Goal: Task Accomplishment & Management: Use online tool/utility

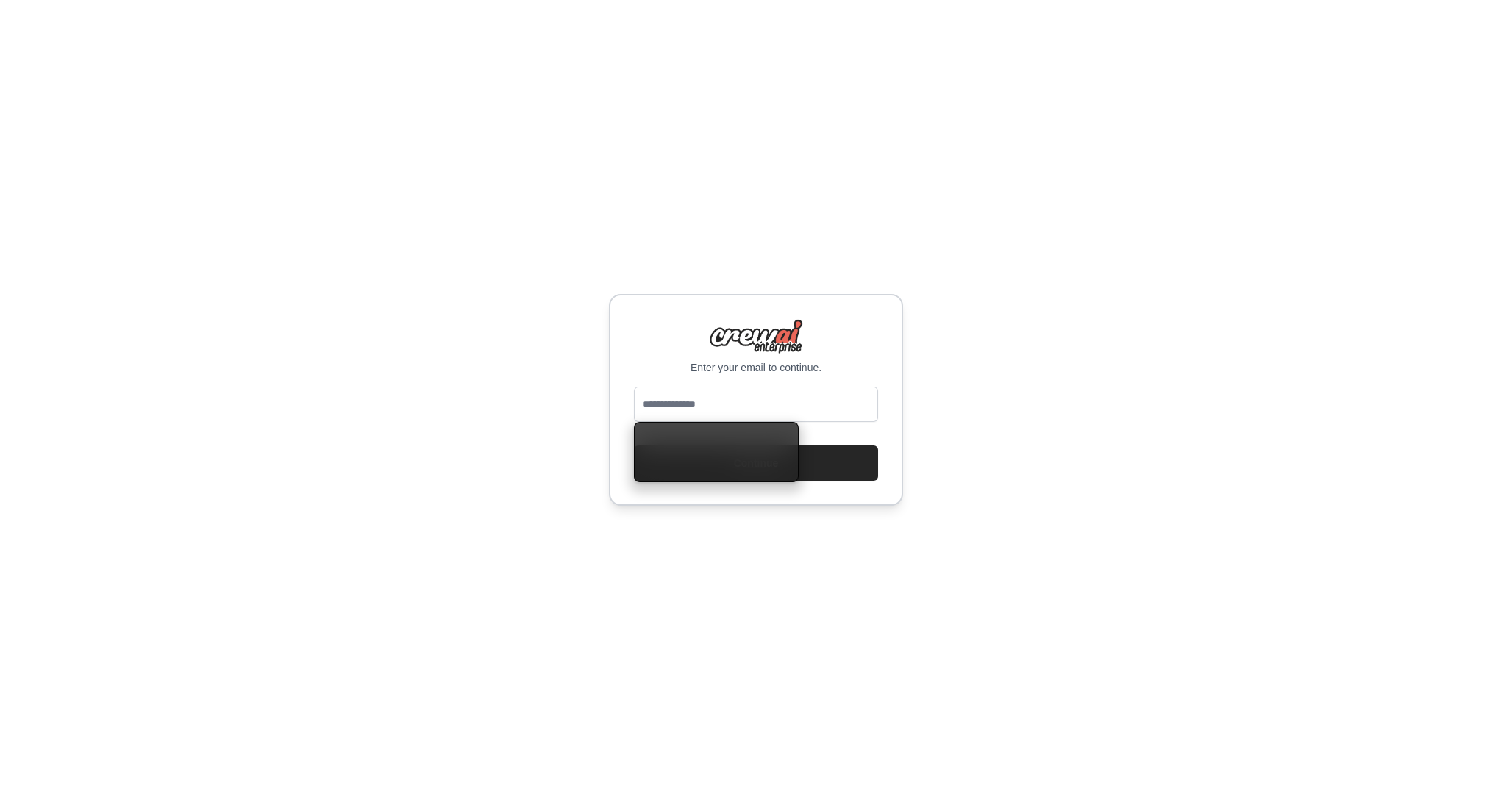
click at [771, 409] on input "email" at bounding box center [756, 404] width 244 height 35
click at [953, 462] on div "Enter your email to continue. Continue" at bounding box center [756, 399] width 1512 height 799
click at [744, 409] on input "email" at bounding box center [756, 404] width 244 height 35
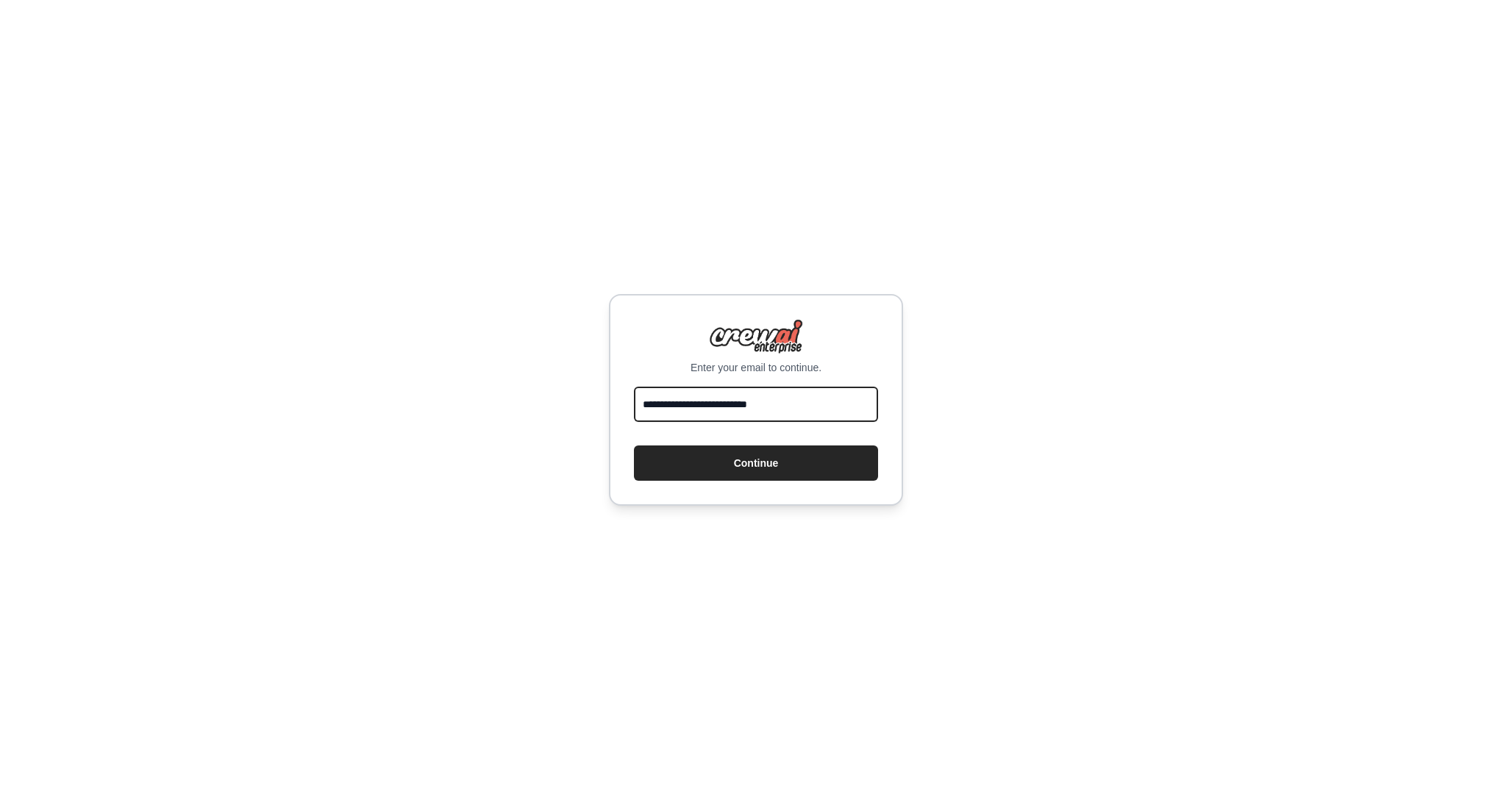
type input "**********"
click at [634, 446] on button "Continue" at bounding box center [756, 463] width 244 height 35
click at [762, 472] on button "Continue" at bounding box center [756, 463] width 244 height 35
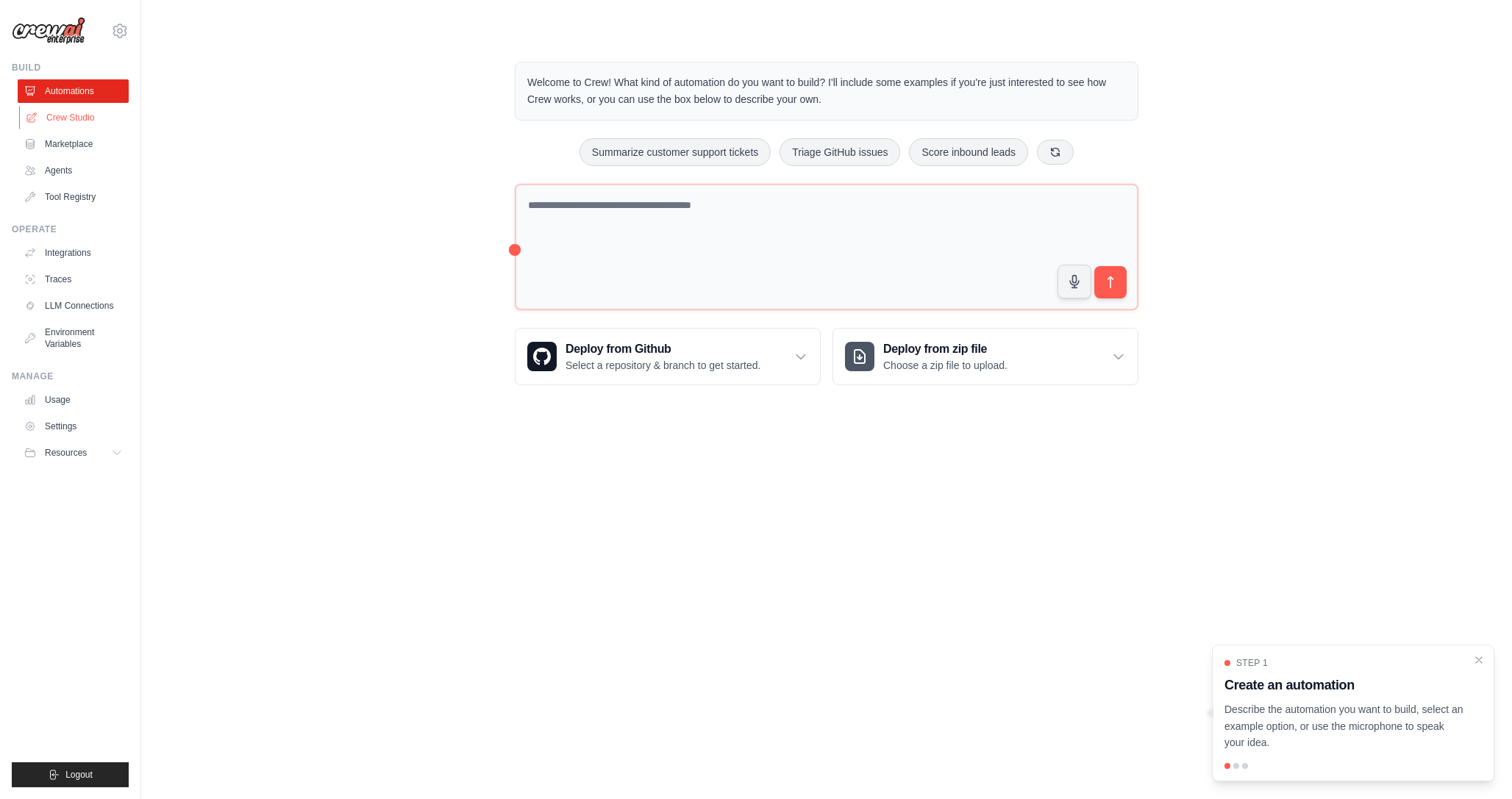
click at [64, 118] on link "Crew Studio" at bounding box center [75, 117] width 111 height 24
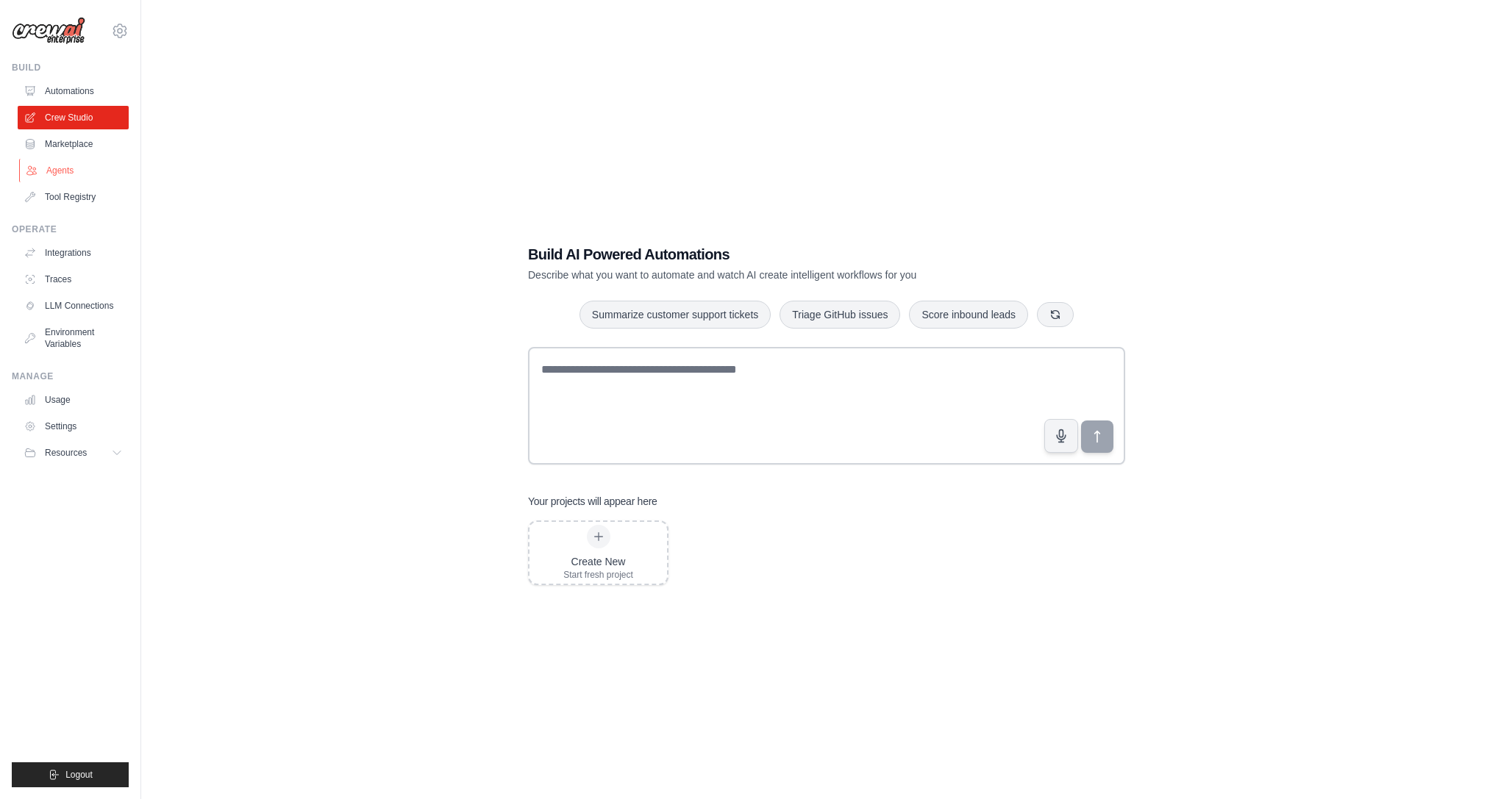
click at [51, 163] on link "Agents" at bounding box center [75, 170] width 111 height 24
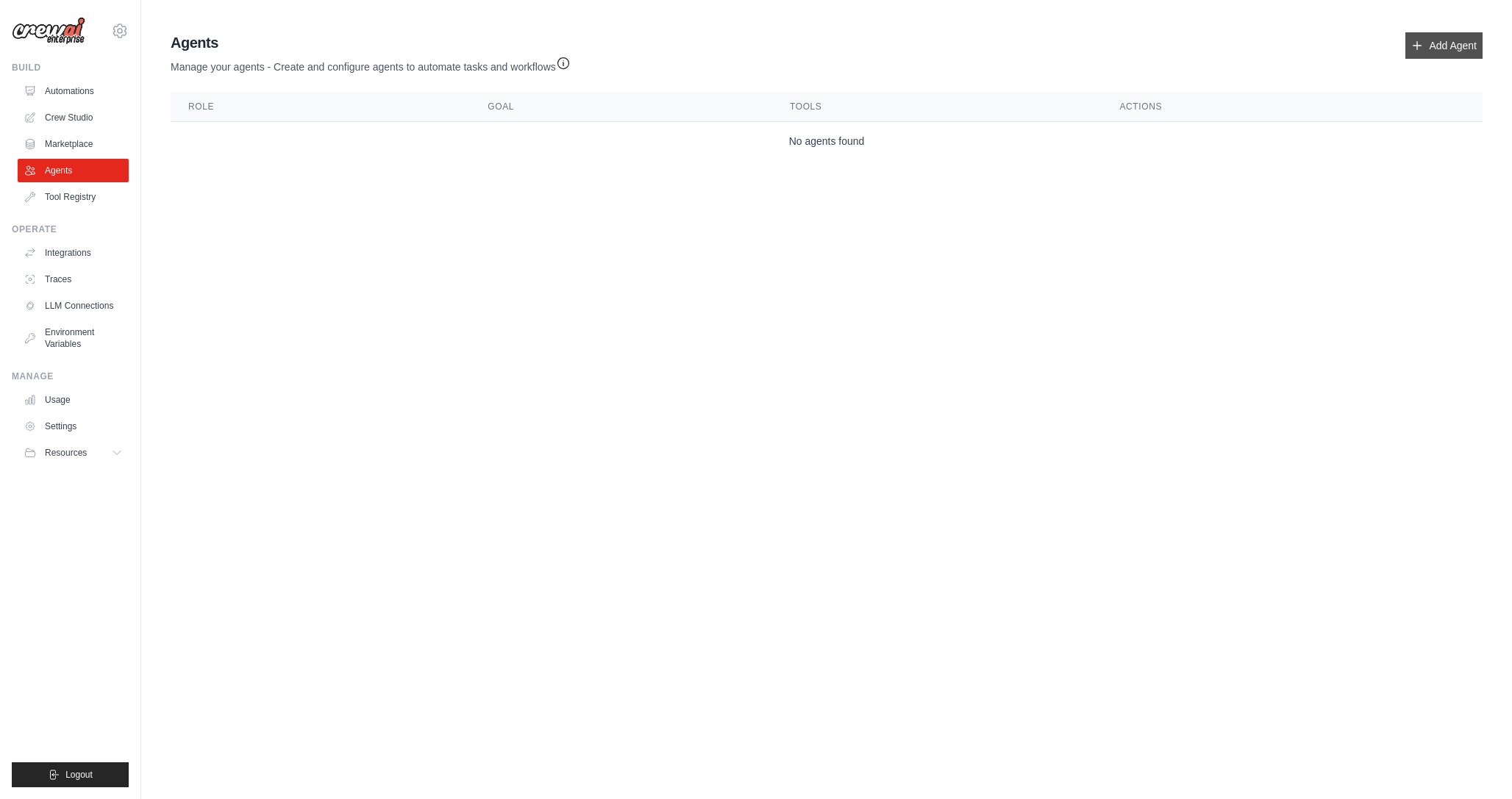
click at [1459, 48] on link "Add Agent" at bounding box center [1444, 46] width 78 height 26
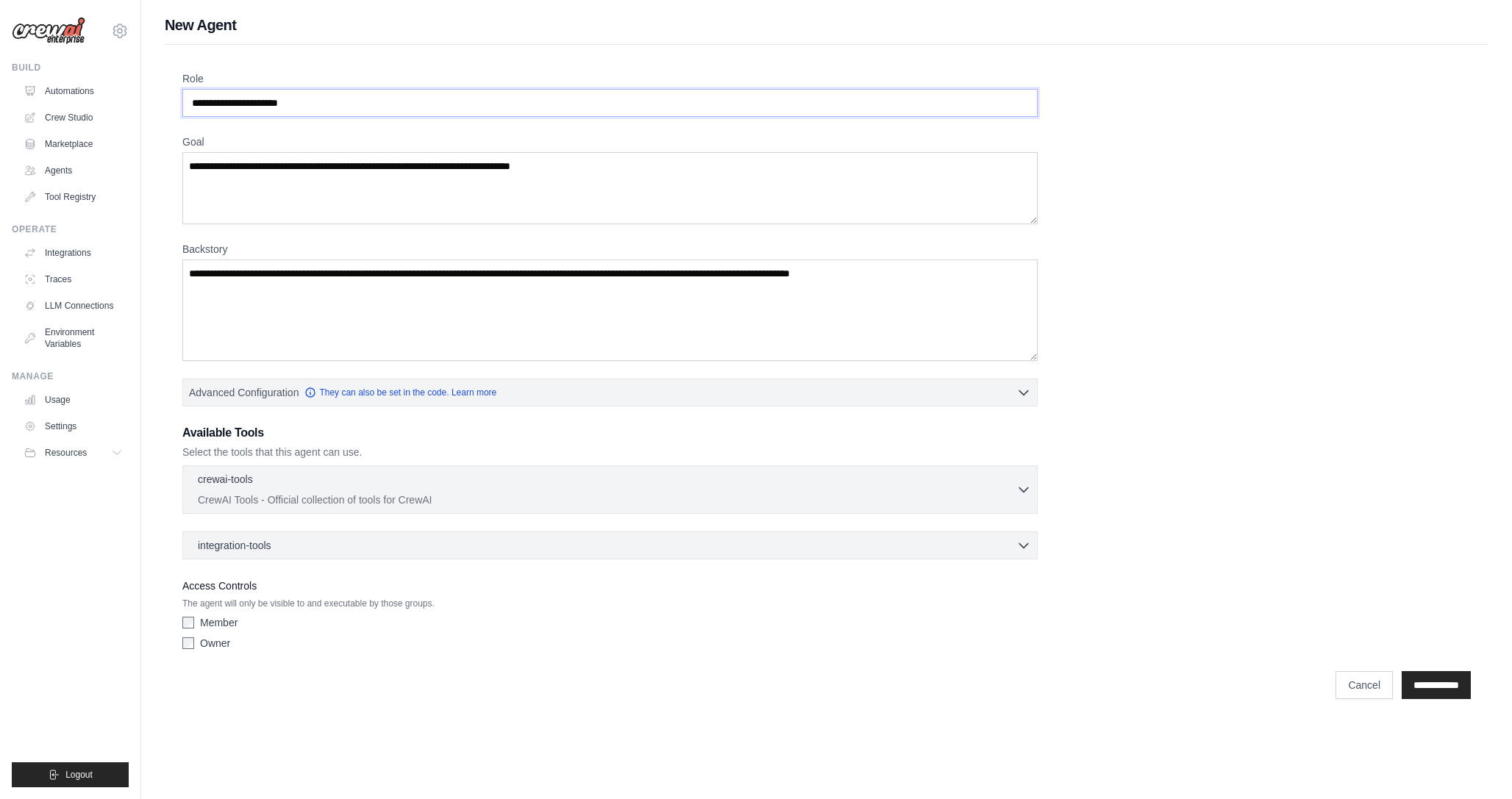
drag, startPoint x: 362, startPoint y: 109, endPoint x: 182, endPoint y: 107, distance: 180.0
click at [182, 107] on input "Role" at bounding box center [610, 103] width 856 height 28
type input "**********"
drag, startPoint x: 619, startPoint y: 169, endPoint x: 300, endPoint y: 150, distance: 319.6
click at [300, 150] on div "Goal" at bounding box center [610, 180] width 856 height 90
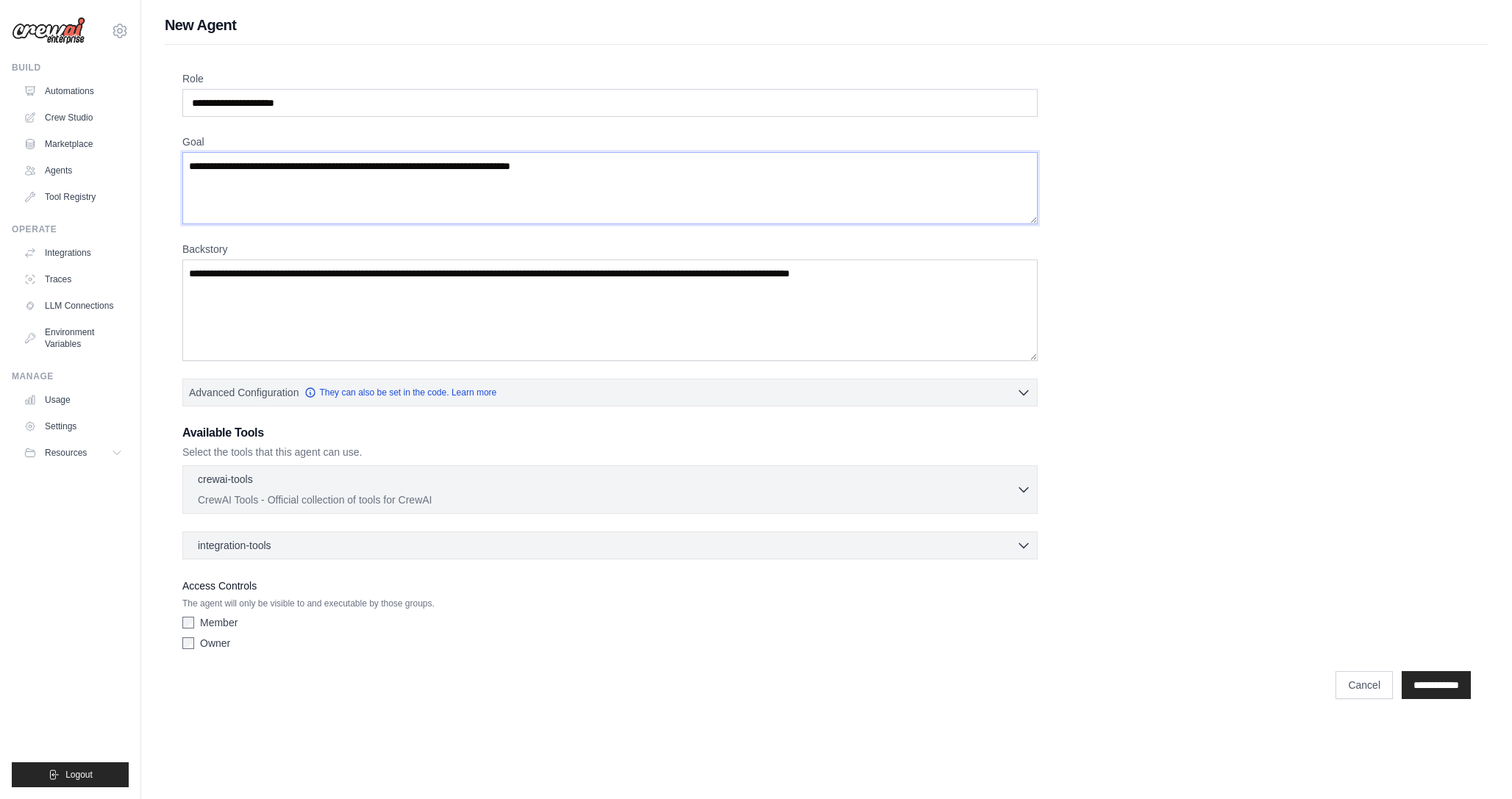
drag, startPoint x: 608, startPoint y: 159, endPoint x: 204, endPoint y: 139, distance: 404.5
click at [204, 139] on div "Goal" at bounding box center [610, 180] width 856 height 90
type textarea "*"
drag, startPoint x: 744, startPoint y: 166, endPoint x: 179, endPoint y: 153, distance: 565.1
click at [179, 153] on div "**********" at bounding box center [826, 376] width 1324 height 663
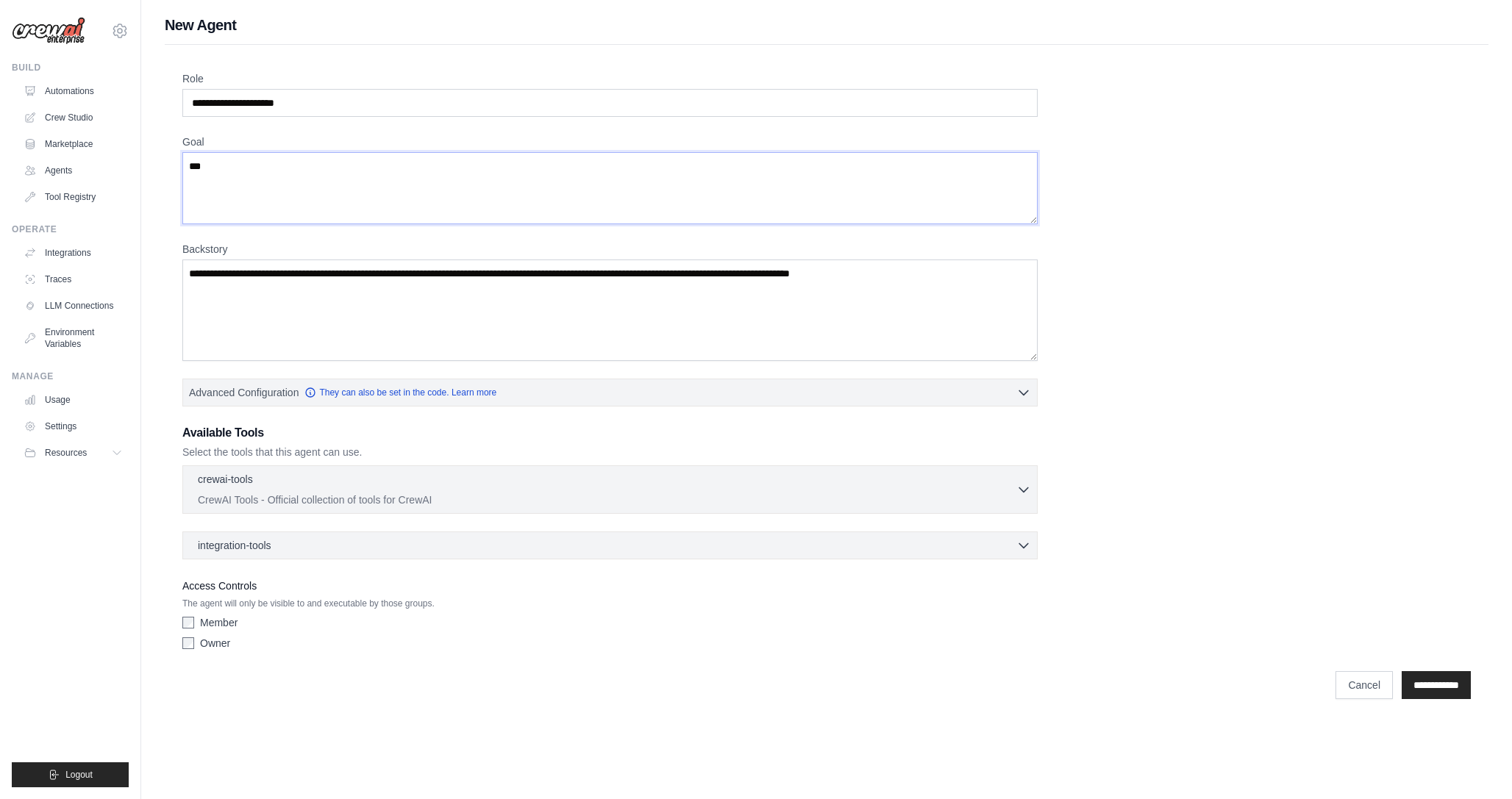
type textarea "**"
click at [330, 102] on input "**********" at bounding box center [610, 103] width 856 height 28
type input "**********"
click at [262, 187] on textarea "**" at bounding box center [610, 189] width 856 height 72
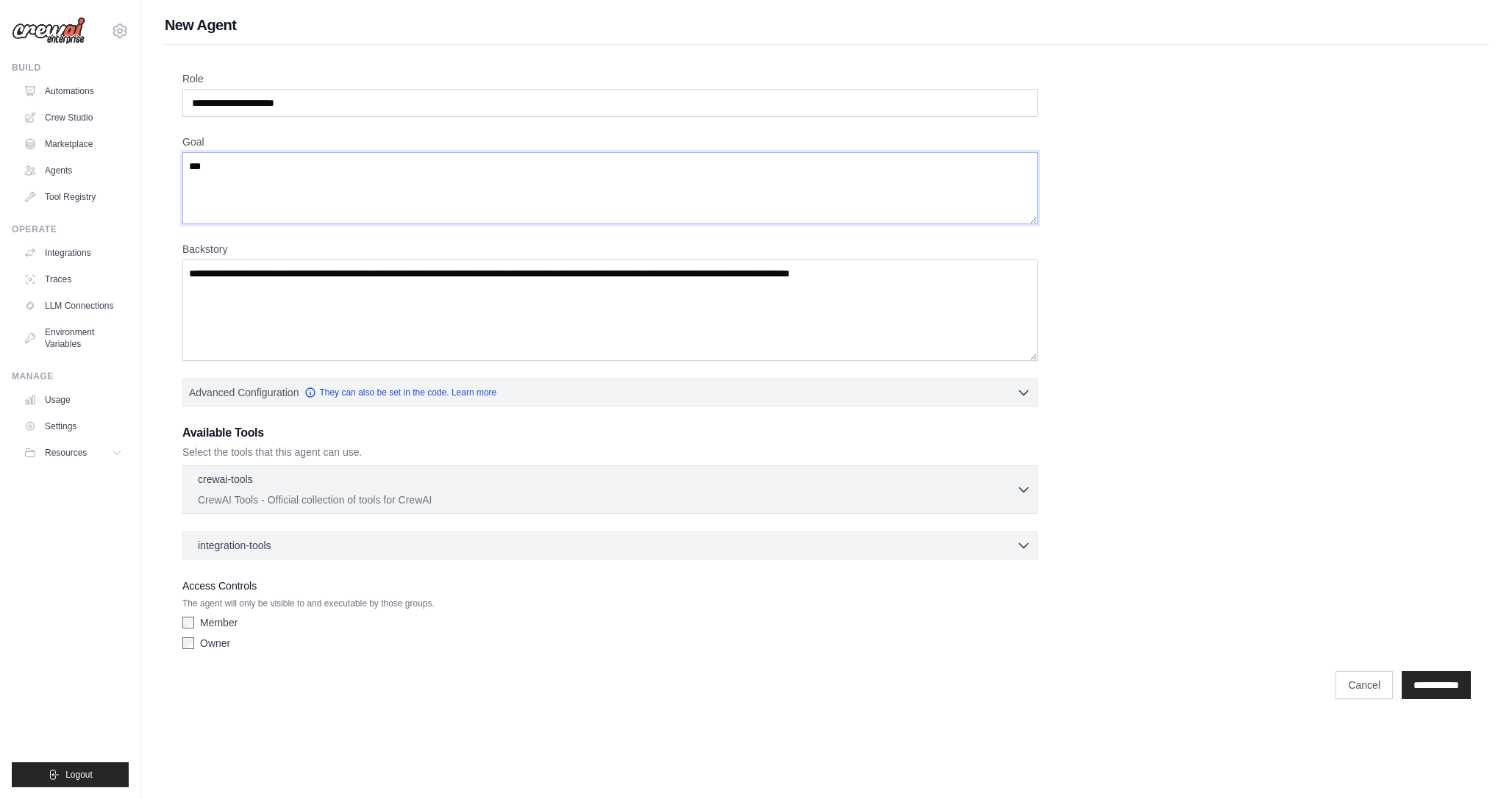
drag, startPoint x: 221, startPoint y: 161, endPoint x: 174, endPoint y: 159, distance: 47.0
click at [174, 159] on div "**********" at bounding box center [826, 376] width 1324 height 663
drag, startPoint x: 405, startPoint y: 166, endPoint x: 131, endPoint y: 159, distance: 274.1
click at [131, 159] on div "eric.clinton.brown@gmail.com Settings Build Automations Crew Studio" at bounding box center [756, 361] width 1512 height 723
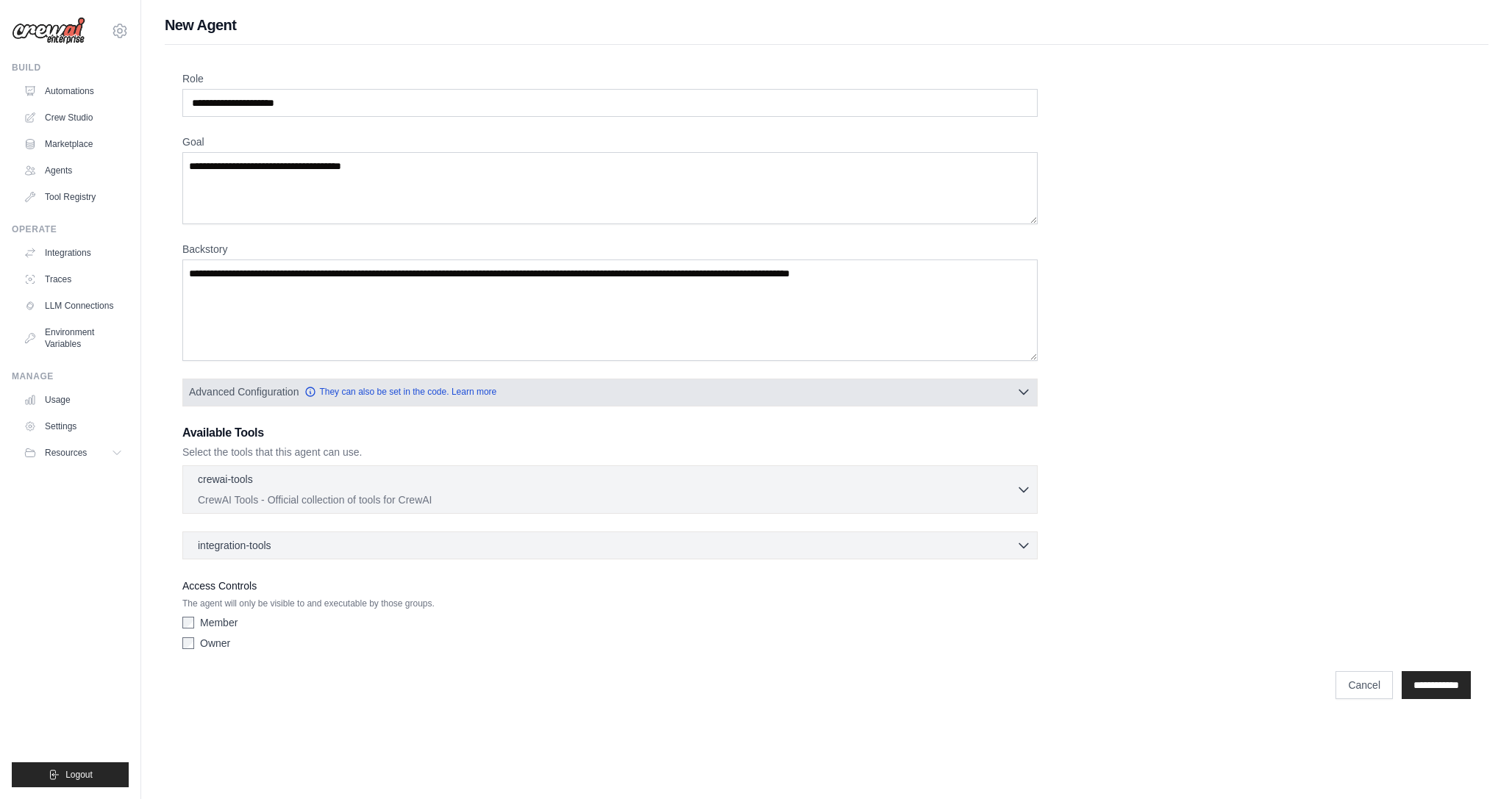
click at [1029, 397] on icon "button" at bounding box center [1024, 392] width 15 height 15
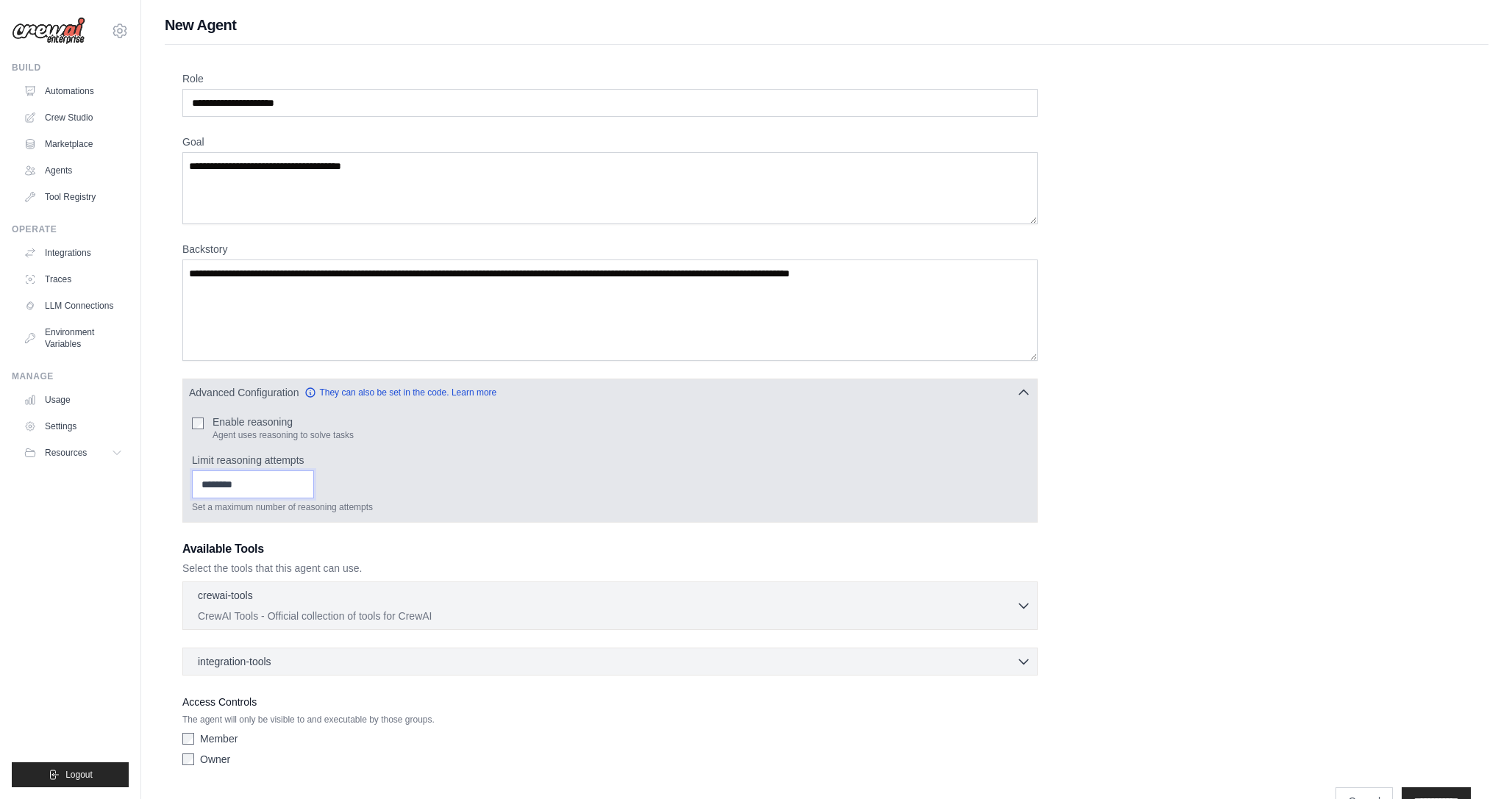
click at [284, 483] on input "Limit reasoning attempts" at bounding box center [253, 485] width 122 height 28
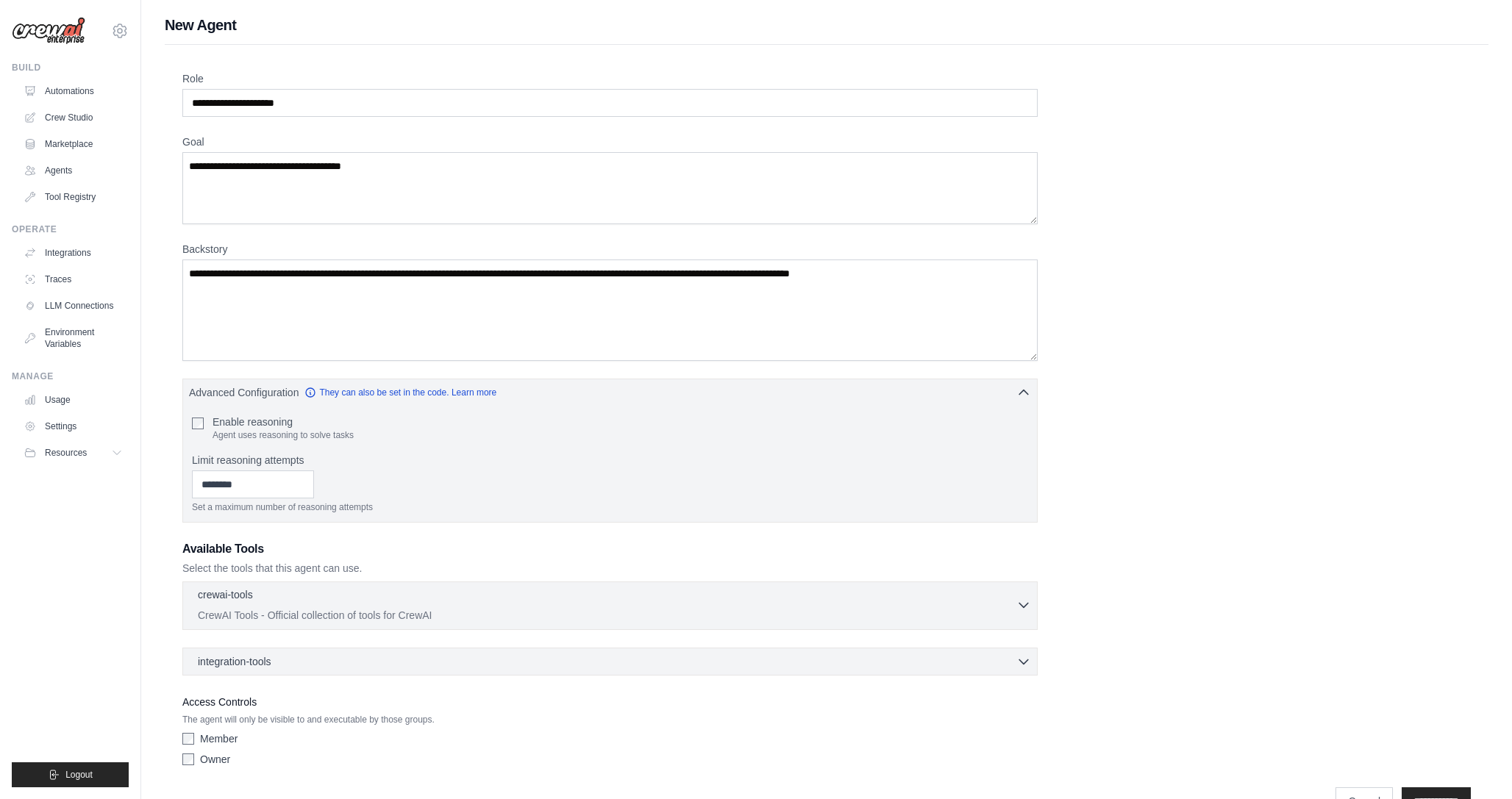
click at [1021, 607] on icon "button" at bounding box center [1024, 605] width 15 height 15
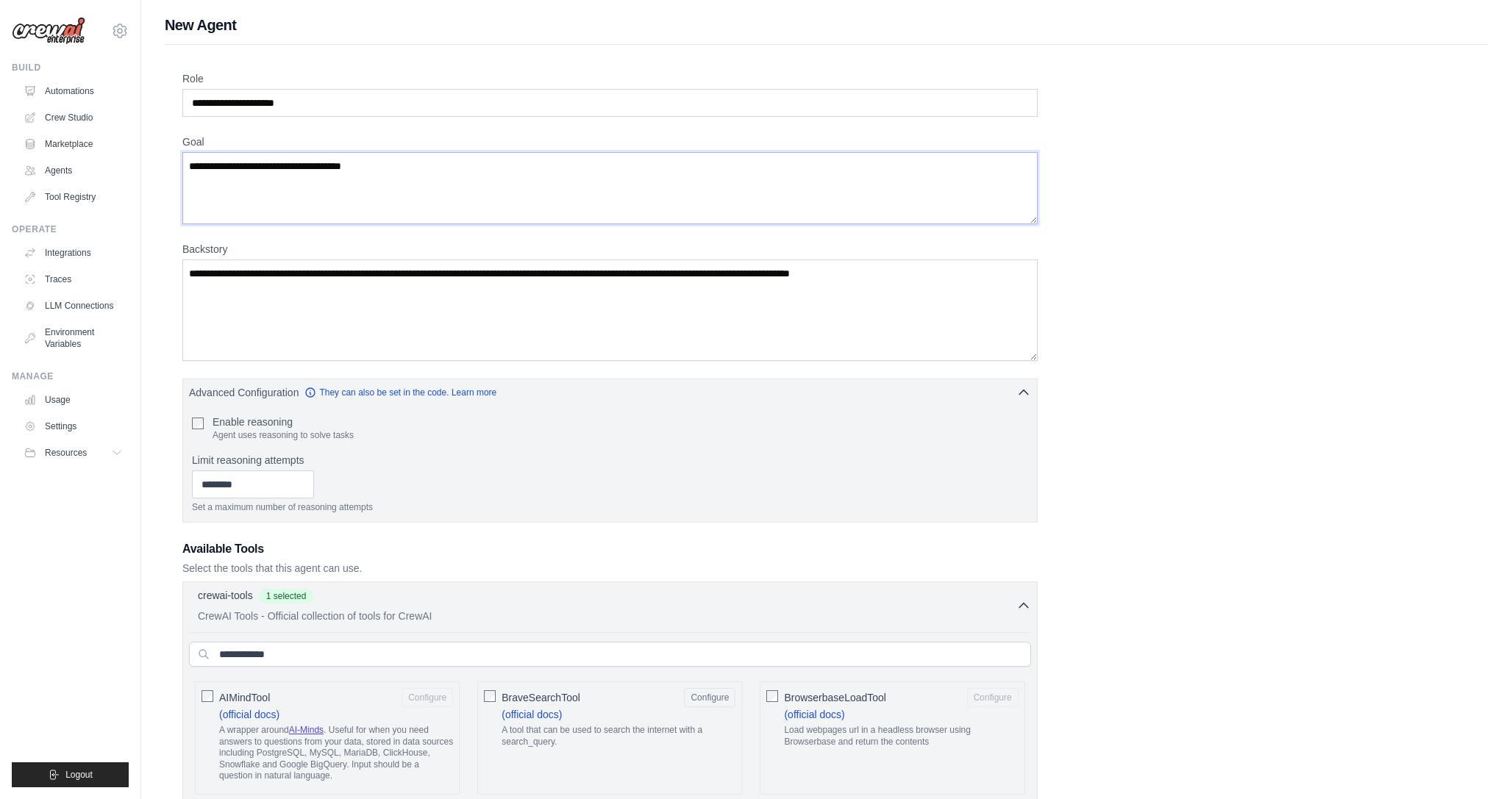
drag, startPoint x: 397, startPoint y: 166, endPoint x: 316, endPoint y: 166, distance: 81.0
click at [316, 166] on textarea "**********" at bounding box center [610, 189] width 856 height 72
drag, startPoint x: 762, startPoint y: 166, endPoint x: 474, endPoint y: 166, distance: 288.0
click at [474, 166] on textarea "**********" at bounding box center [610, 189] width 856 height 72
type textarea "**********"
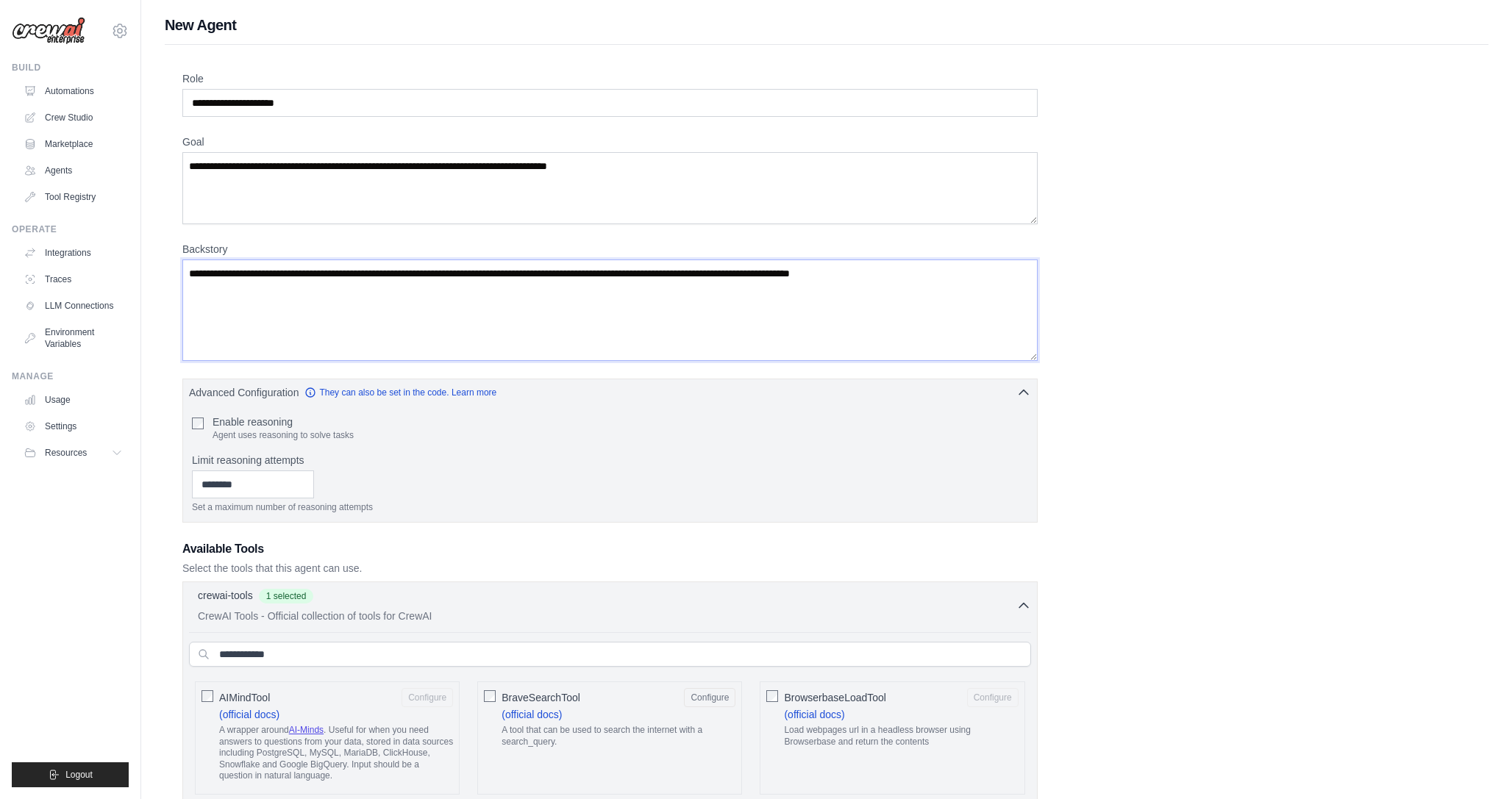
drag, startPoint x: 964, startPoint y: 276, endPoint x: 728, endPoint y: 279, distance: 236.0
click at [728, 279] on textarea "Backstory" at bounding box center [610, 310] width 856 height 101
click at [960, 277] on textarea "Backstory" at bounding box center [610, 310] width 856 height 101
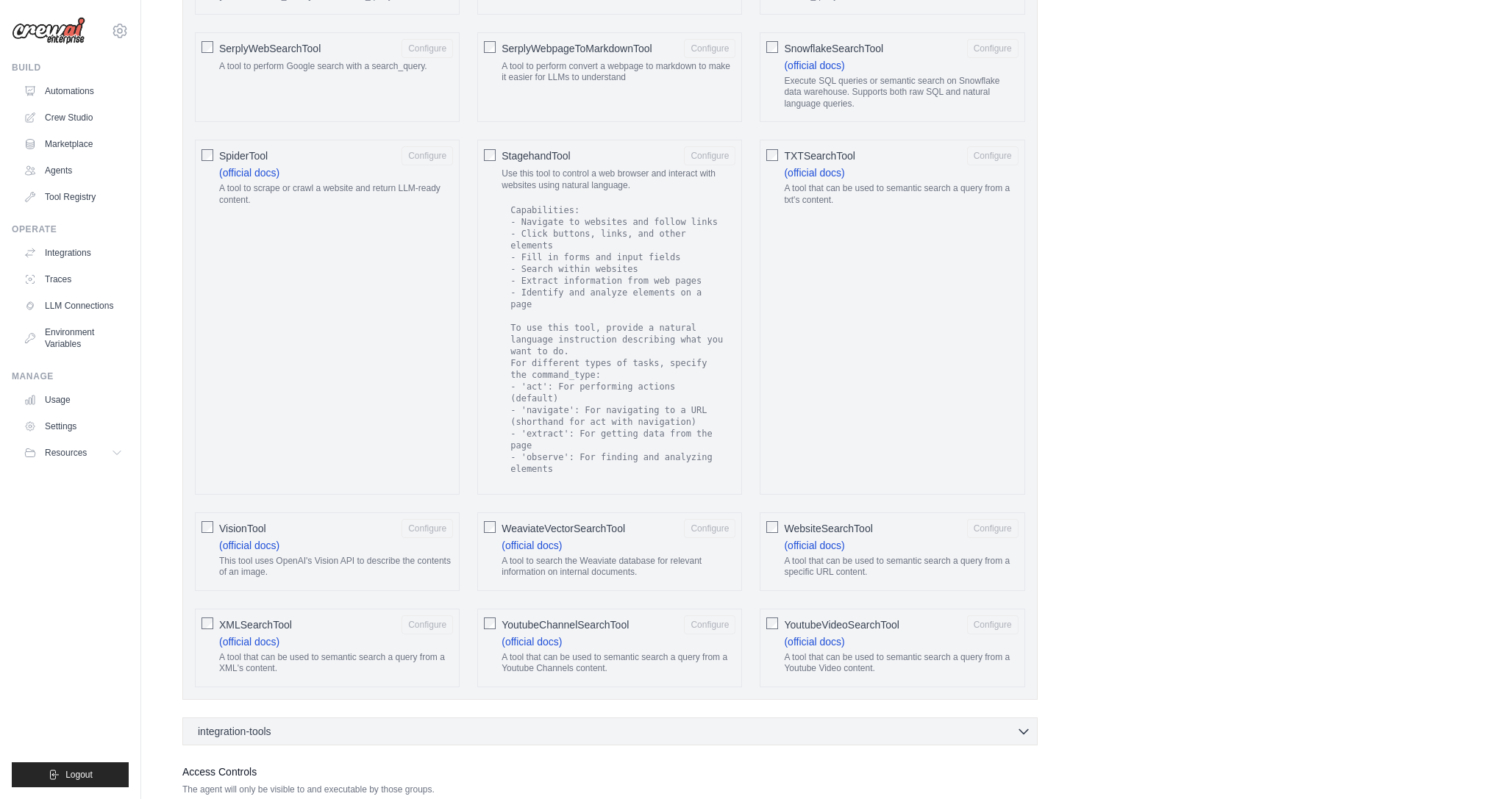
scroll to position [2473, 0]
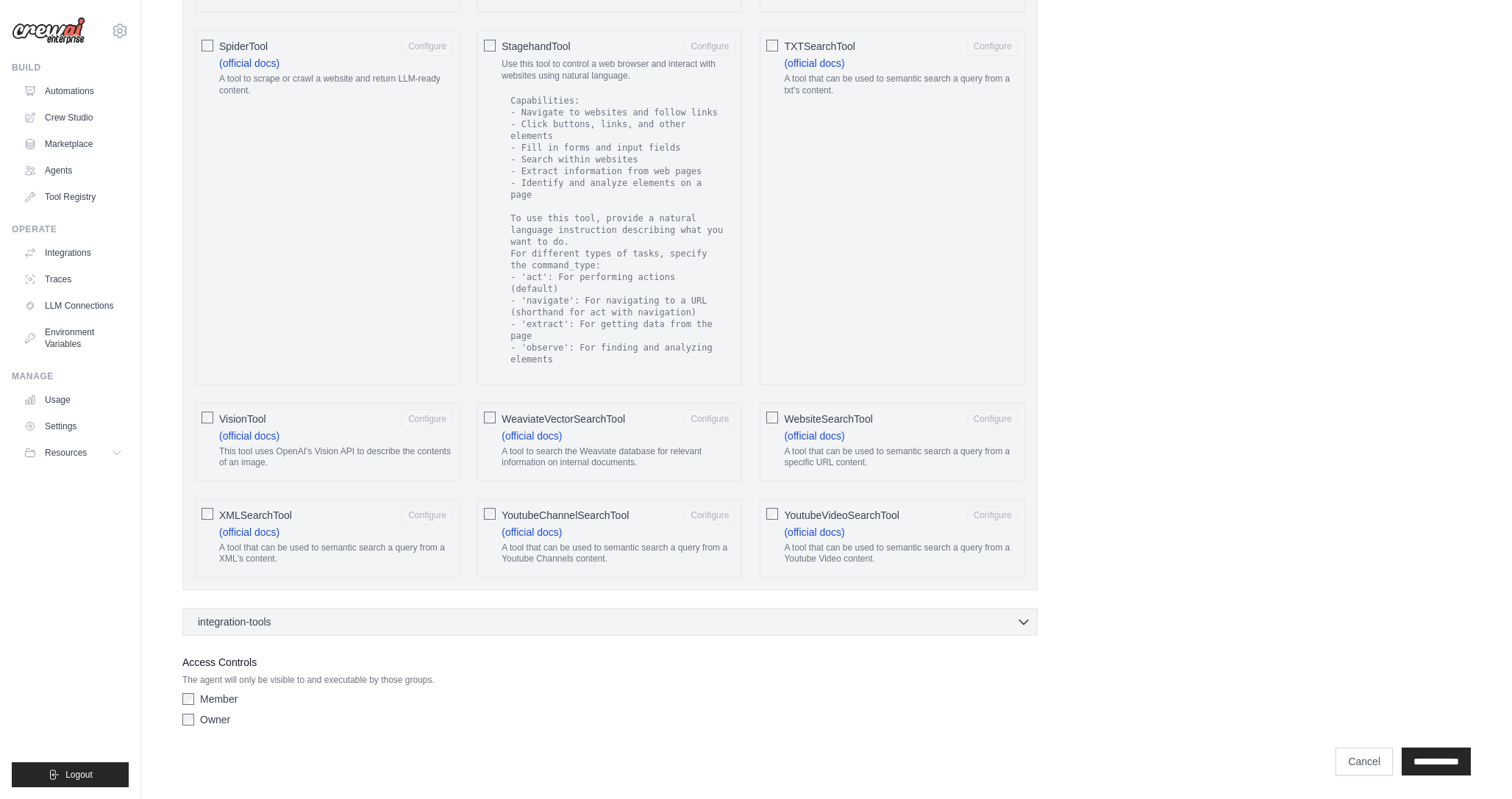
type textarea "**********"
click at [312, 629] on div "integration-tools 0 selected Notion Google Sheets Box Jira" at bounding box center [610, 622] width 856 height 28
click at [311, 622] on div "integration-tools 0 selected" at bounding box center [615, 621] width 834 height 15
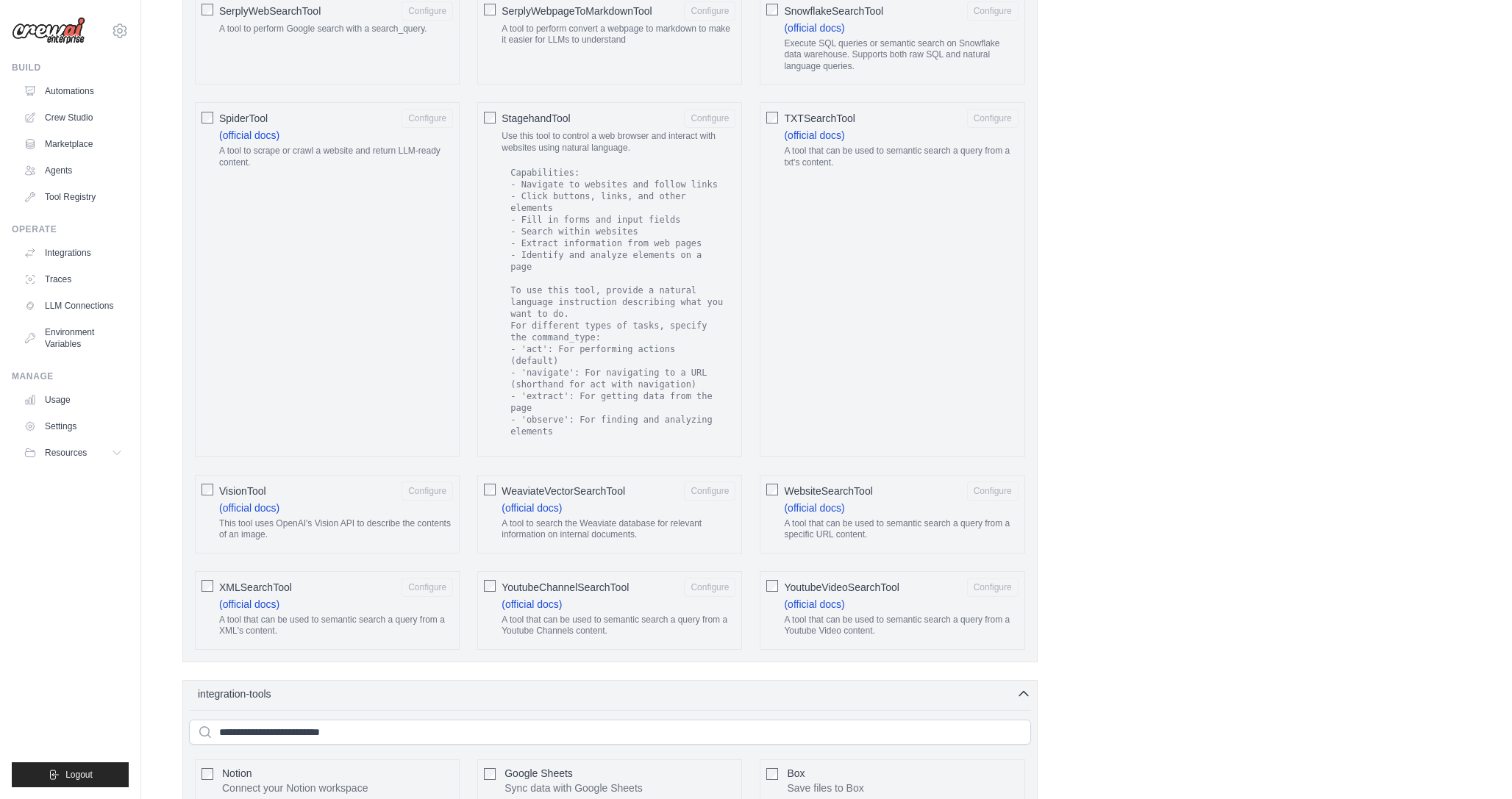
scroll to position [2836, 0]
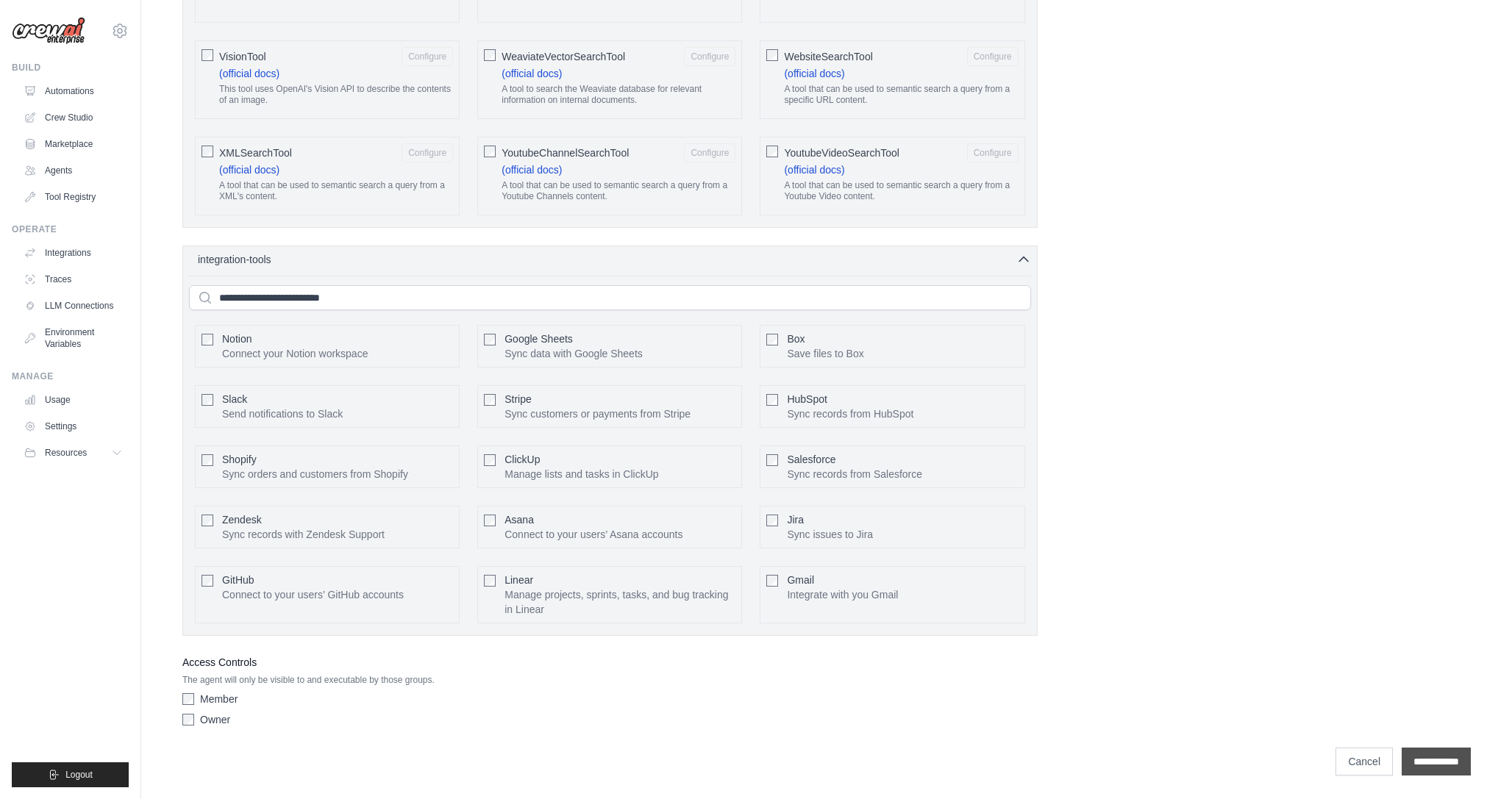
click at [1421, 768] on input "**********" at bounding box center [1436, 762] width 69 height 28
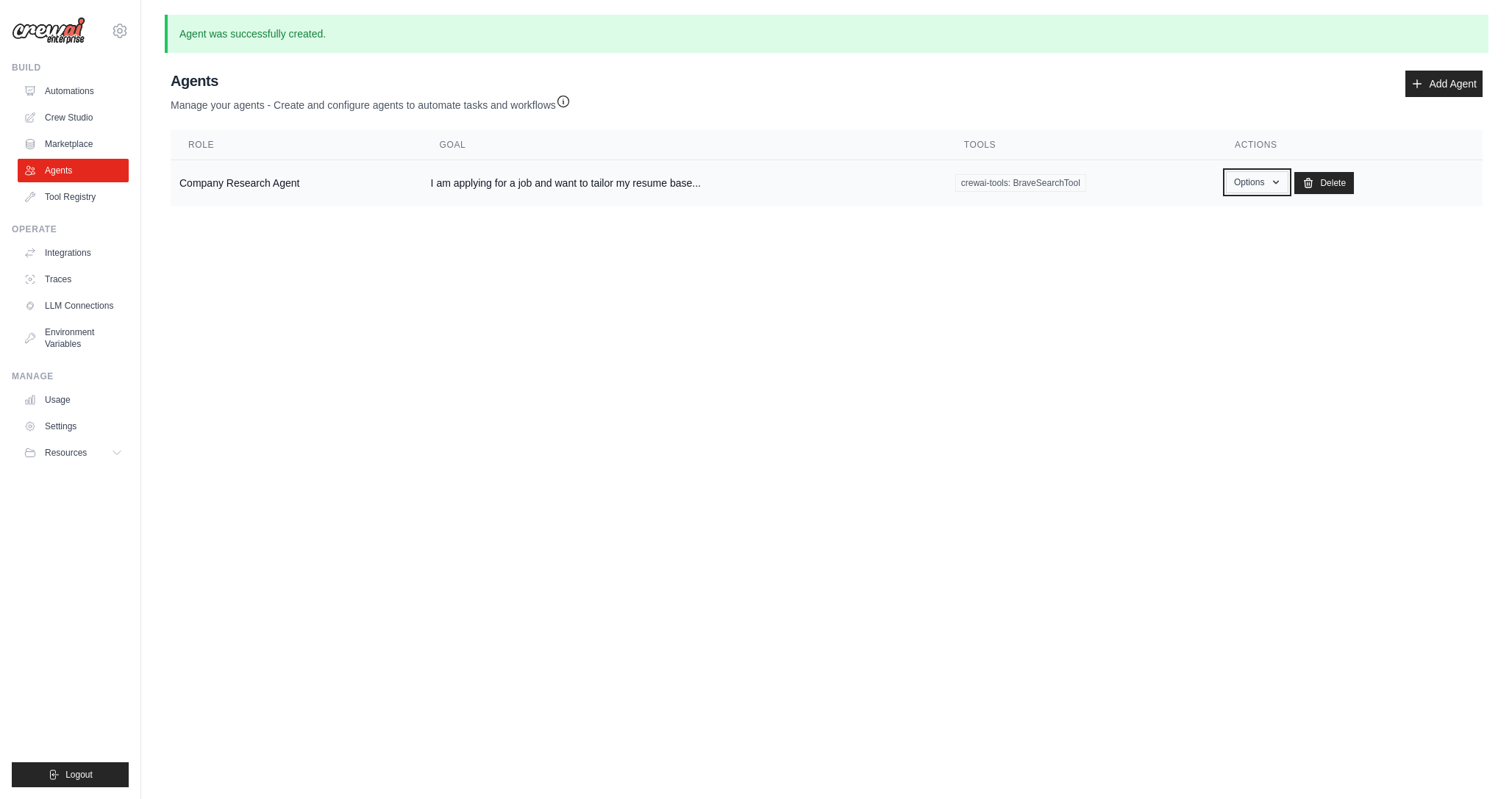
click at [1271, 182] on icon "button" at bounding box center [1276, 181] width 11 height 11
click at [75, 195] on link "Tool Registry" at bounding box center [75, 196] width 111 height 24
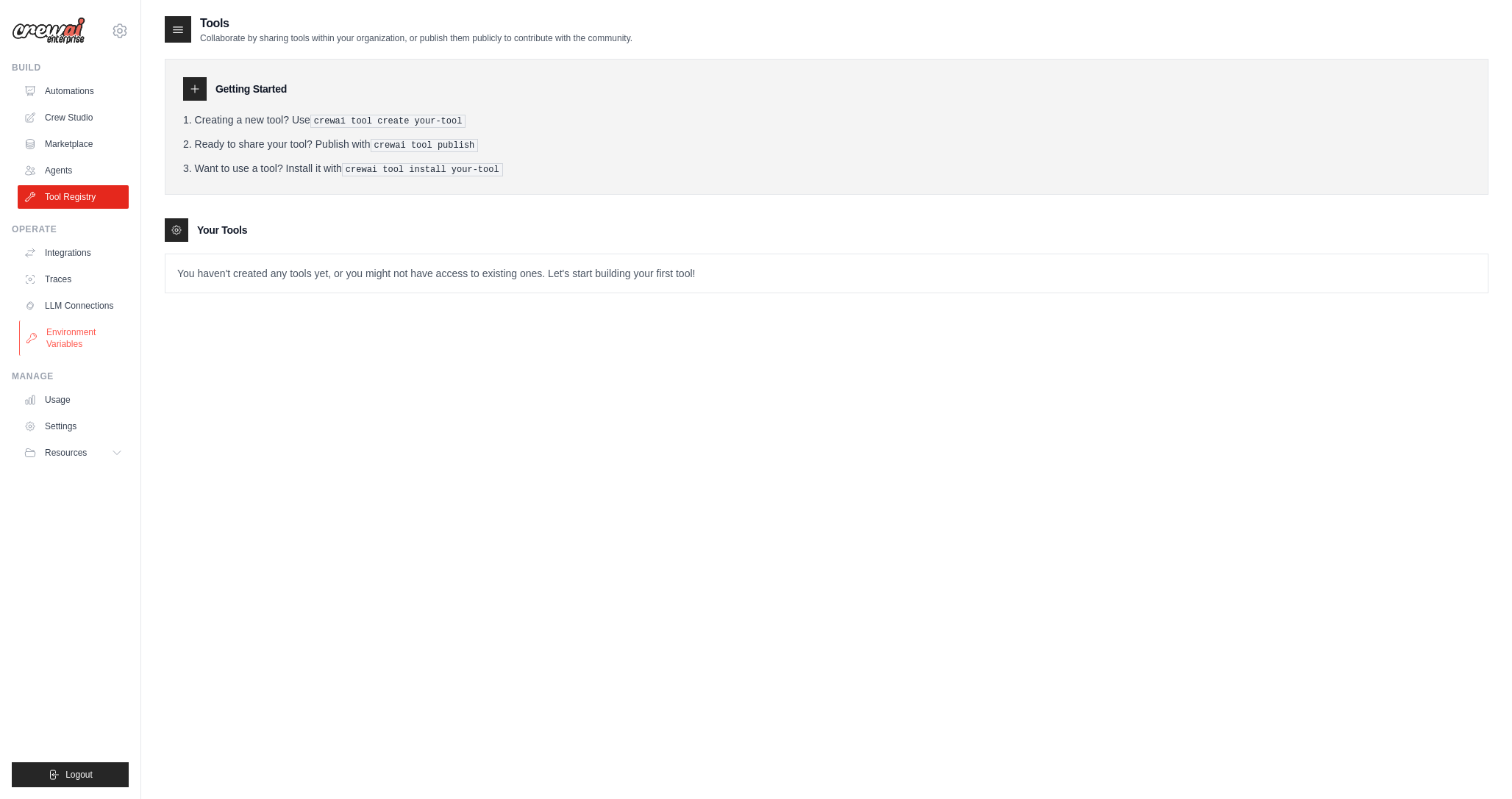
click at [70, 345] on link "Environment Variables" at bounding box center [75, 338] width 111 height 35
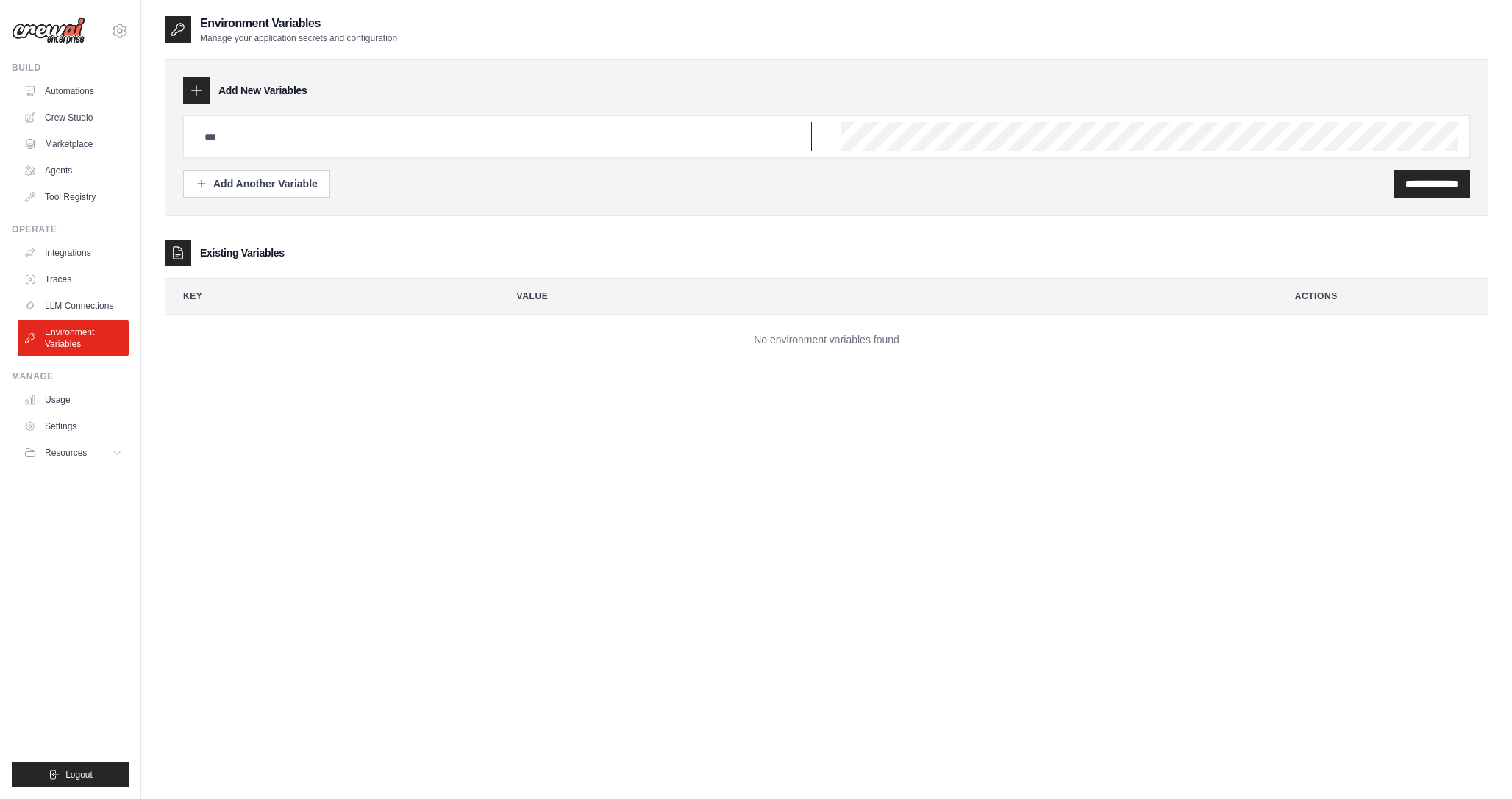
click at [278, 132] on input "text" at bounding box center [504, 137] width 617 height 29
type input "**"
click at [196, 92] on icon at bounding box center [196, 90] width 15 height 15
click at [196, 89] on icon at bounding box center [196, 91] width 10 height 10
click at [261, 183] on div "Add Another Variable" at bounding box center [256, 183] width 122 height 15
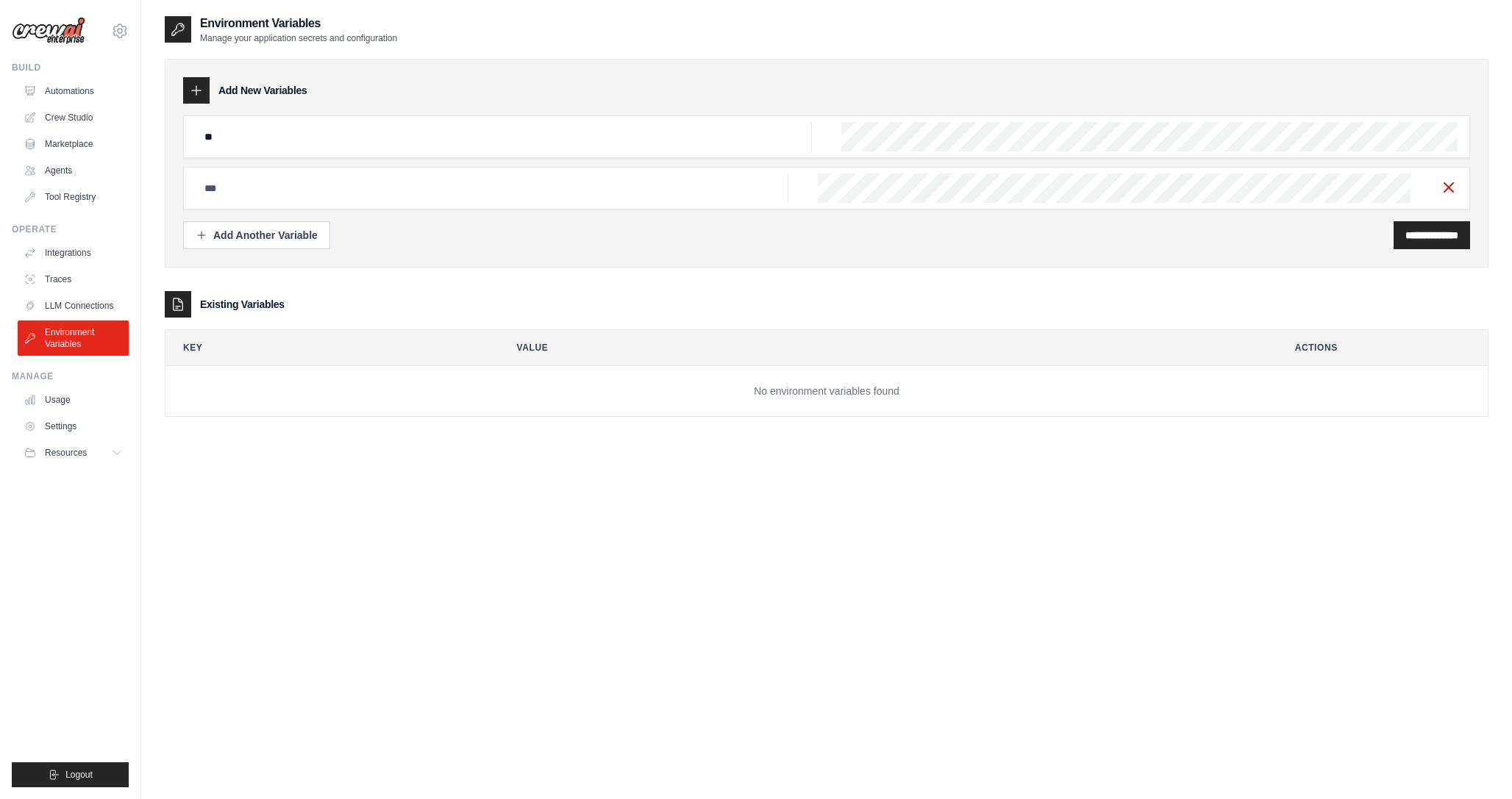
click at [1452, 185] on line "button" at bounding box center [1449, 188] width 9 height 9
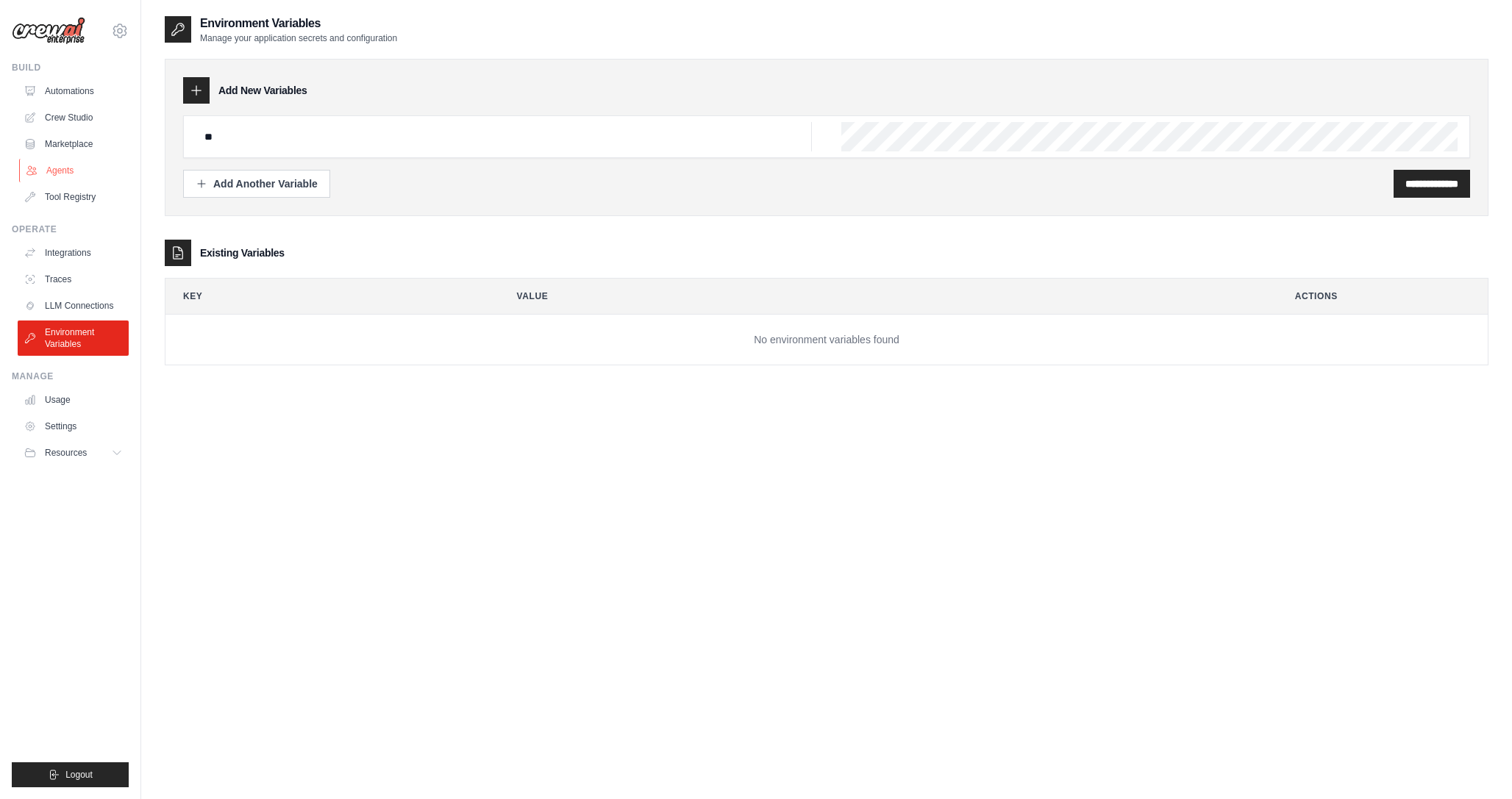
click at [73, 177] on link "Agents" at bounding box center [75, 170] width 111 height 24
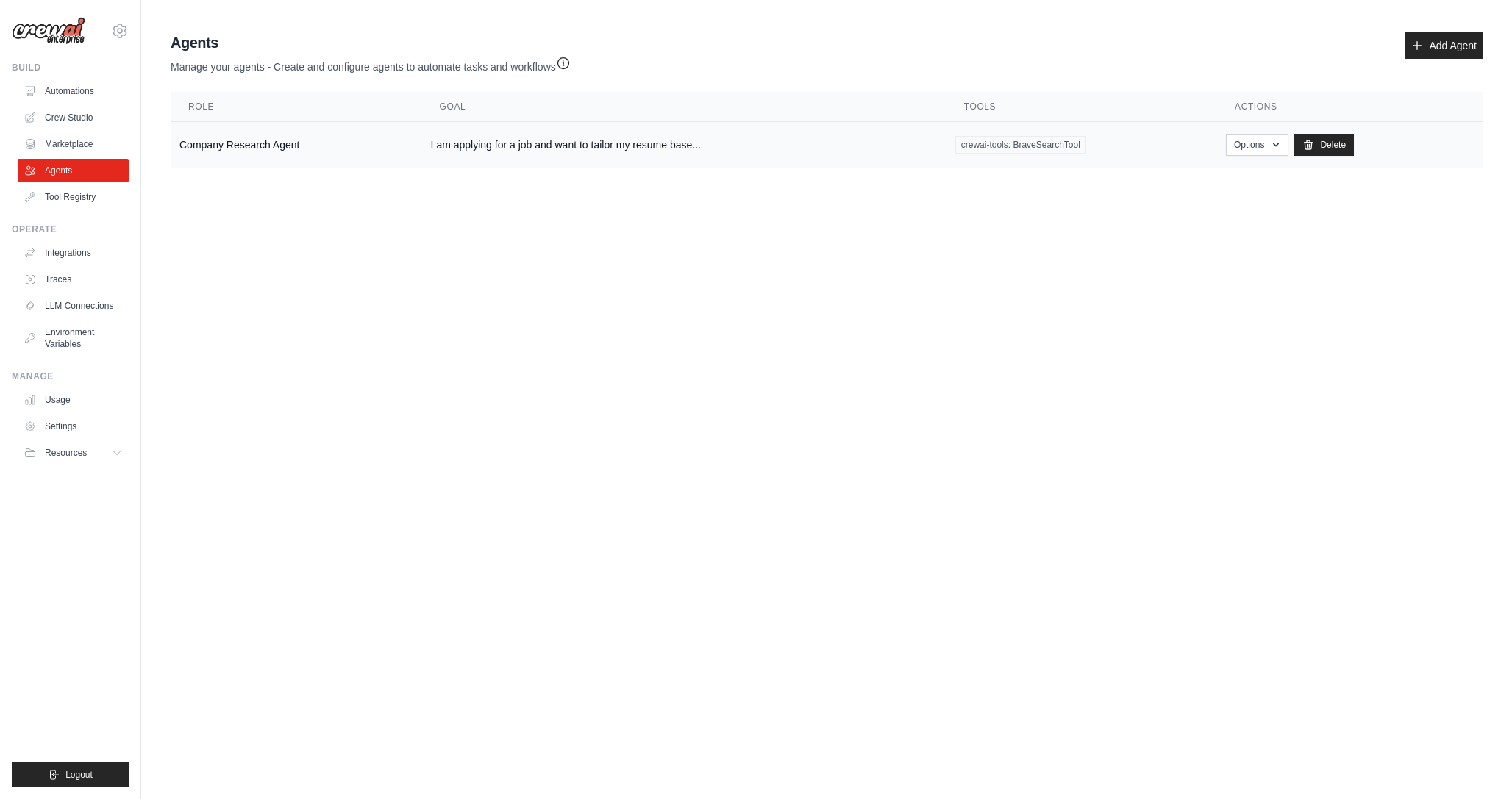
click at [645, 164] on td "I am applying for a job and want to tailor my resume base..." at bounding box center [684, 145] width 524 height 47
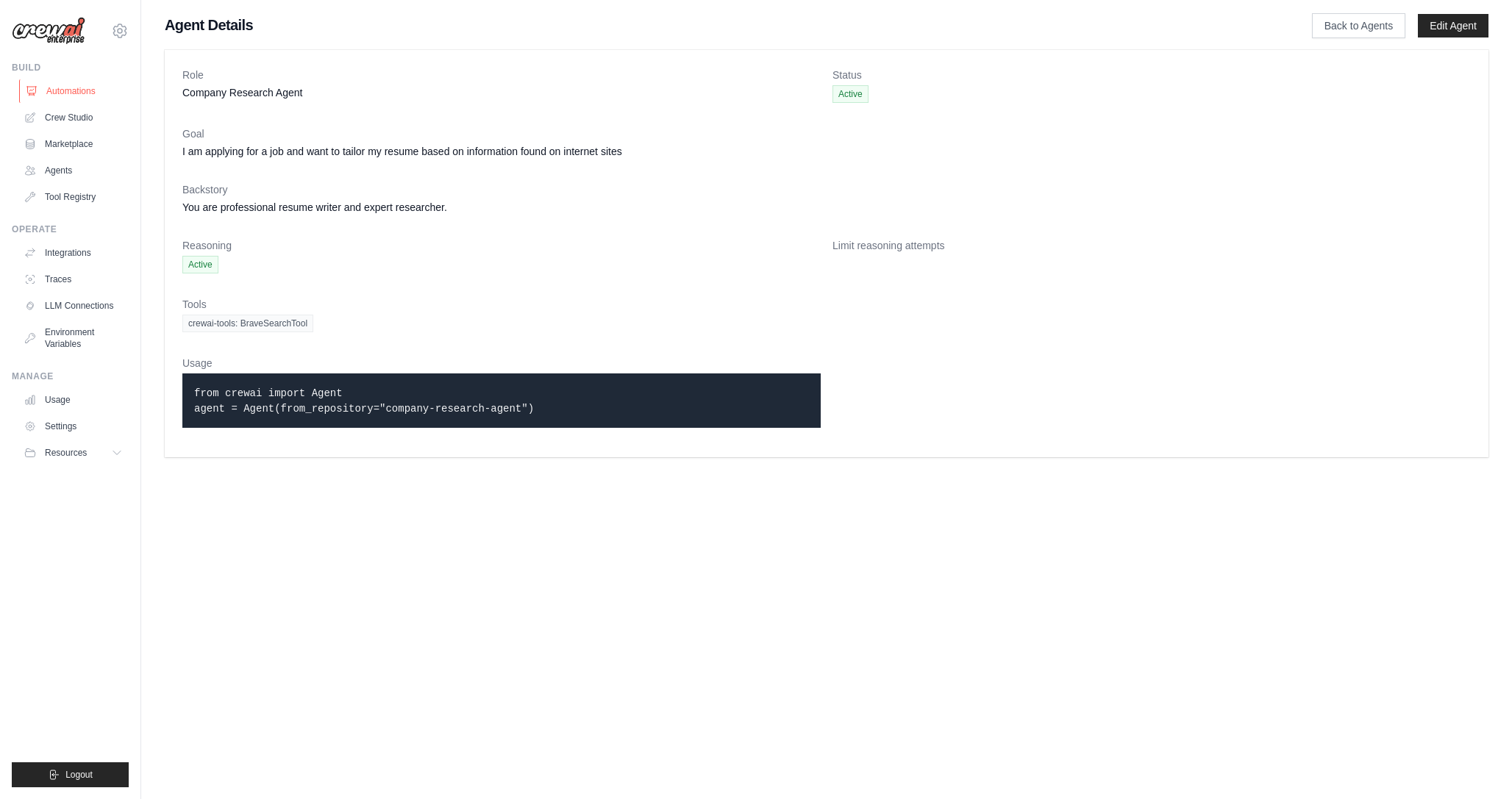
click at [62, 87] on link "Automations" at bounding box center [75, 91] width 111 height 24
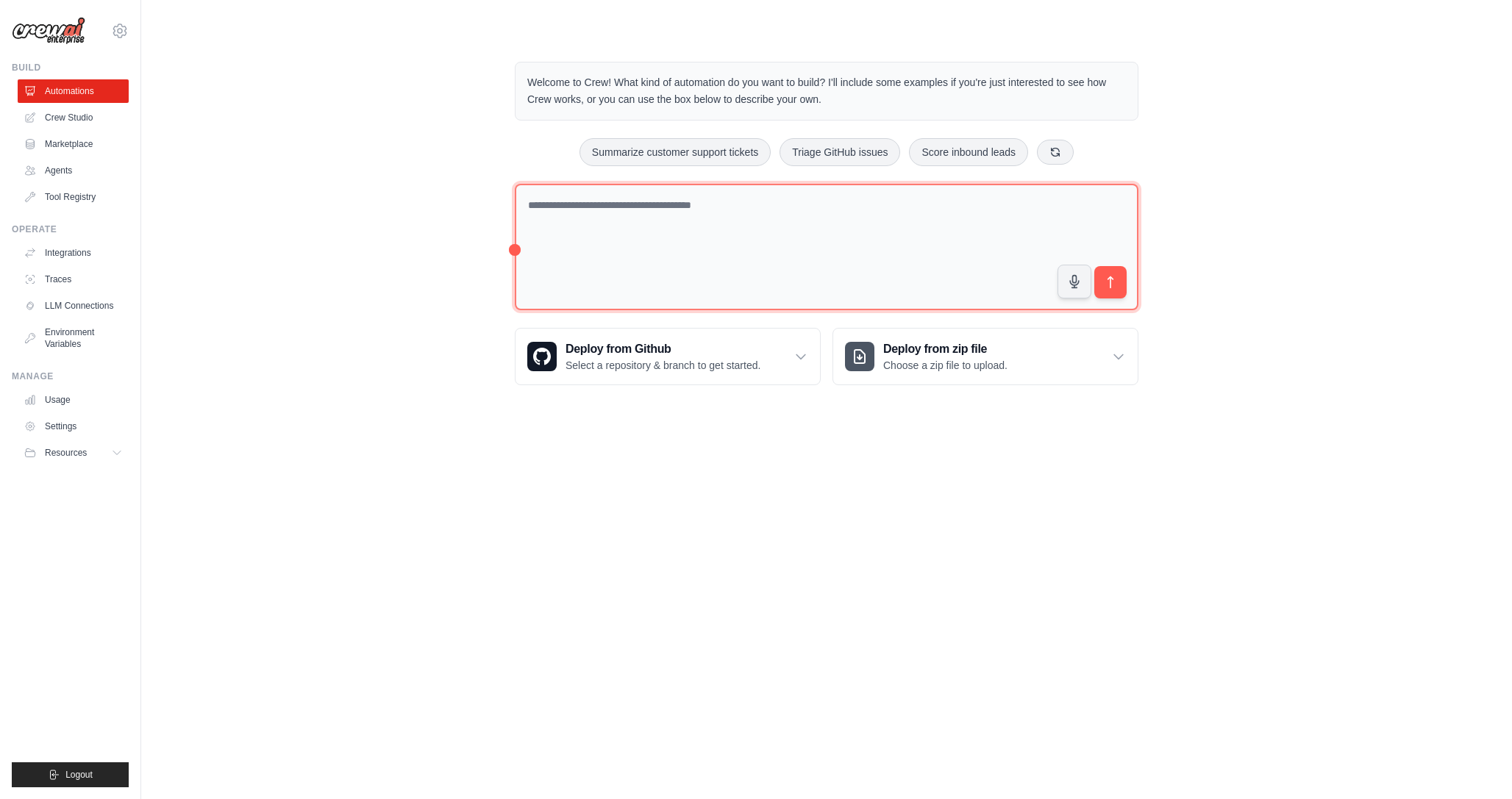
click at [693, 206] on textarea at bounding box center [826, 248] width 624 height 127
click at [736, 204] on textarea "**********" at bounding box center [826, 248] width 624 height 127
click at [764, 205] on textarea "**********" at bounding box center [826, 248] width 624 height 127
click at [861, 208] on textarea "**********" at bounding box center [826, 248] width 624 height 127
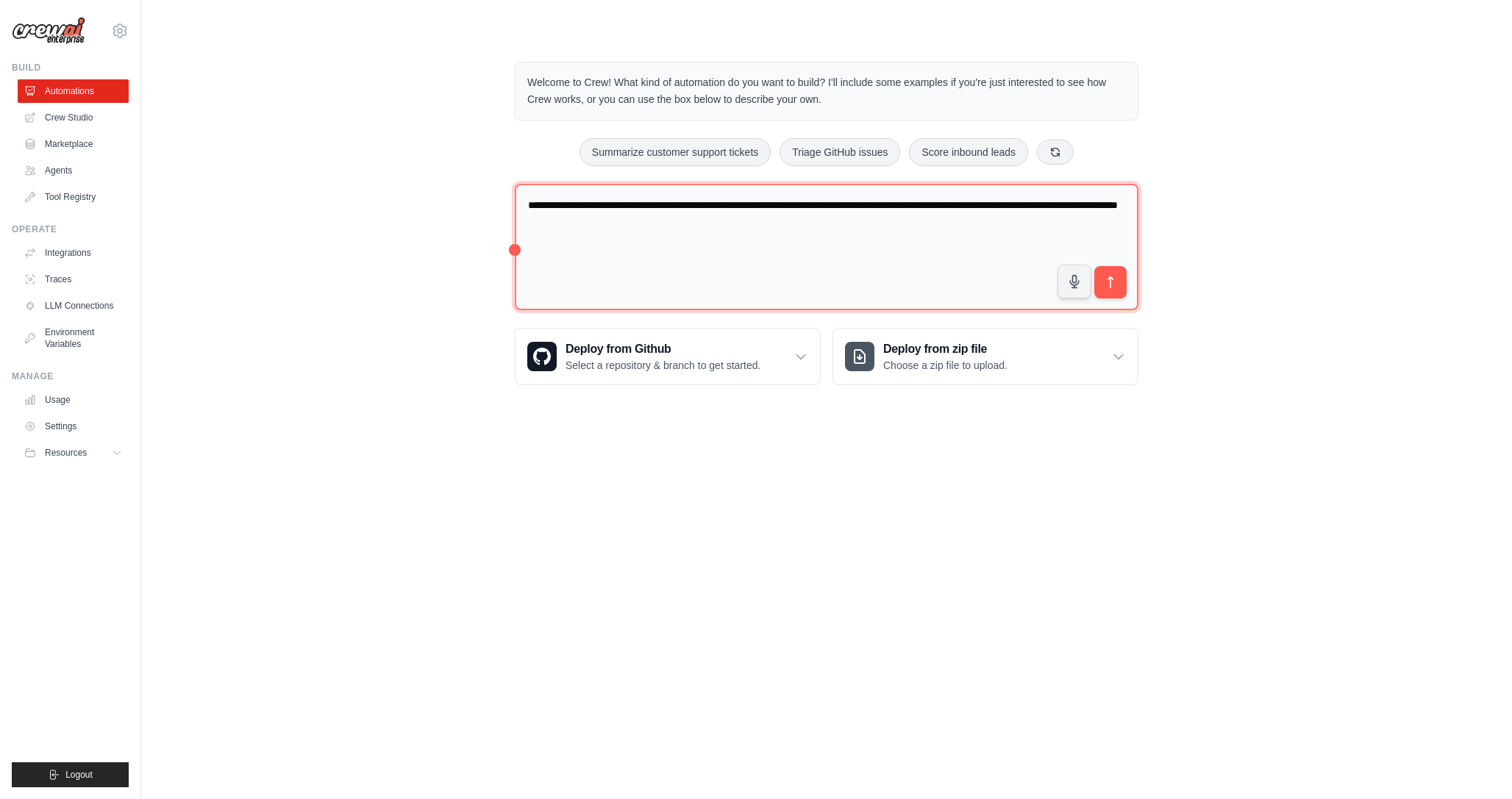
click at [713, 225] on textarea "**********" at bounding box center [826, 248] width 624 height 127
click at [607, 220] on textarea "**********" at bounding box center [826, 248] width 624 height 127
click at [1022, 223] on textarea "**********" at bounding box center [826, 248] width 624 height 127
type textarea "**********"
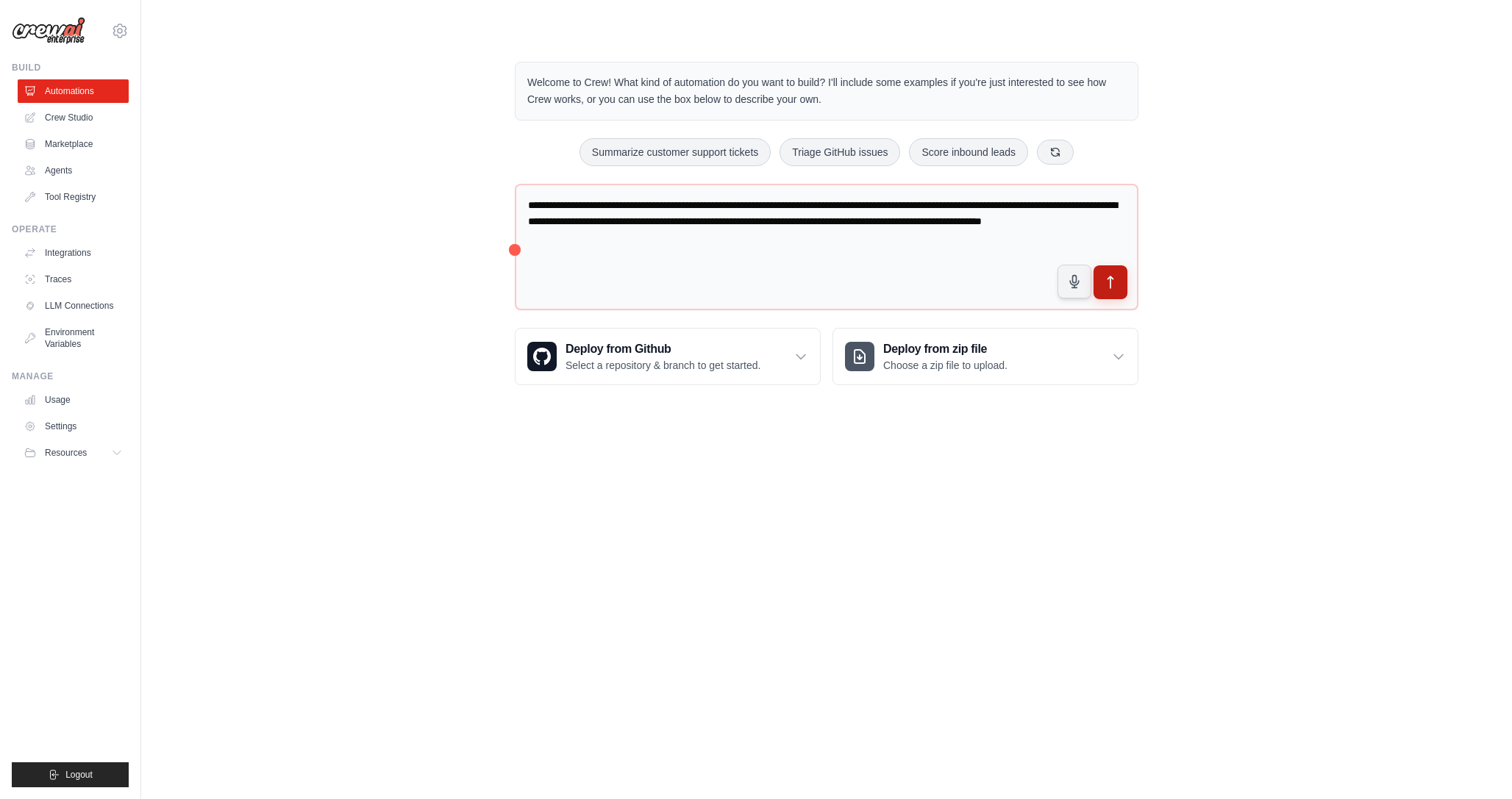
click at [1106, 287] on icon "submit" at bounding box center [1111, 283] width 16 height 16
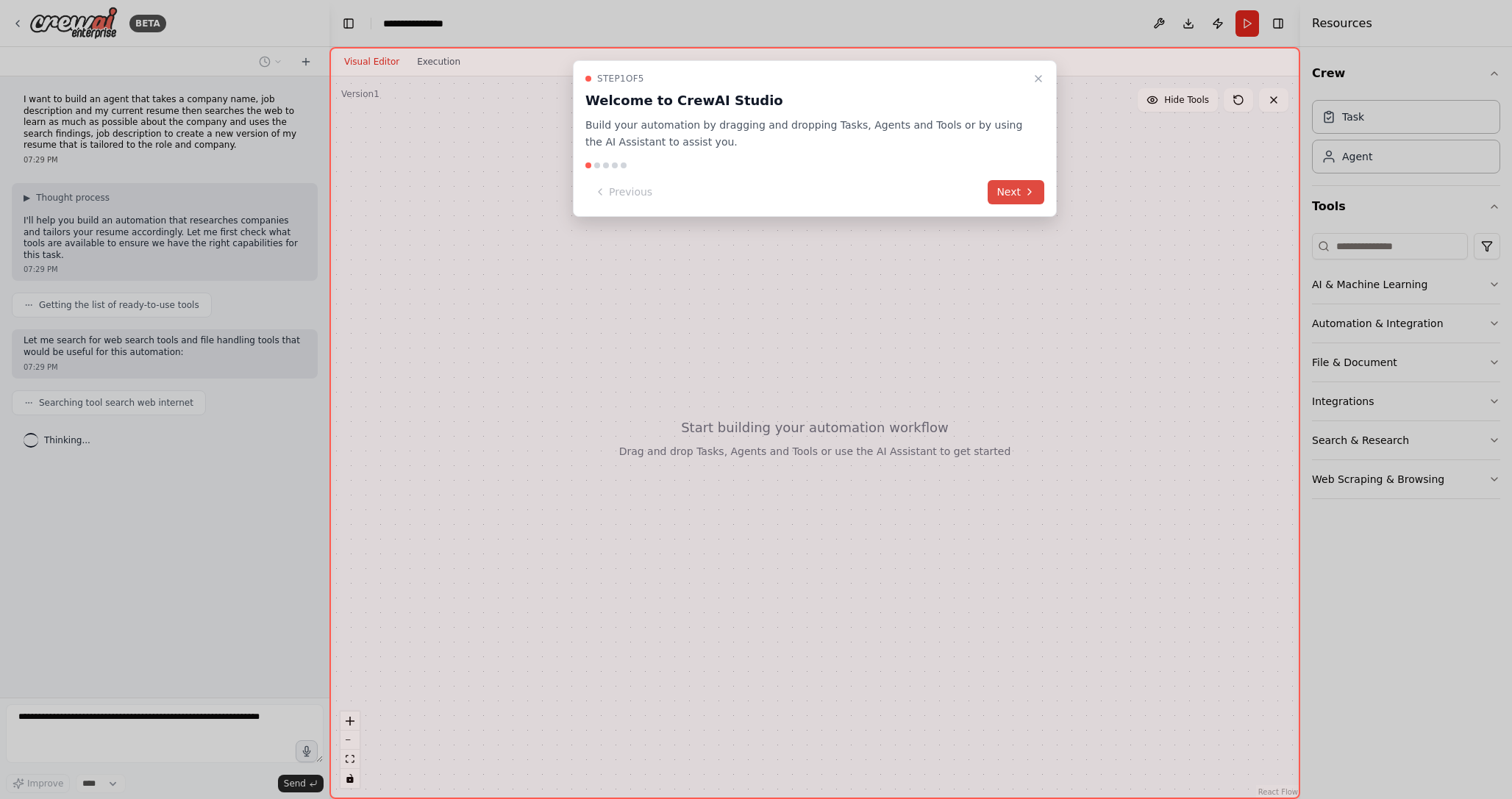
click at [1026, 186] on icon at bounding box center [1029, 191] width 11 height 11
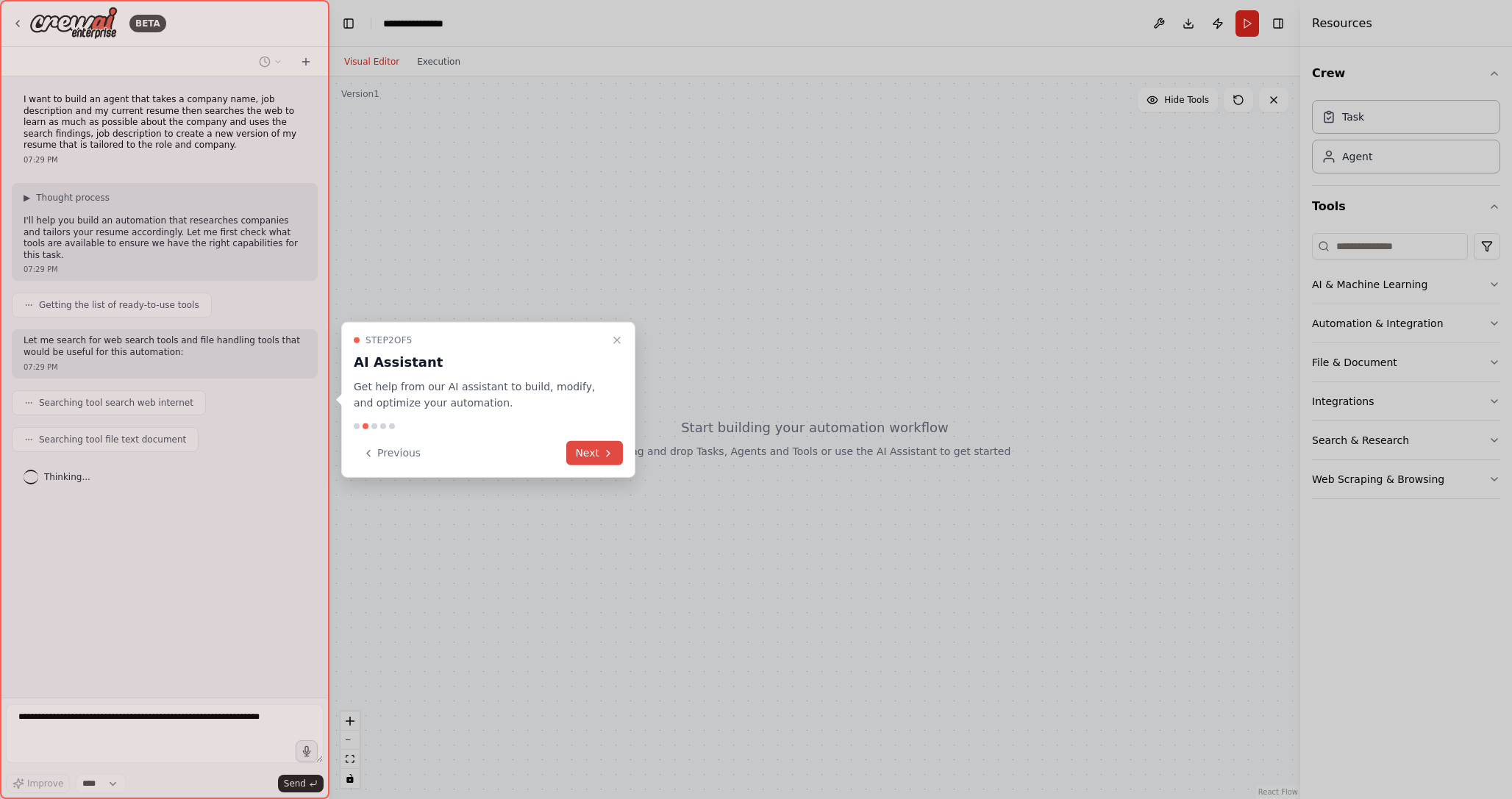
click at [590, 454] on button "Next" at bounding box center [595, 454] width 56 height 25
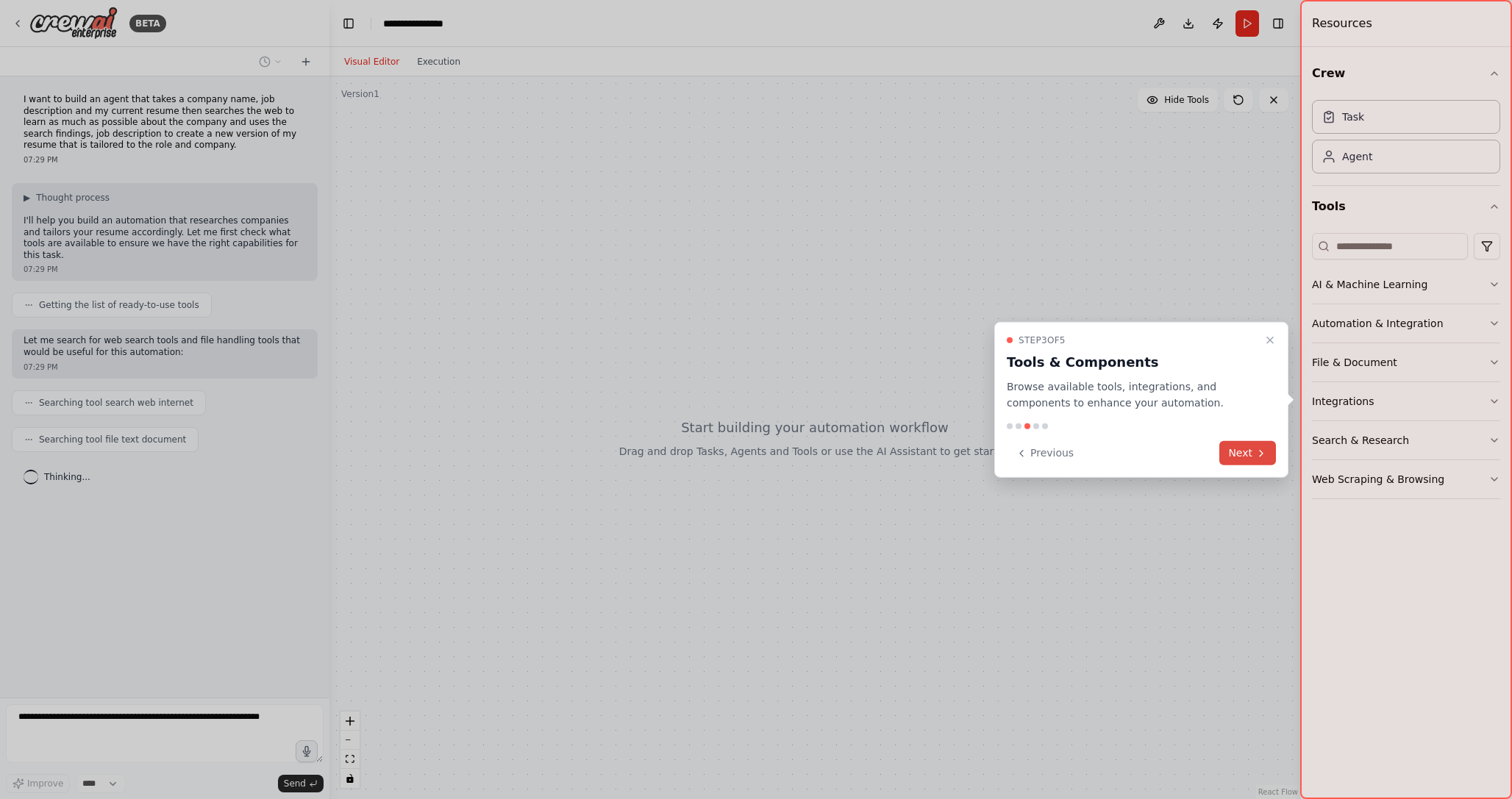
click at [1244, 451] on button "Next" at bounding box center [1248, 454] width 56 height 25
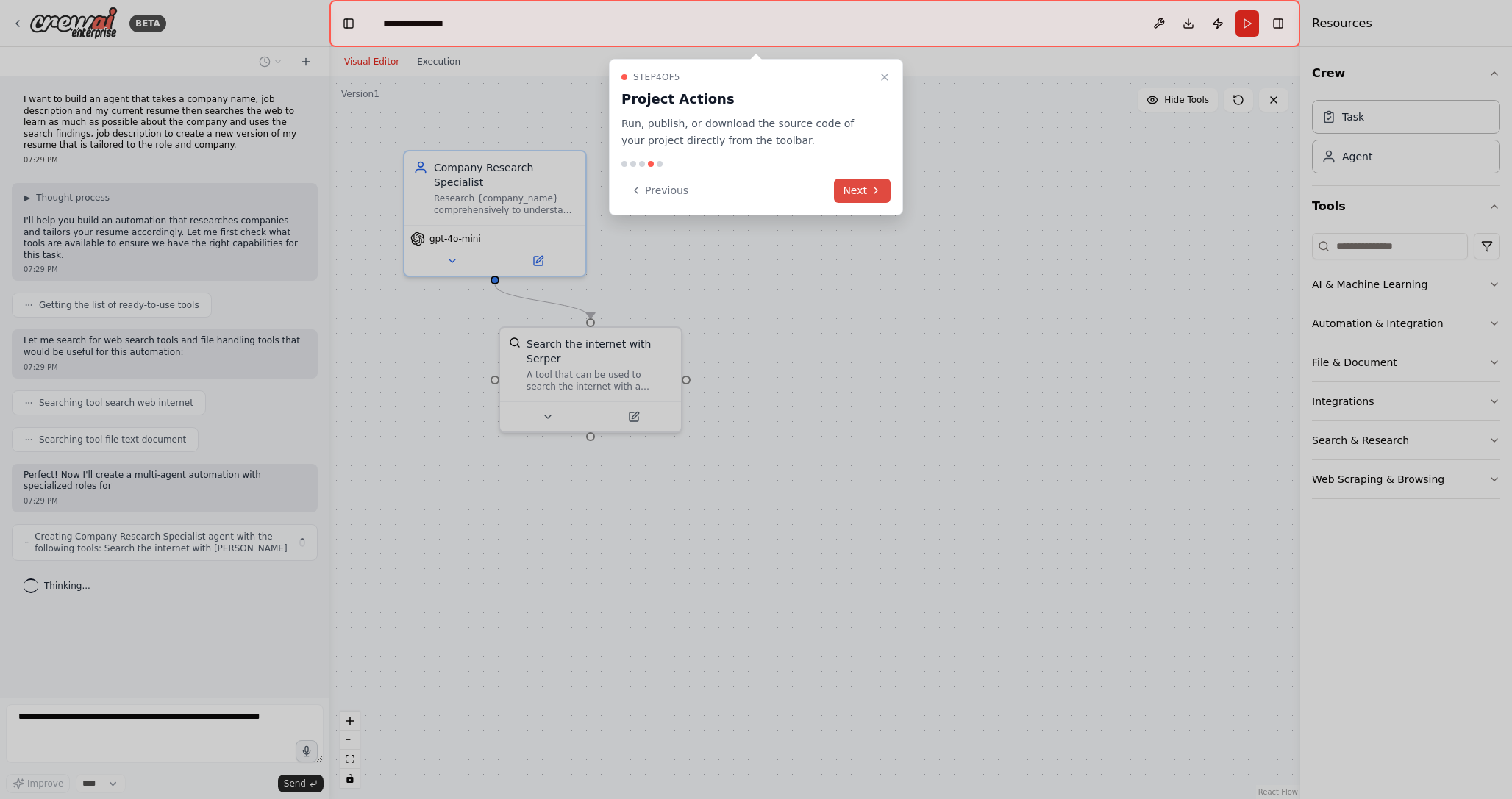
click at [856, 192] on button "Next" at bounding box center [863, 191] width 56 height 25
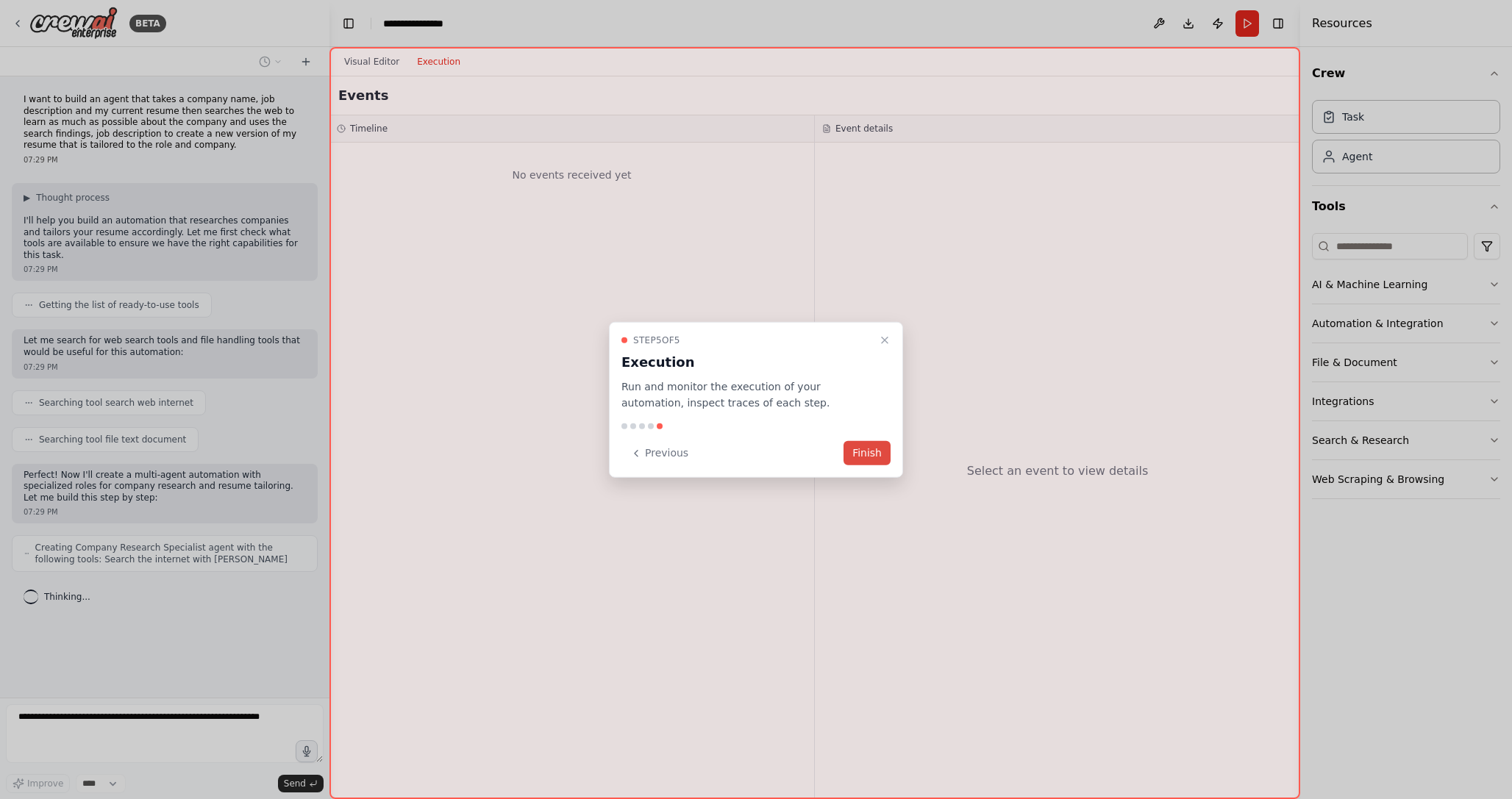
click at [863, 450] on button "Finish" at bounding box center [867, 454] width 47 height 25
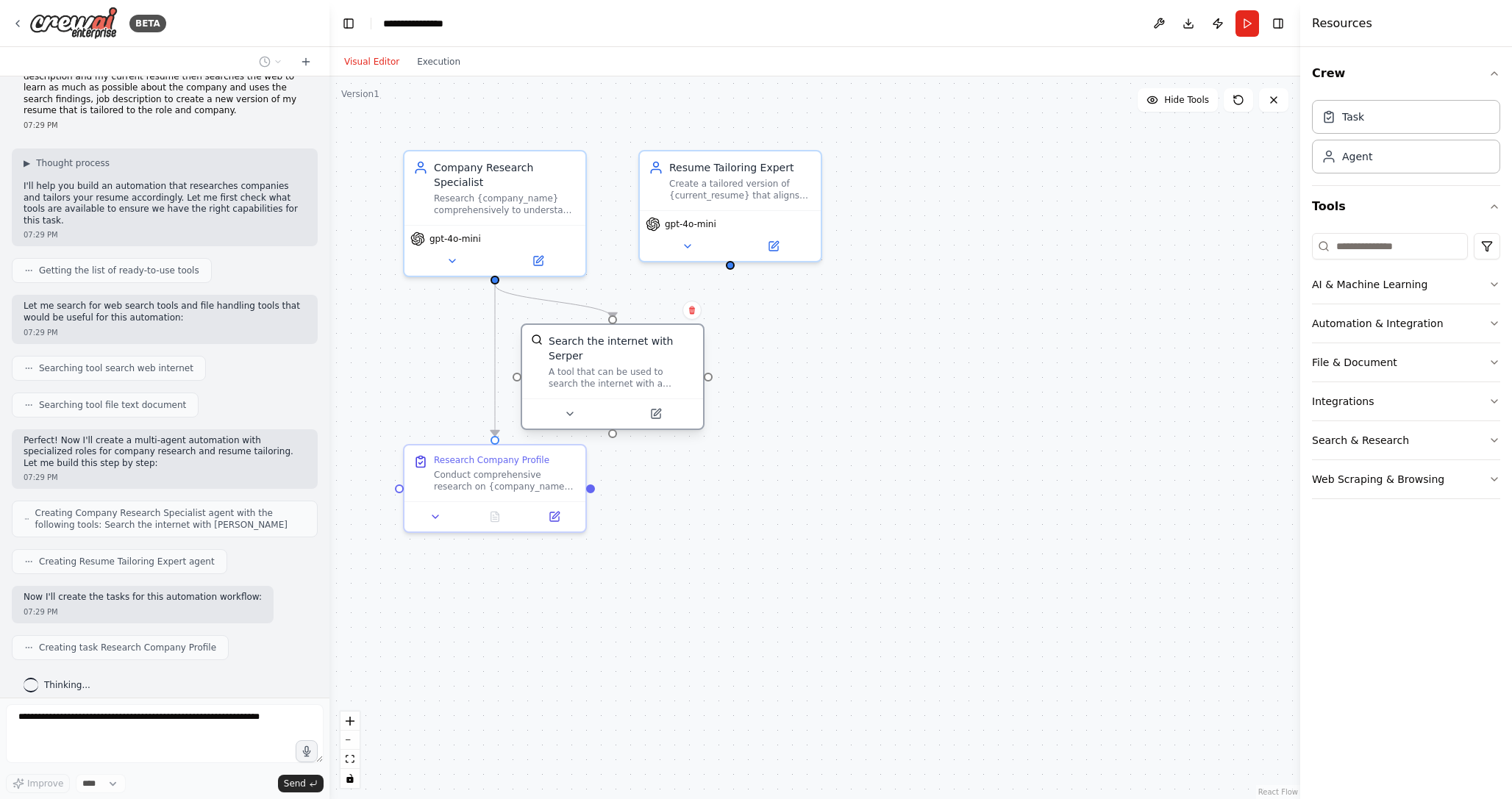
scroll to position [71, 0]
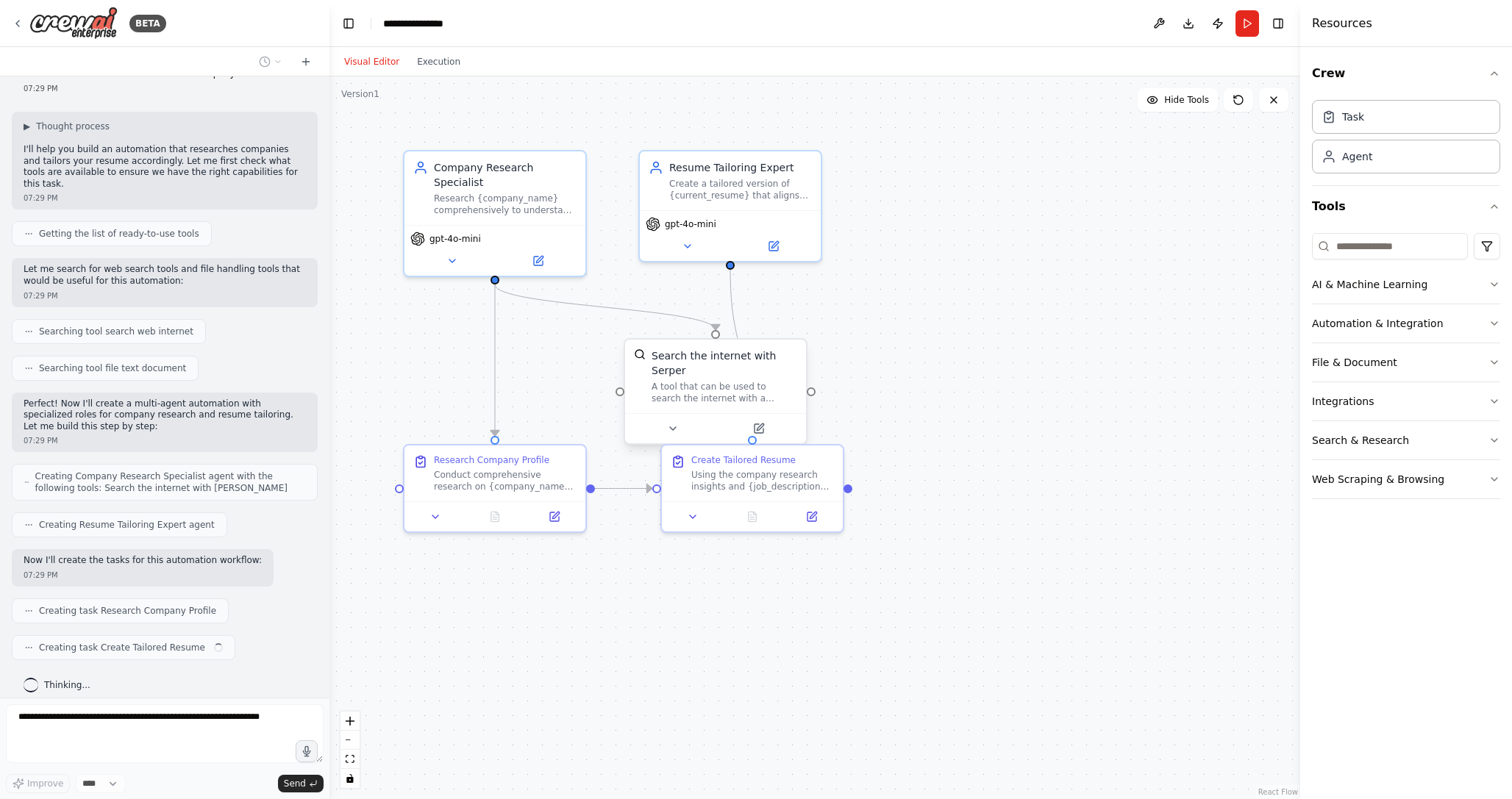
drag, startPoint x: 613, startPoint y: 380, endPoint x: 736, endPoint y: 396, distance: 124.0
click at [735, 396] on div "A tool that can be used to search the internet with a search_query. Supports di…" at bounding box center [724, 392] width 145 height 24
drag, startPoint x: 701, startPoint y: 376, endPoint x: 599, endPoint y: 342, distance: 107.5
click at [599, 342] on div "Search the internet with Serper" at bounding box center [621, 333] width 145 height 29
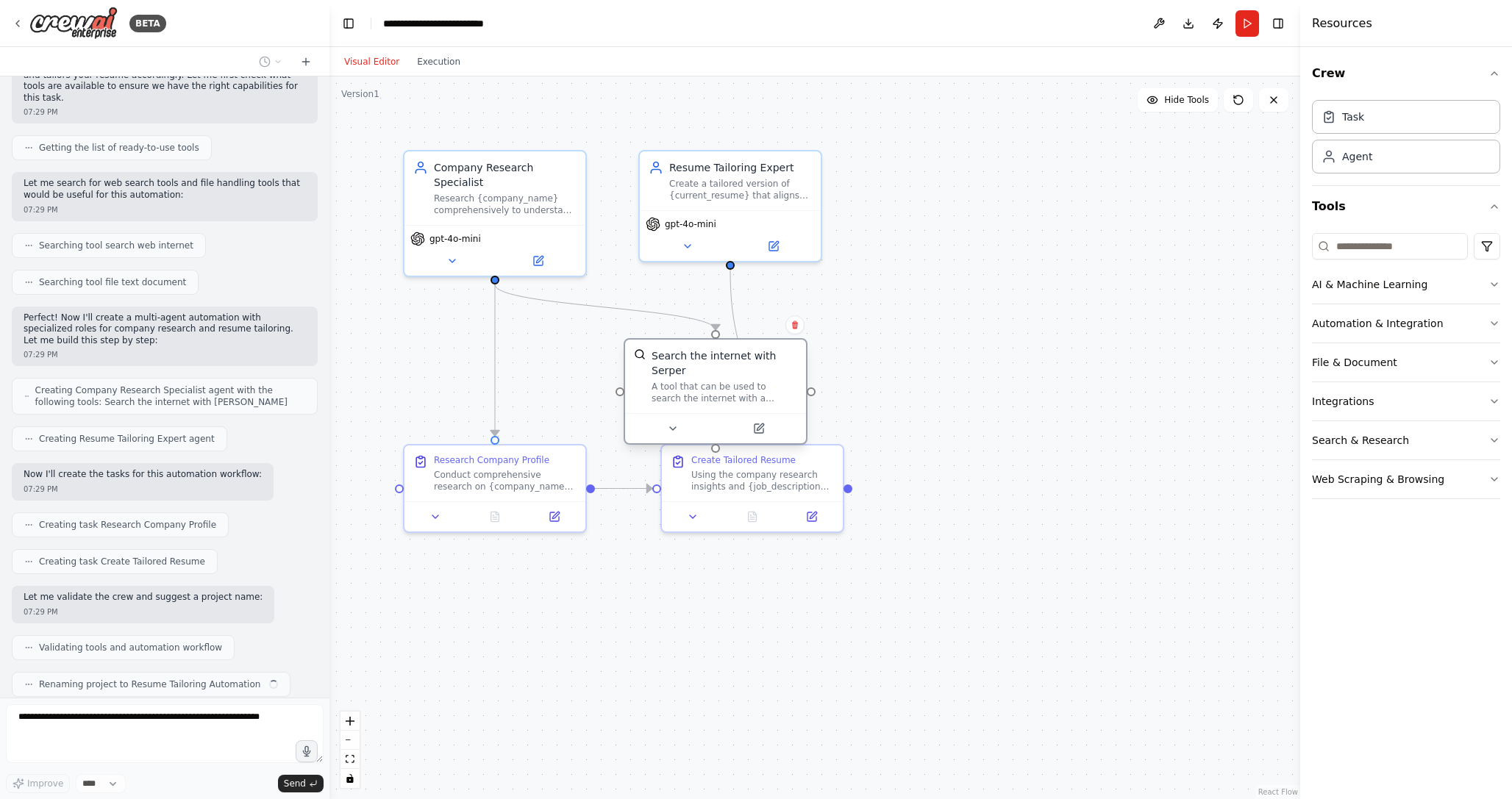
scroll to position [194, 0]
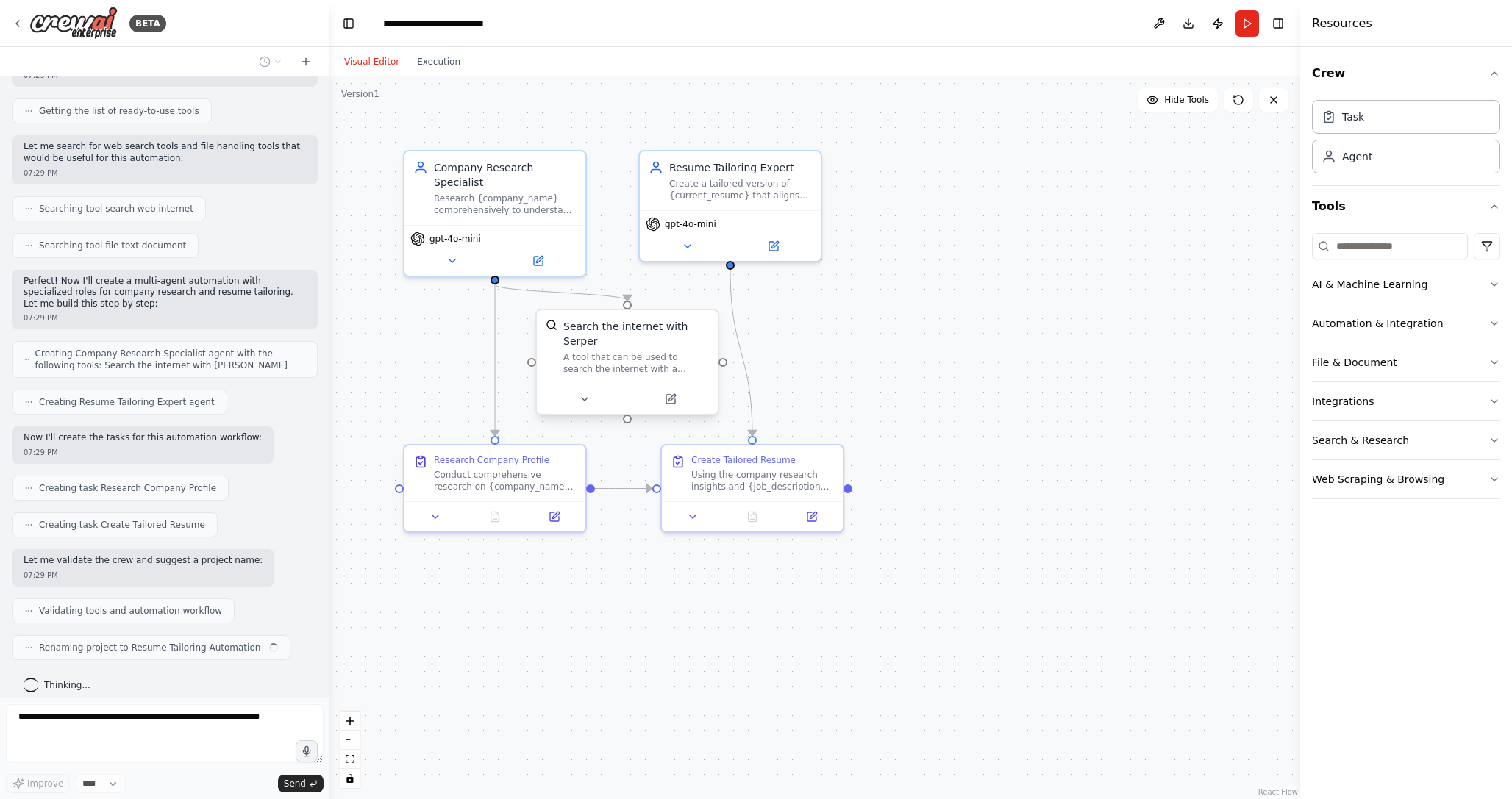
drag, startPoint x: 677, startPoint y: 364, endPoint x: 585, endPoint y: 337, distance: 95.9
click at [585, 337] on div "Search the internet with Serper" at bounding box center [635, 333] width 145 height 29
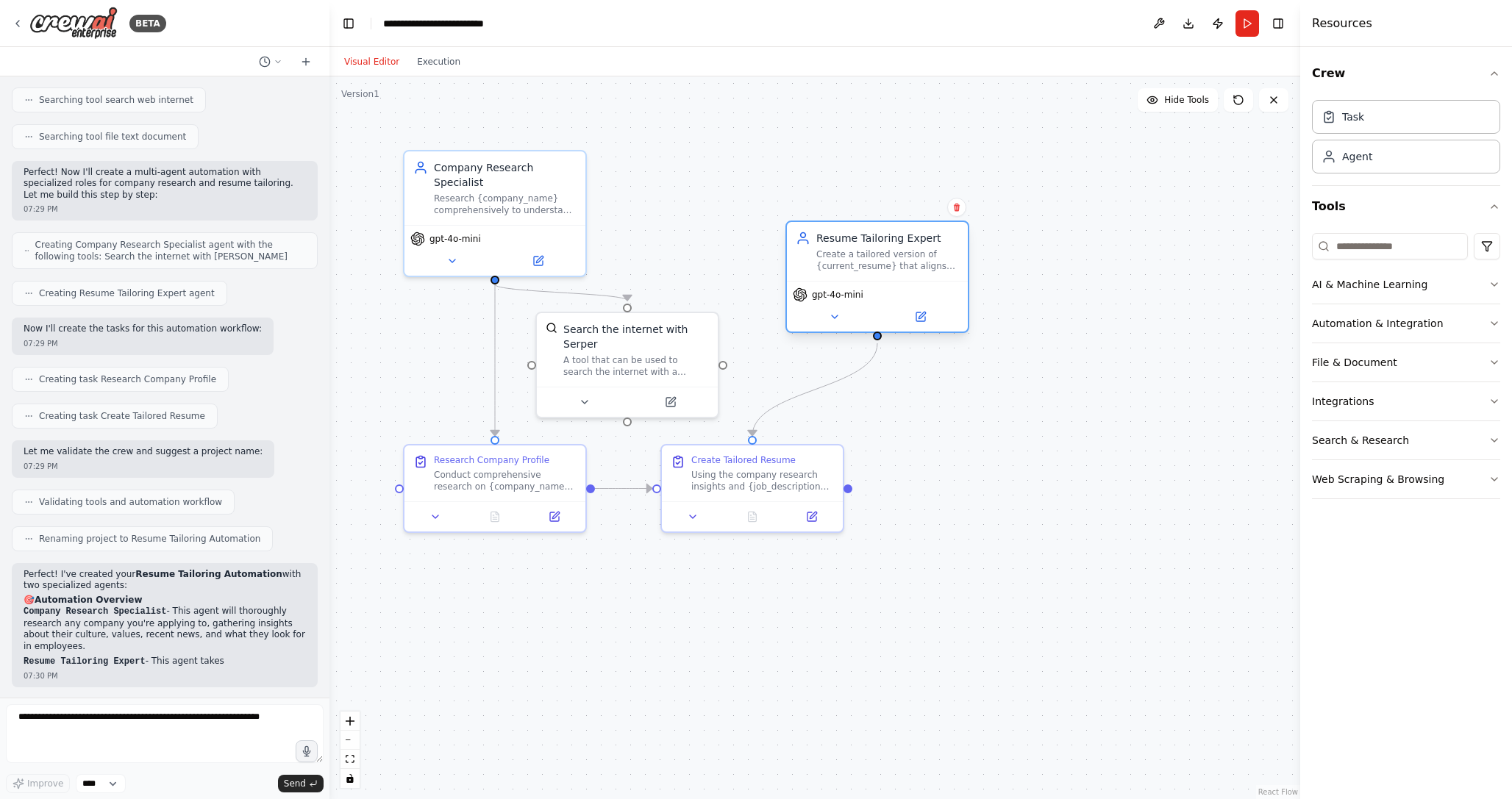
drag, startPoint x: 748, startPoint y: 199, endPoint x: 900, endPoint y: 275, distance: 169.9
click at [900, 275] on div "Resume Tailoring Expert Create a tailored version of {current_resume} that alig…" at bounding box center [877, 251] width 181 height 59
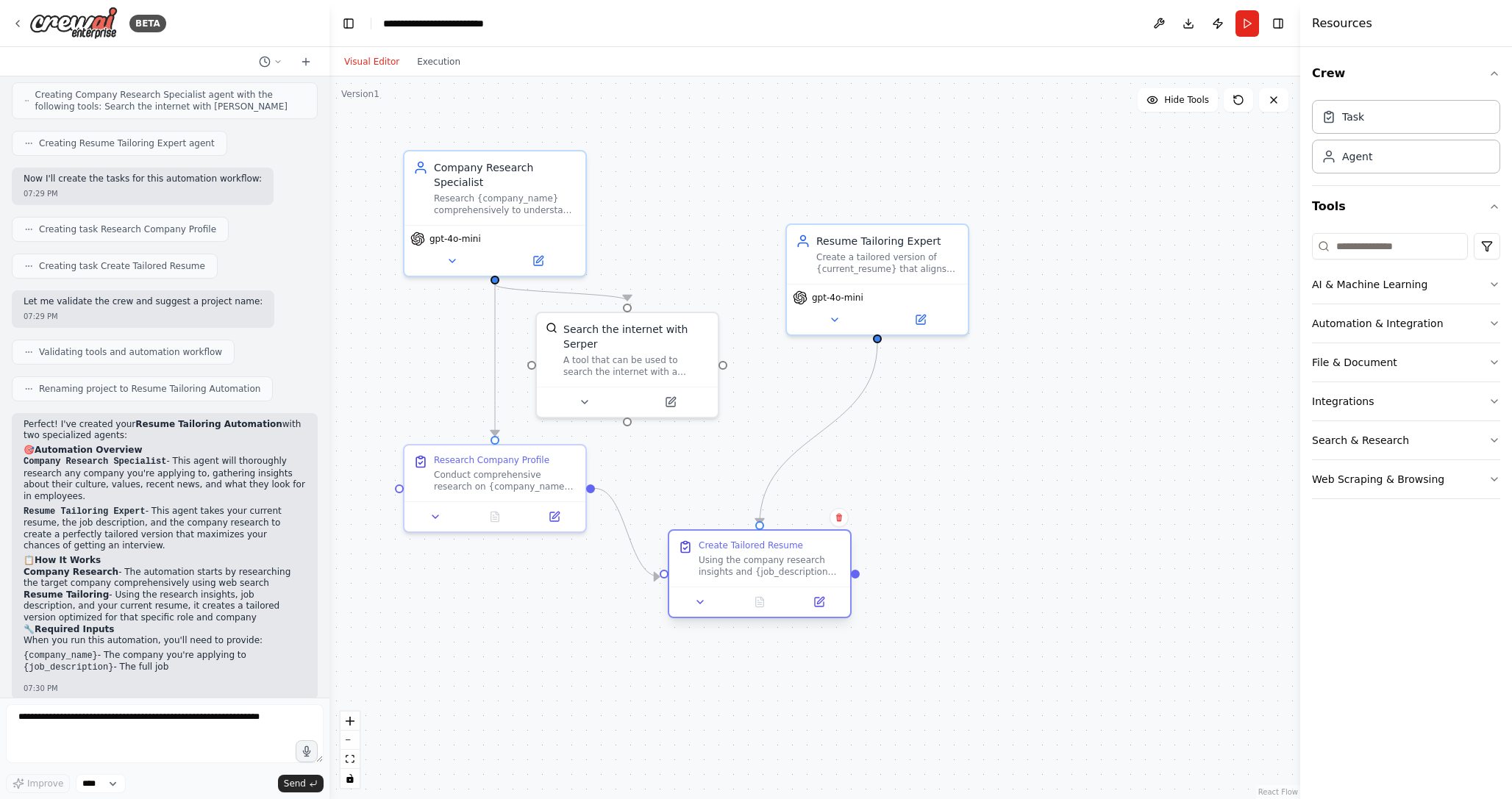
drag, startPoint x: 770, startPoint y: 473, endPoint x: 772, endPoint y: 569, distance: 96.0
click at [772, 569] on div "Using the company research insights and {job_description}, analyze the current …" at bounding box center [770, 566] width 143 height 24
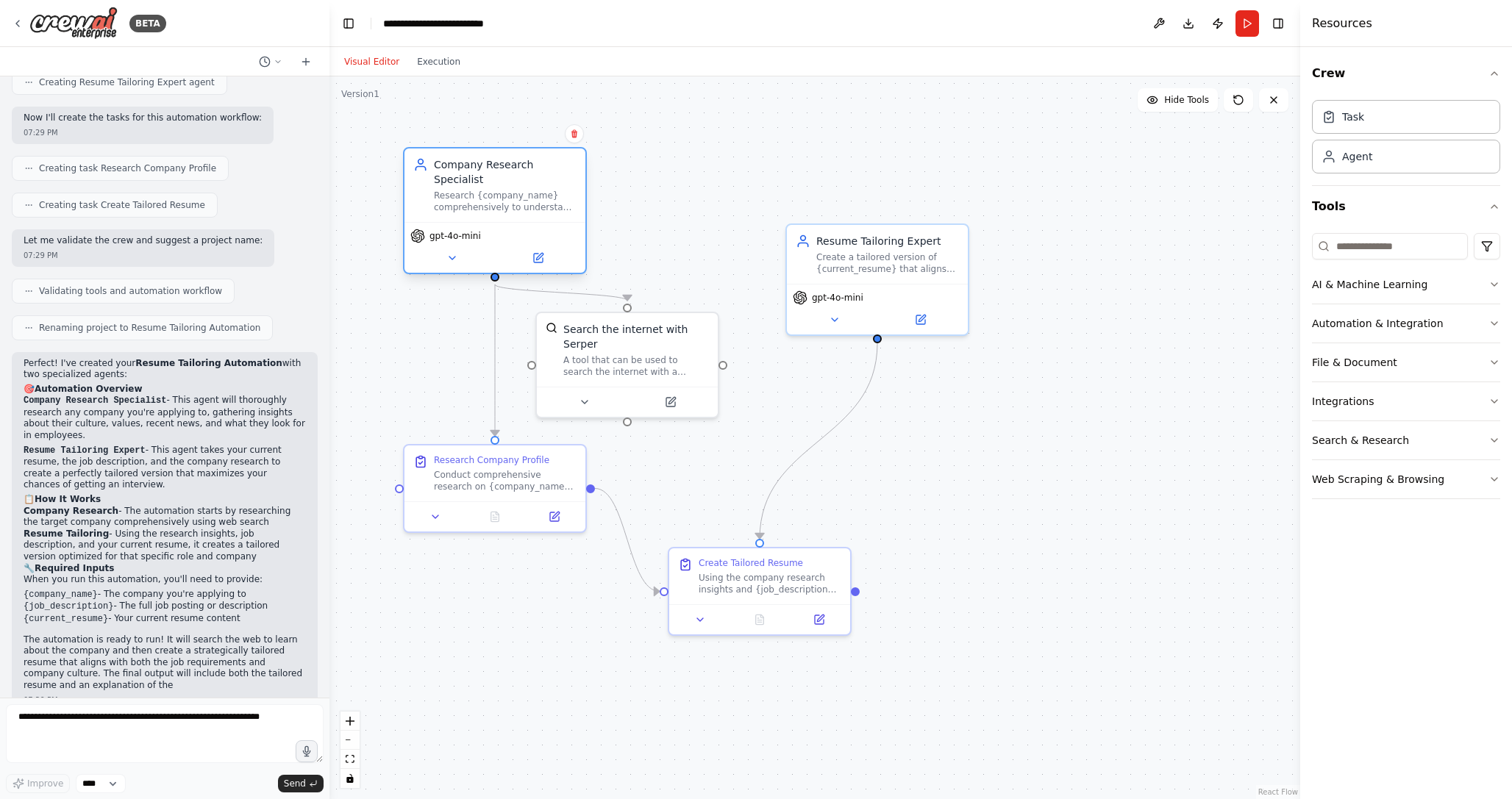
scroll to position [525, 0]
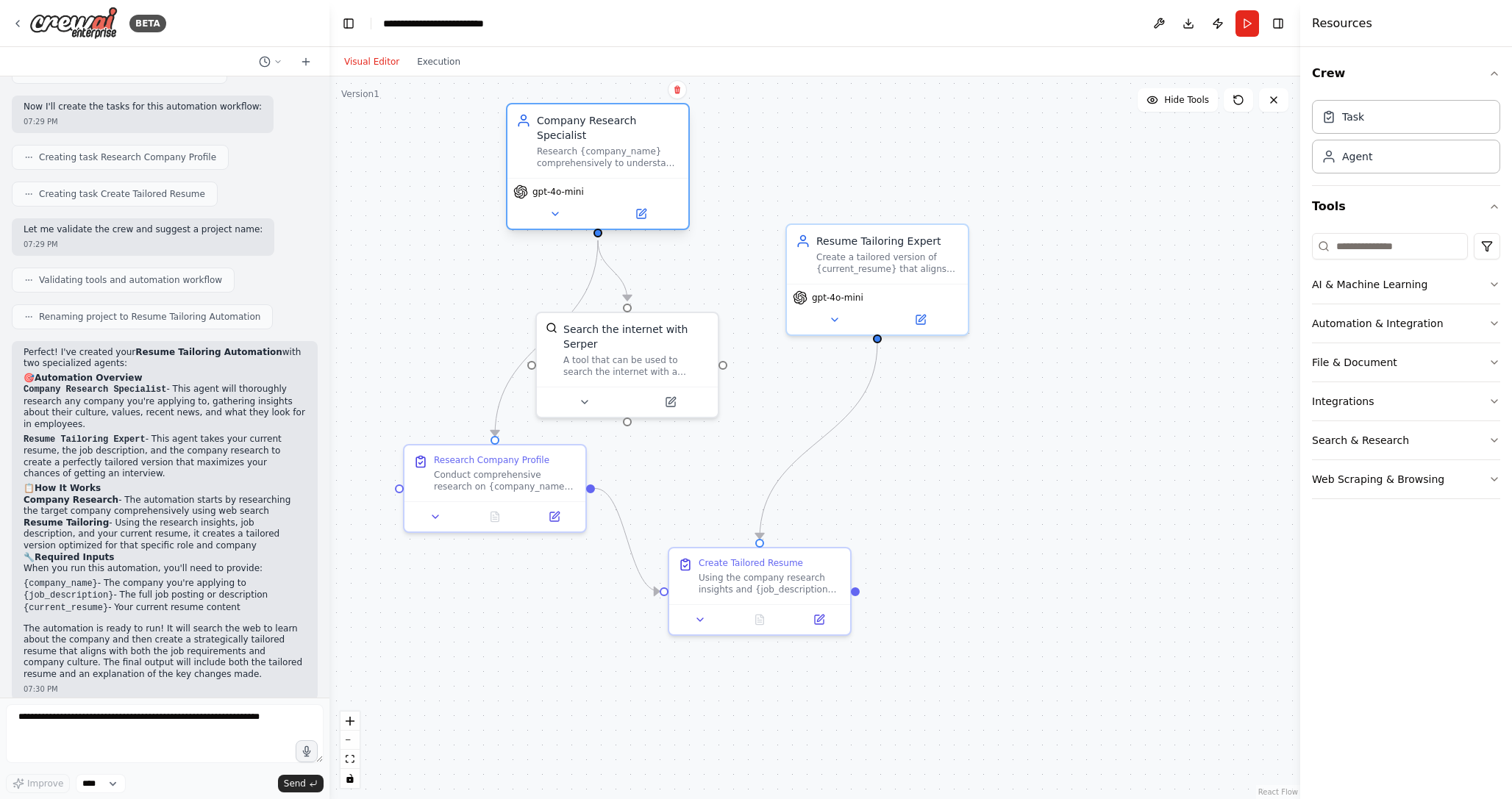
drag, startPoint x: 541, startPoint y: 180, endPoint x: 648, endPoint y: 140, distance: 114.2
click at [648, 140] on div "Company Research Specialist" at bounding box center [608, 128] width 143 height 29
drag, startPoint x: 619, startPoint y: 332, endPoint x: 677, endPoint y: 333, distance: 58.0
click at [677, 333] on div "Search the internet with Serper" at bounding box center [694, 333] width 145 height 29
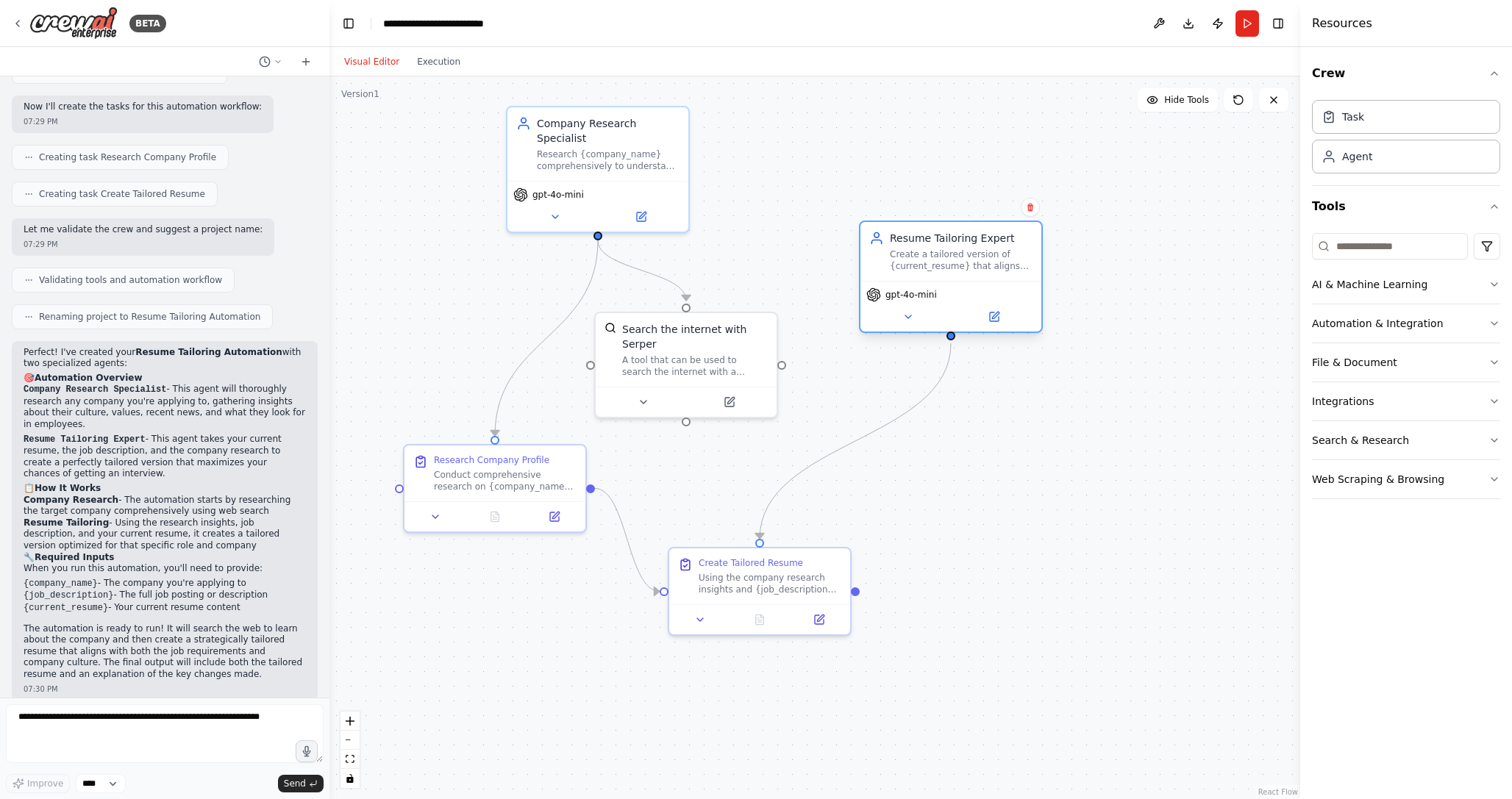
drag, startPoint x: 816, startPoint y: 265, endPoint x: 882, endPoint y: 265, distance: 66.0
click at [882, 265] on div "Resume Tailoring Expert Create a tailored version of {current_resume} that alig…" at bounding box center [951, 251] width 163 height 41
click at [563, 125] on div "Company Research Specialist" at bounding box center [608, 128] width 143 height 29
click at [642, 217] on icon at bounding box center [641, 214] width 9 height 9
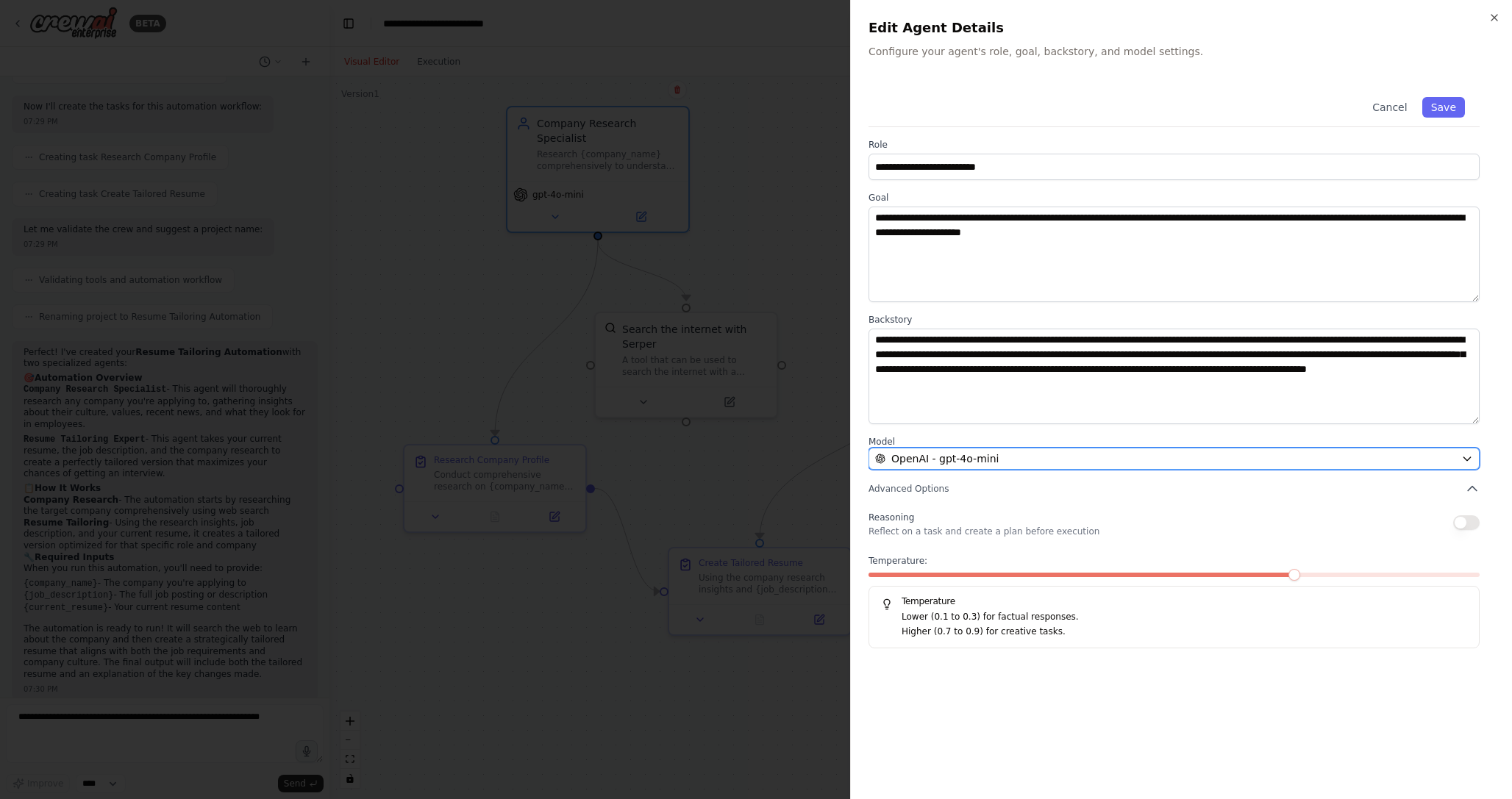
click at [1040, 456] on div "OpenAI - gpt-4o-mini" at bounding box center [1165, 459] width 581 height 15
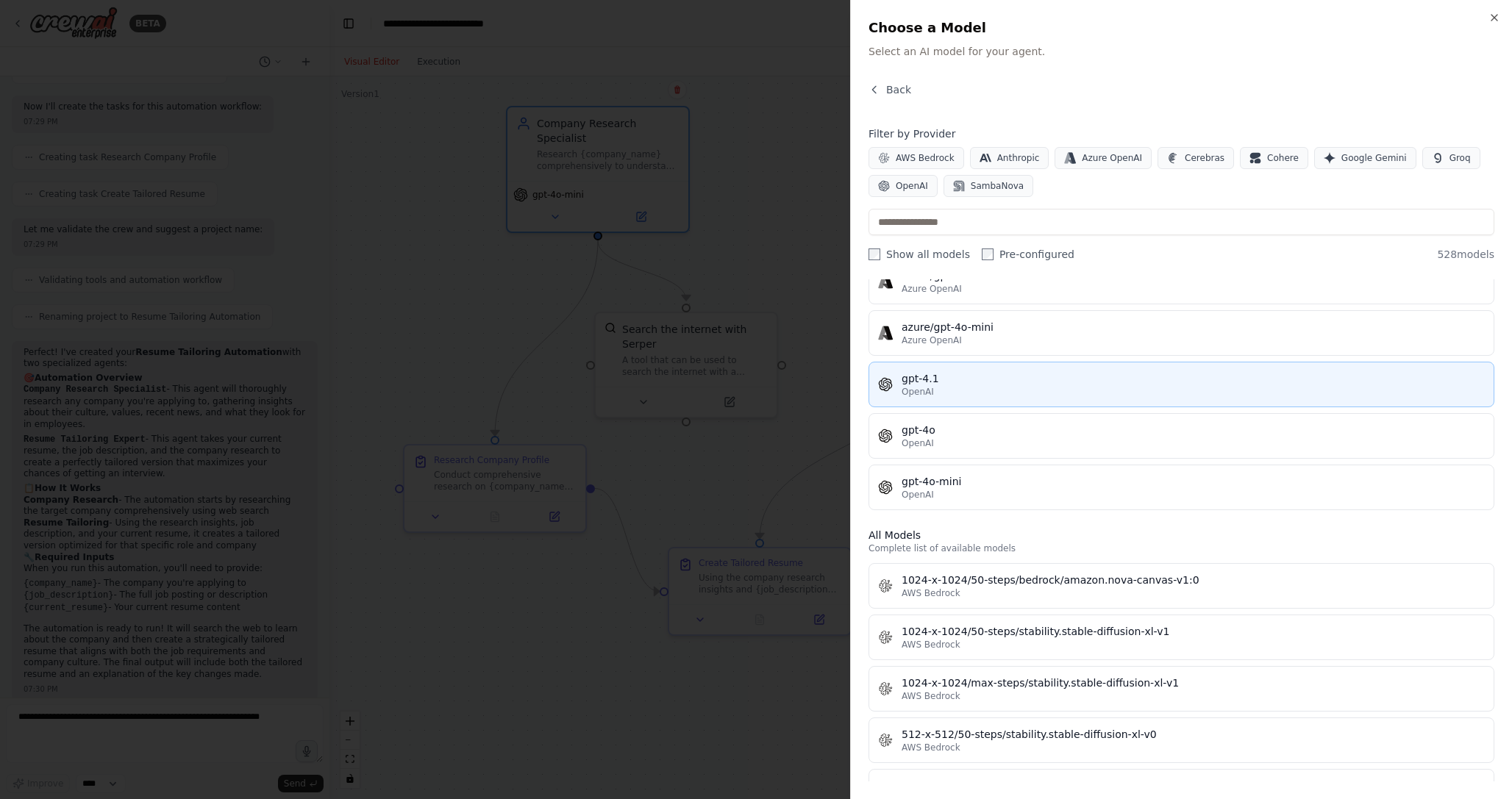
scroll to position [176, 0]
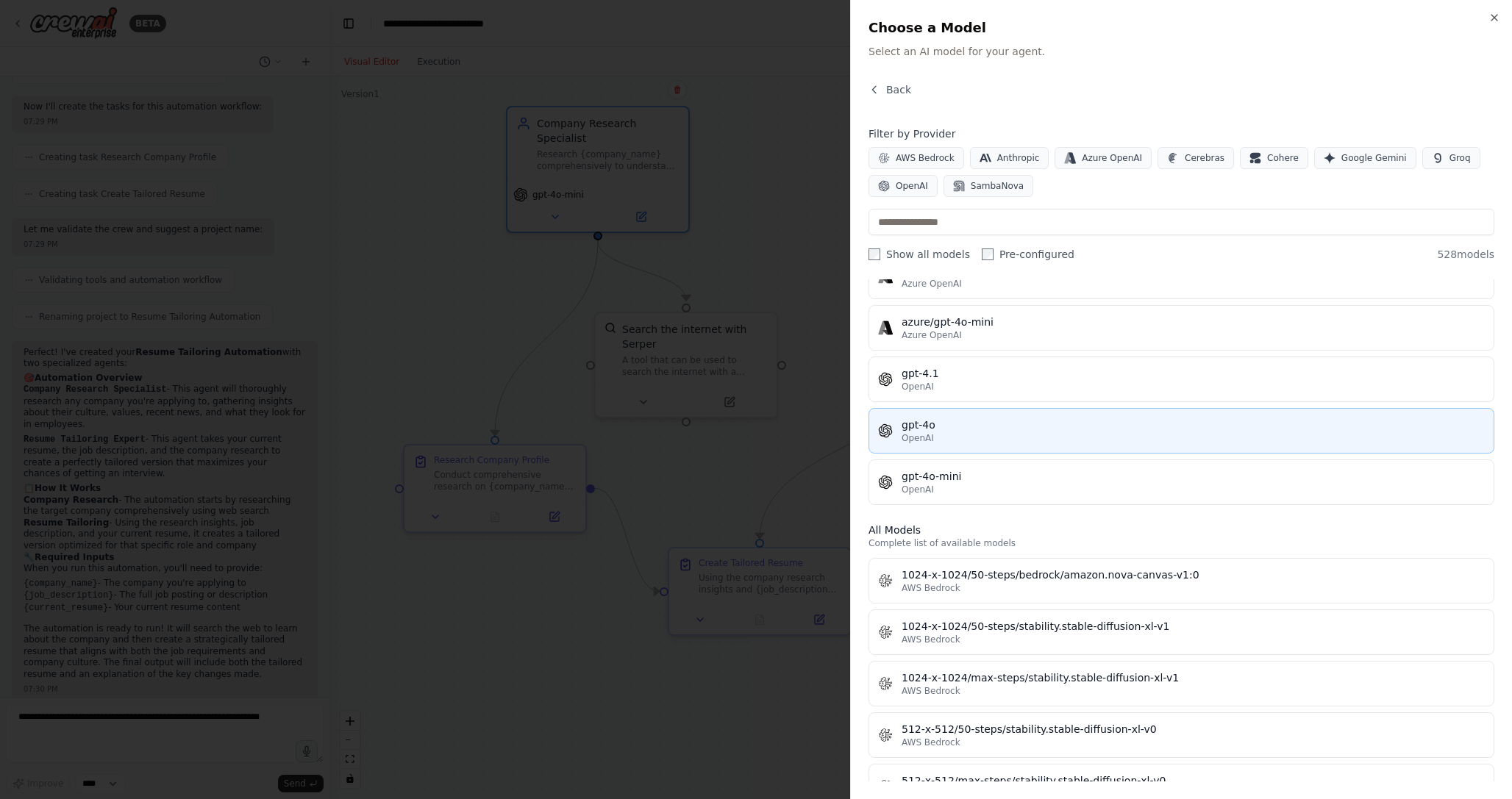
click at [1000, 425] on div "gpt-4o" at bounding box center [1193, 425] width 583 height 15
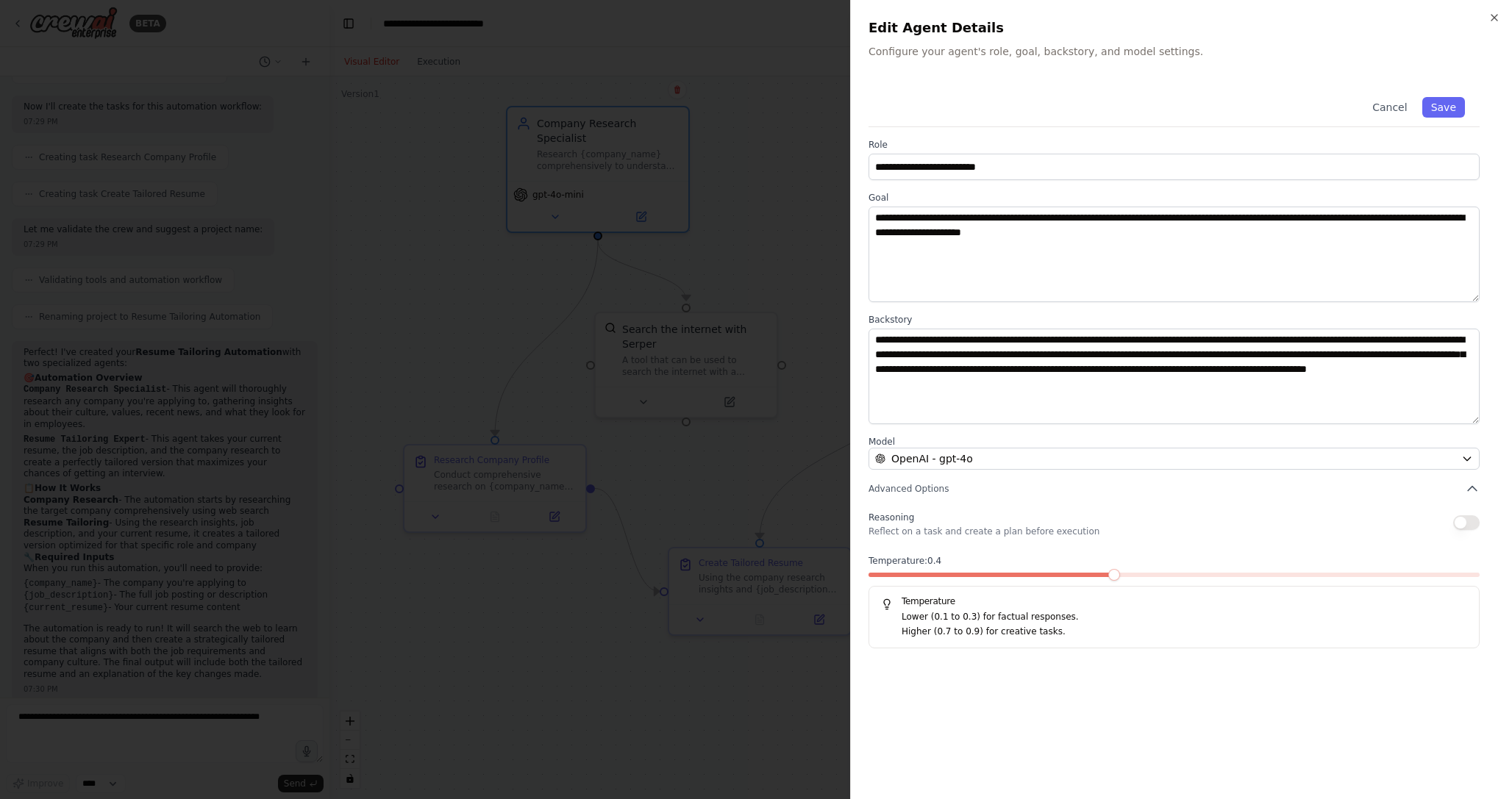
click at [1120, 576] on span at bounding box center [1114, 574] width 11 height 11
click at [1467, 515] on button "button" at bounding box center [1467, 522] width 26 height 15
click at [1451, 108] on button "Save" at bounding box center [1443, 107] width 42 height 20
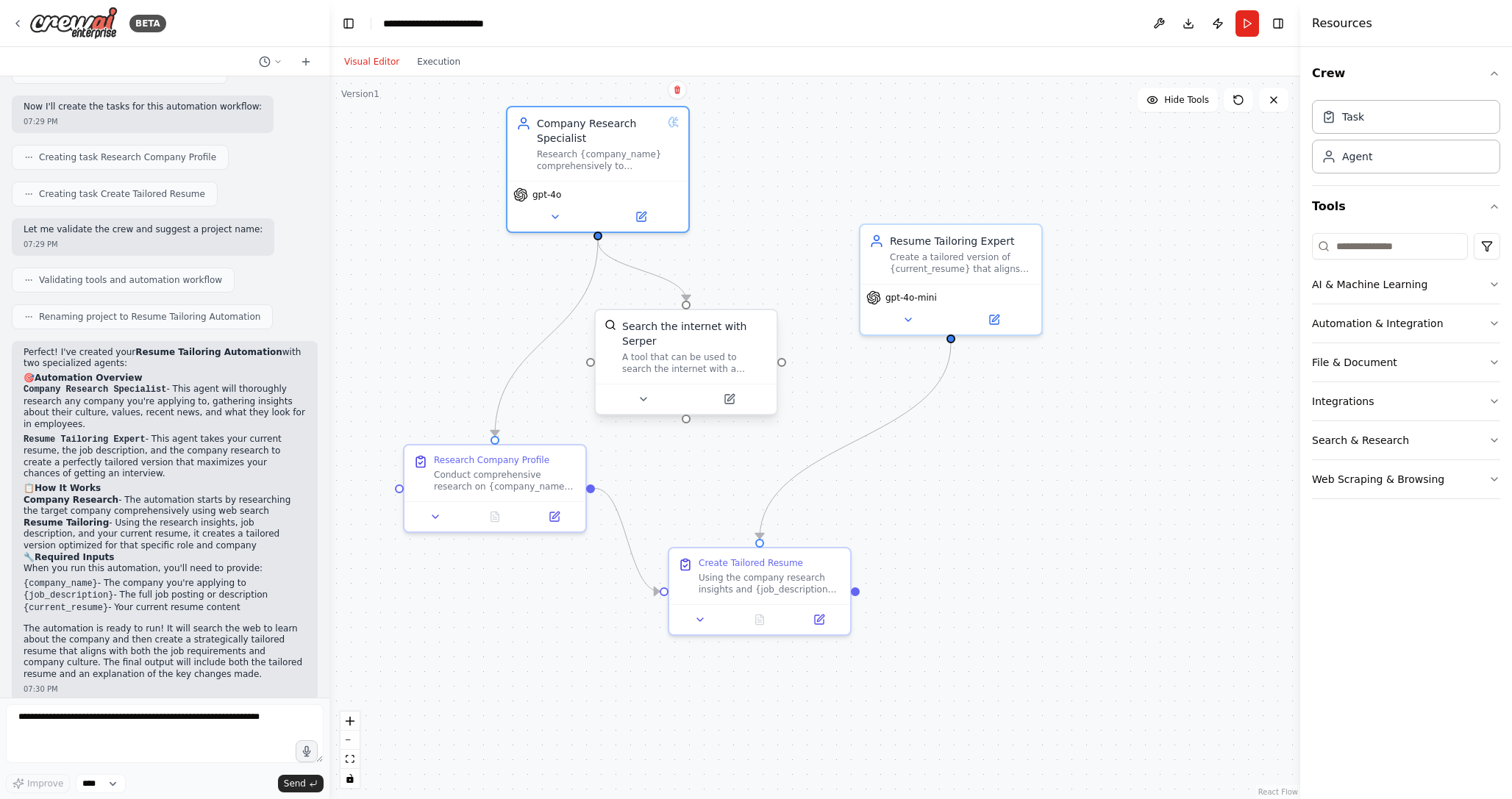
click at [694, 350] on div "Search the internet with Serper A tool that can be used to search the internet …" at bounding box center [694, 346] width 145 height 55
click at [701, 359] on div "A tool that can be used to search the internet with a search_query. Supports di…" at bounding box center [694, 363] width 145 height 24
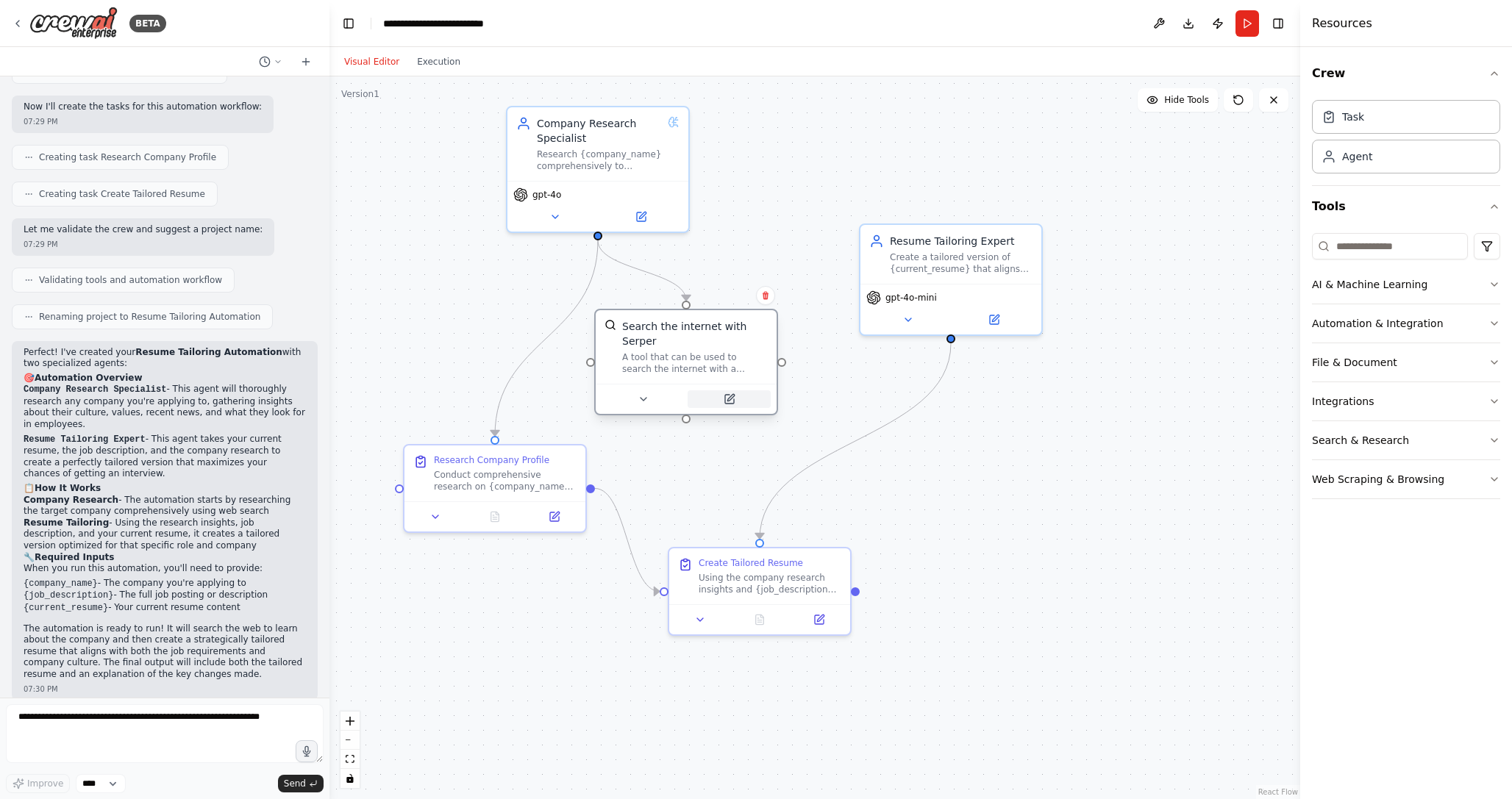
click at [732, 397] on icon at bounding box center [731, 397] width 7 height 7
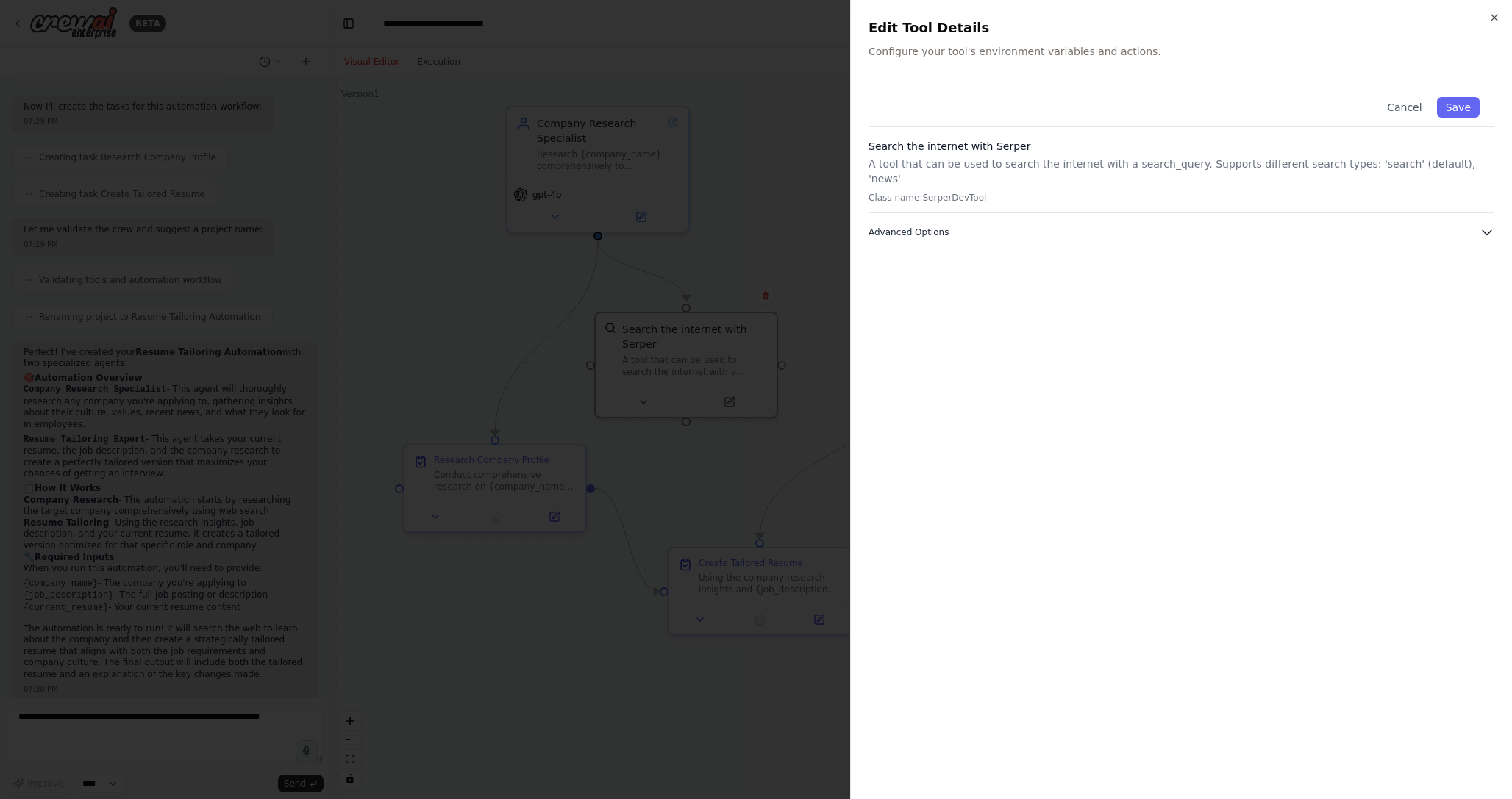
click at [1477, 225] on button "Advanced Options" at bounding box center [1182, 232] width 626 height 15
click at [897, 278] on div "SERPER_API_KEY" at bounding box center [922, 285] width 86 height 15
click at [807, 417] on div at bounding box center [756, 399] width 1512 height 799
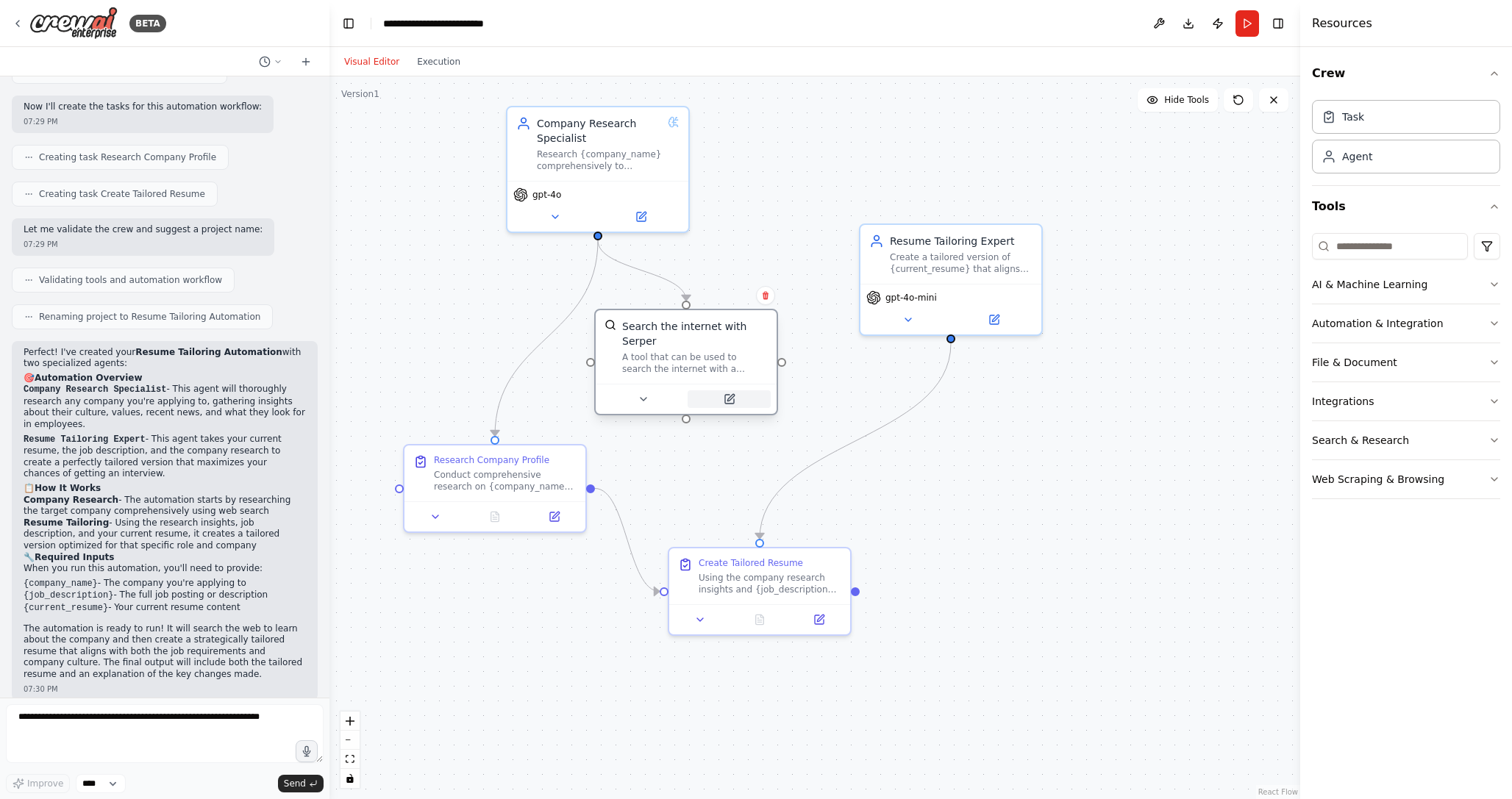
click at [729, 395] on icon at bounding box center [730, 399] width 9 height 9
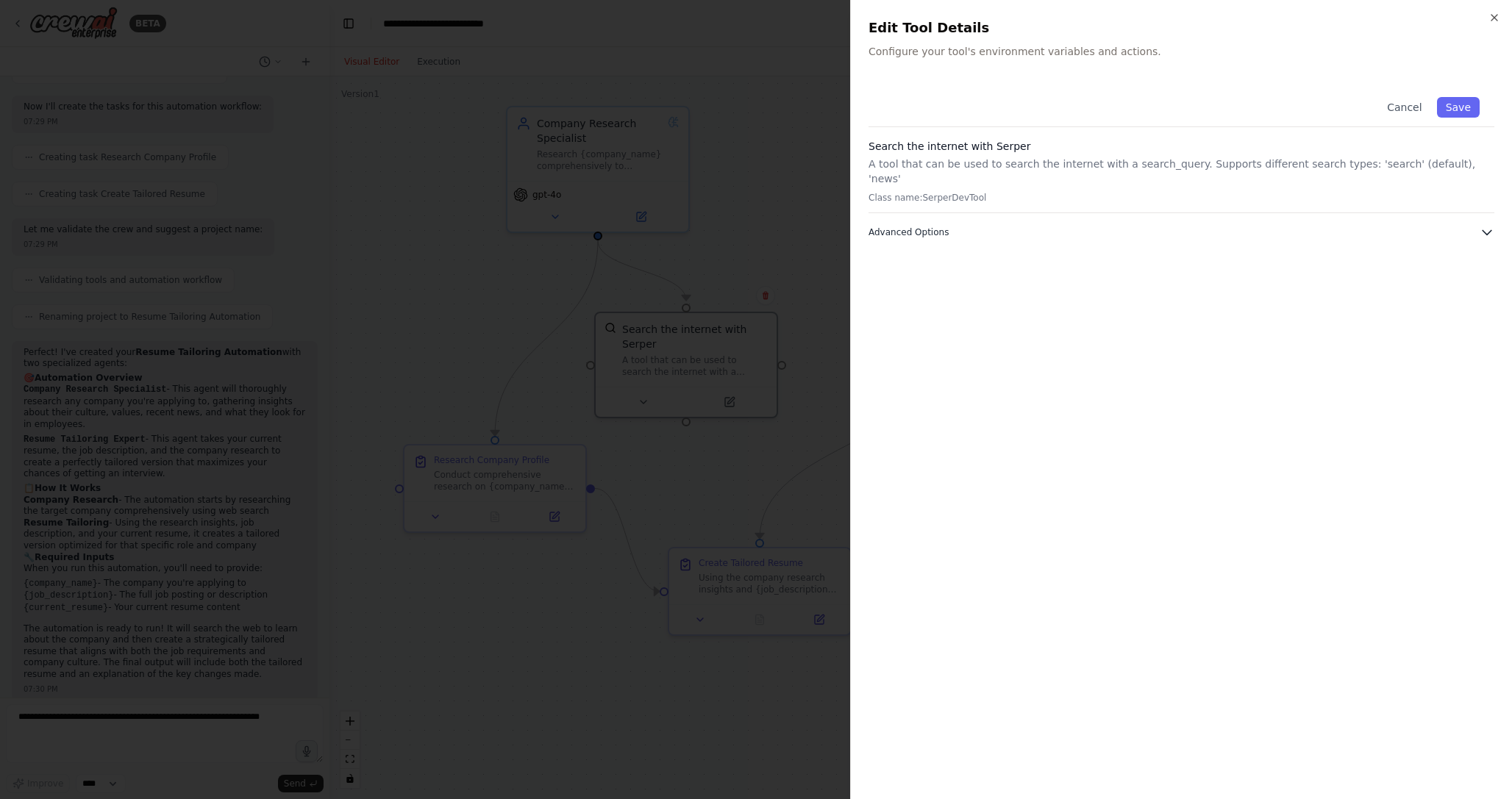
click at [941, 226] on span "Advanced Options" at bounding box center [908, 232] width 80 height 11
click at [939, 300] on input "text" at bounding box center [1182, 313] width 607 height 26
paste input "**********"
type input "**********"
click at [1467, 107] on button "Save" at bounding box center [1458, 107] width 42 height 20
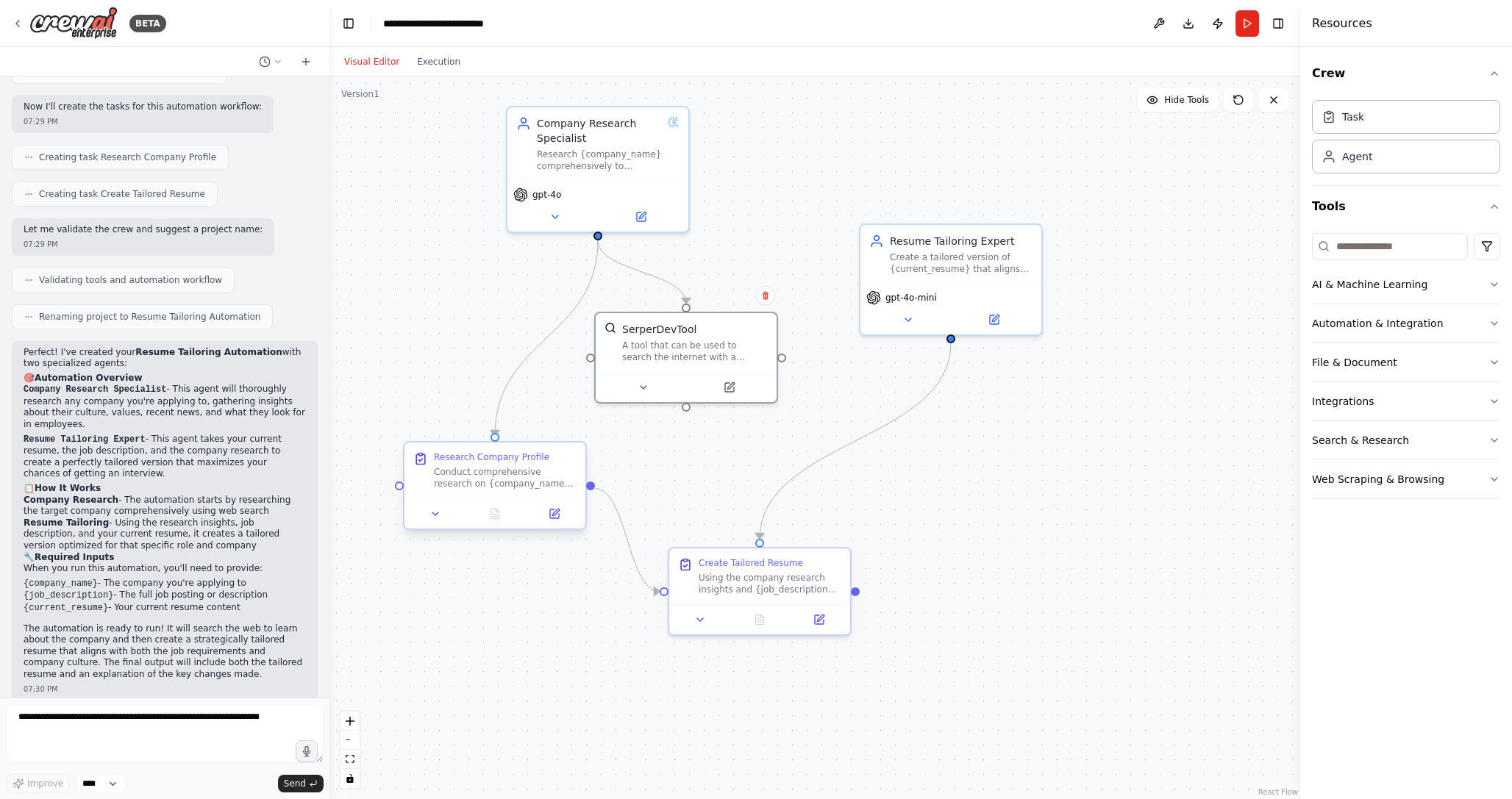
click at [538, 468] on div "Conduct comprehensive research on {company_name} to gather insights about their…" at bounding box center [506, 477] width 143 height 24
click at [559, 516] on icon at bounding box center [554, 514] width 9 height 9
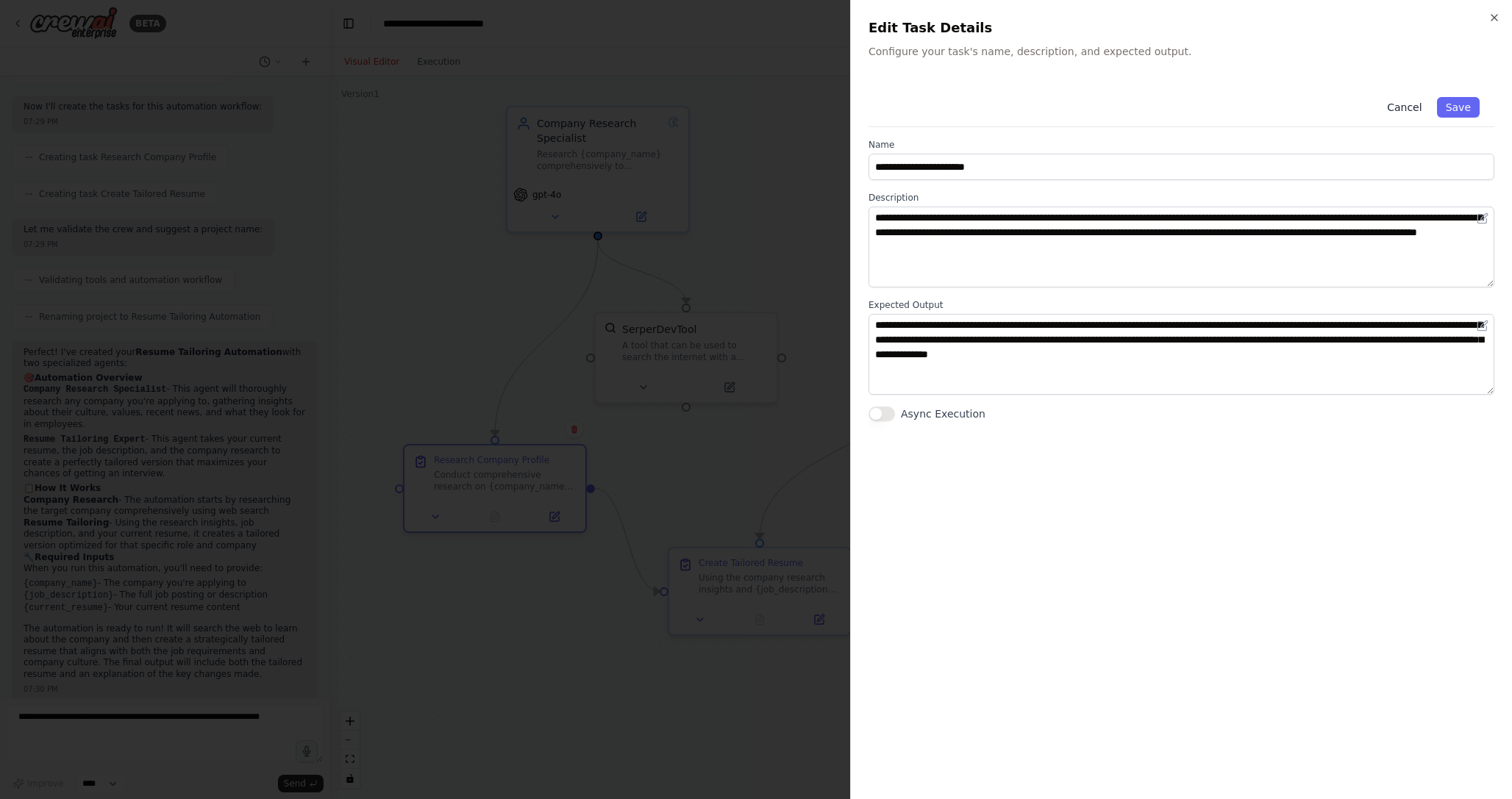
click at [1408, 103] on button "Cancel" at bounding box center [1404, 107] width 52 height 20
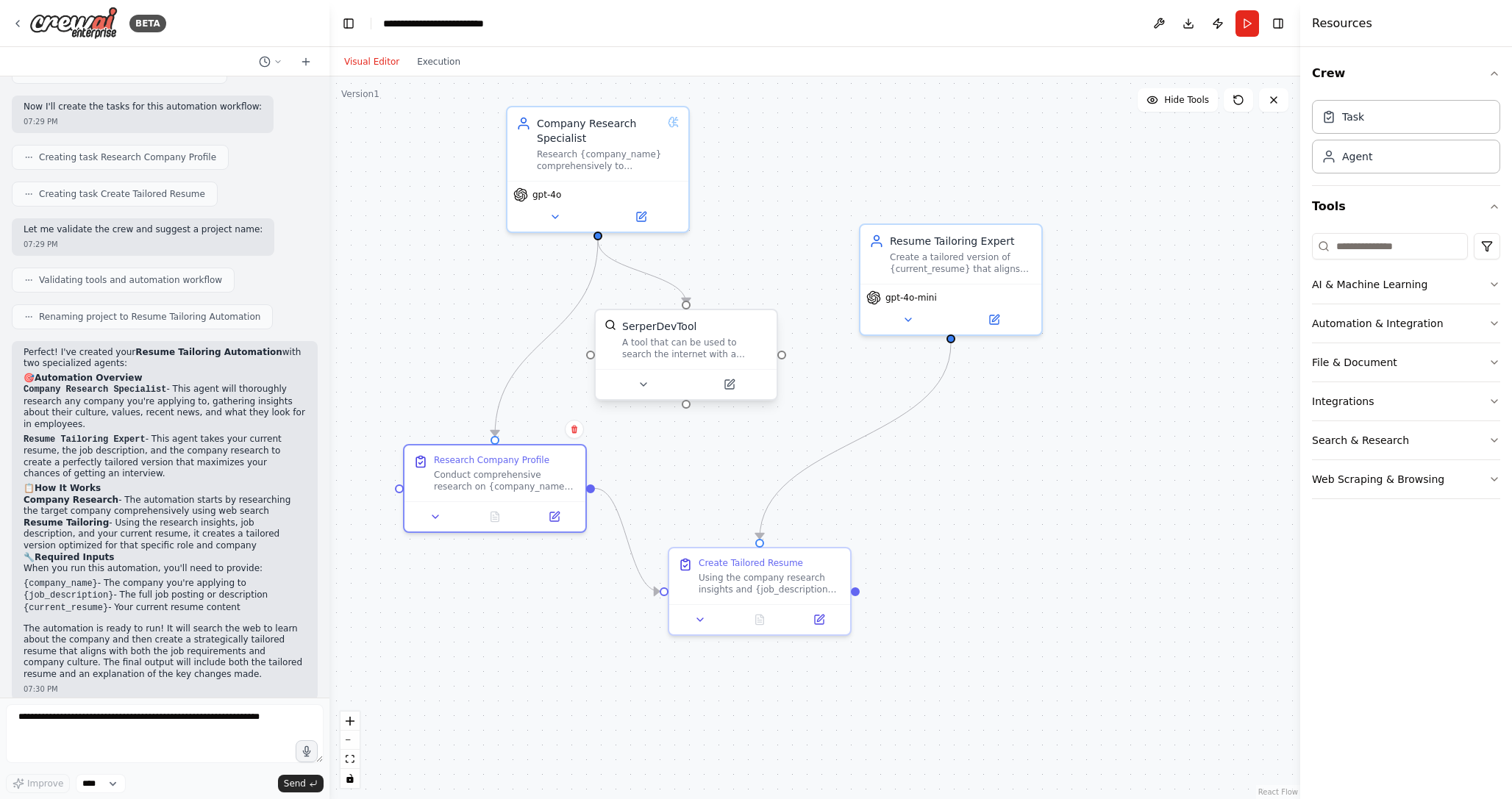
click at [724, 351] on div "A tool that can be used to search the internet with a search_query. Supports di…" at bounding box center [694, 348] width 145 height 24
click at [767, 292] on icon at bounding box center [766, 295] width 6 height 8
click at [730, 300] on button "Confirm" at bounding box center [723, 296] width 52 height 18
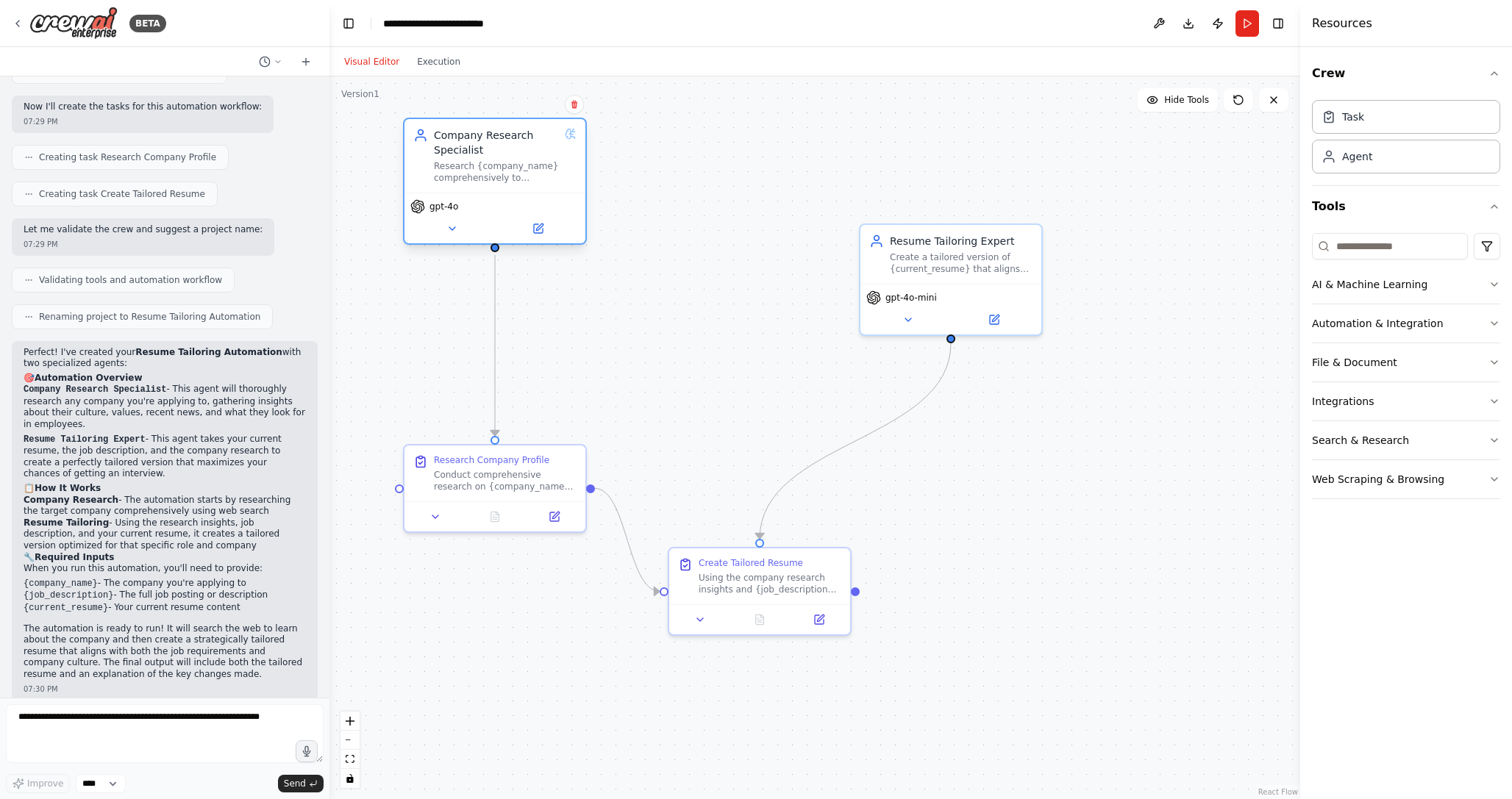
drag, startPoint x: 641, startPoint y: 170, endPoint x: 532, endPoint y: 189, distance: 110.6
click at [532, 189] on div "Company Research Specialist Research {company_name} comprehensively to understa…" at bounding box center [494, 155] width 181 height 73
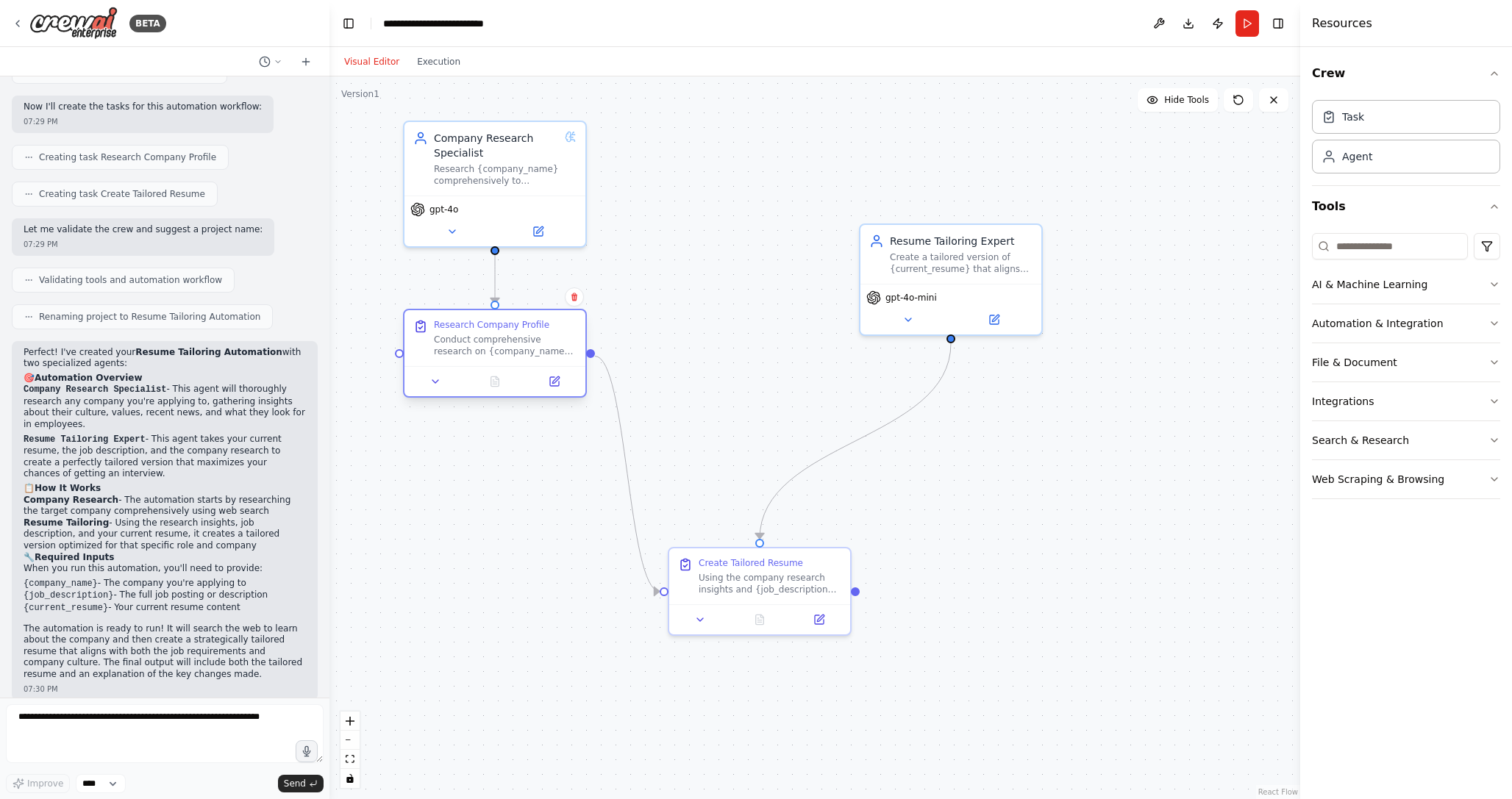
drag, startPoint x: 553, startPoint y: 465, endPoint x: 548, endPoint y: 337, distance: 128.1
click at [548, 337] on div "Research Company Profile Conduct comprehensive research on {company_name} to ga…" at bounding box center [506, 337] width 143 height 38
click at [529, 165] on div "Research {company_name} comprehensively to understand their business model, cul…" at bounding box center [497, 172] width 125 height 24
click at [545, 229] on button at bounding box center [537, 229] width 83 height 18
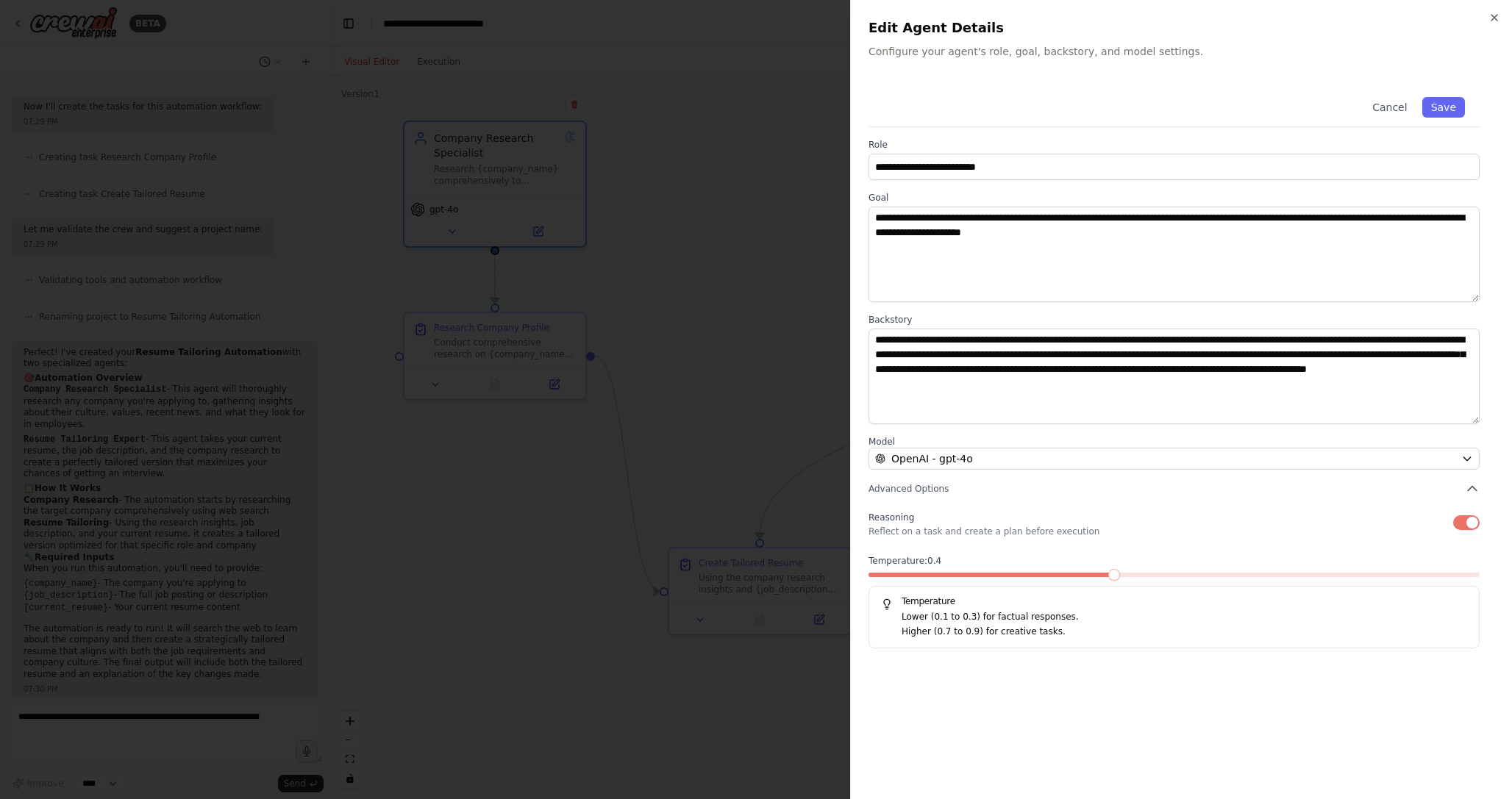
click at [755, 296] on div at bounding box center [756, 399] width 1512 height 799
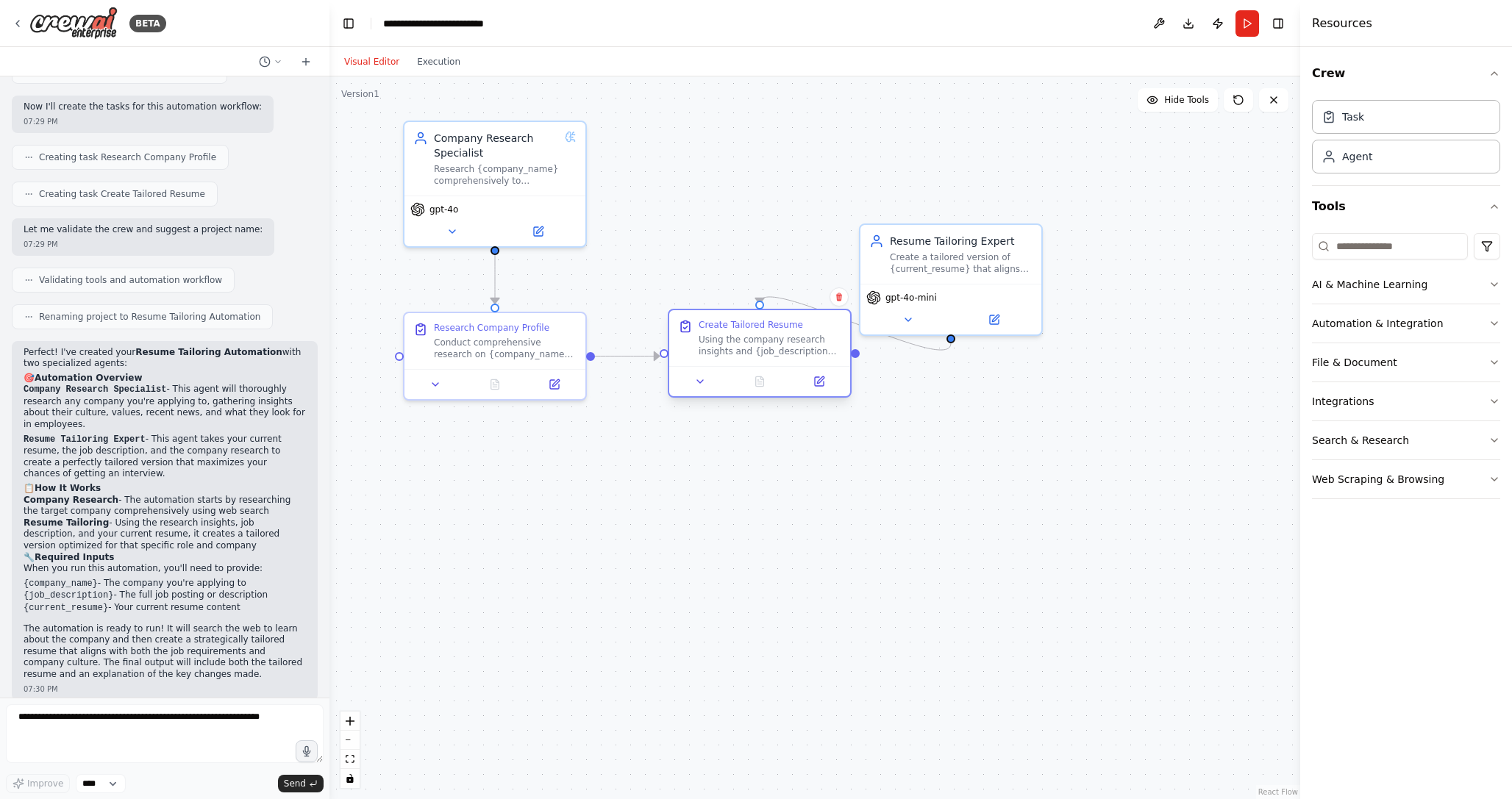
drag, startPoint x: 719, startPoint y: 577, endPoint x: 715, endPoint y: 339, distance: 238.0
click at [715, 339] on div "Using the company research insights and {job_description}, analyze the current …" at bounding box center [770, 345] width 143 height 24
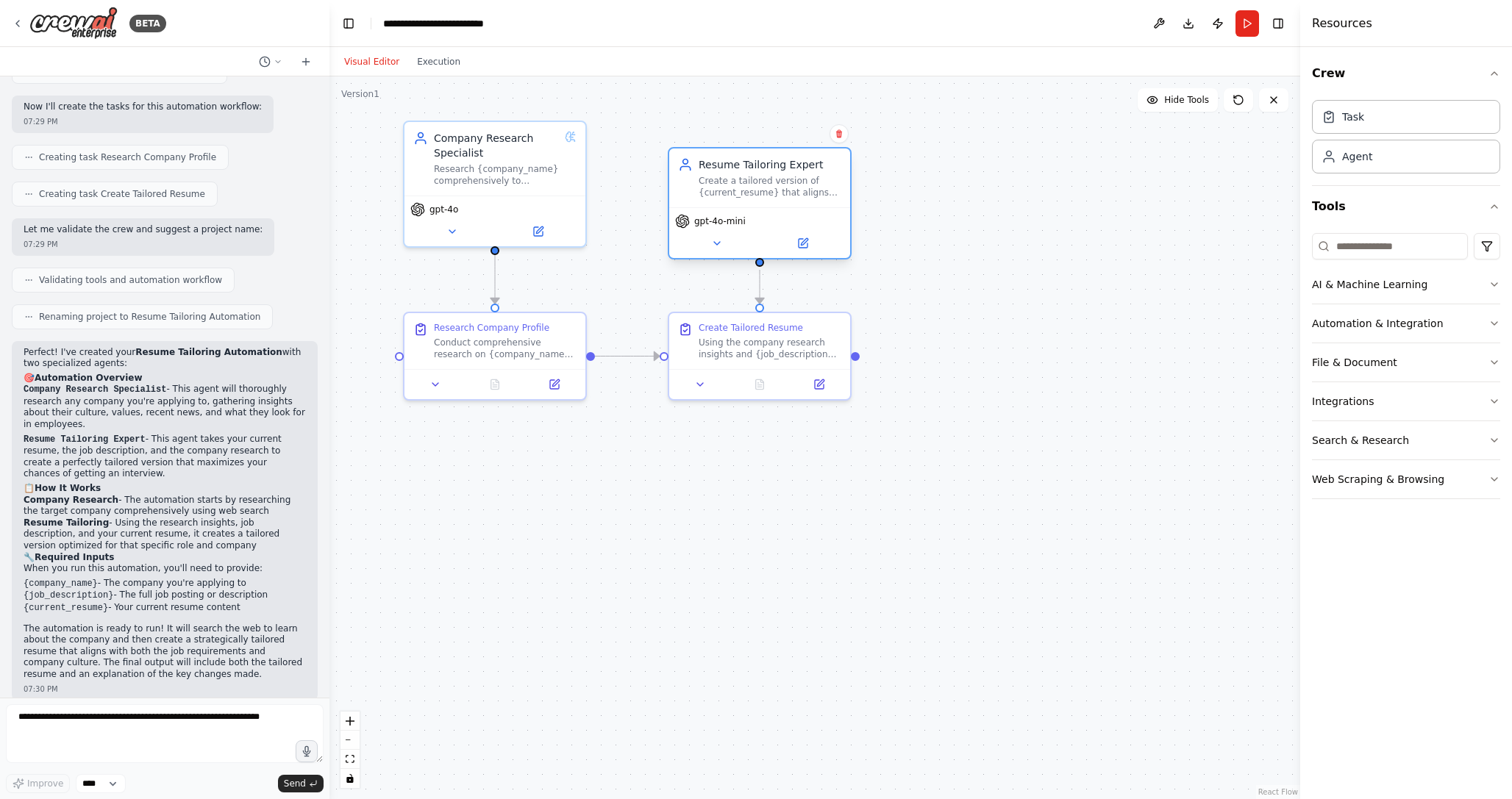
drag, startPoint x: 886, startPoint y: 248, endPoint x: 693, endPoint y: 174, distance: 206.7
click at [693, 174] on div "Resume Tailoring Expert Create a tailored version of {current_resume} that alig…" at bounding box center [760, 178] width 163 height 41
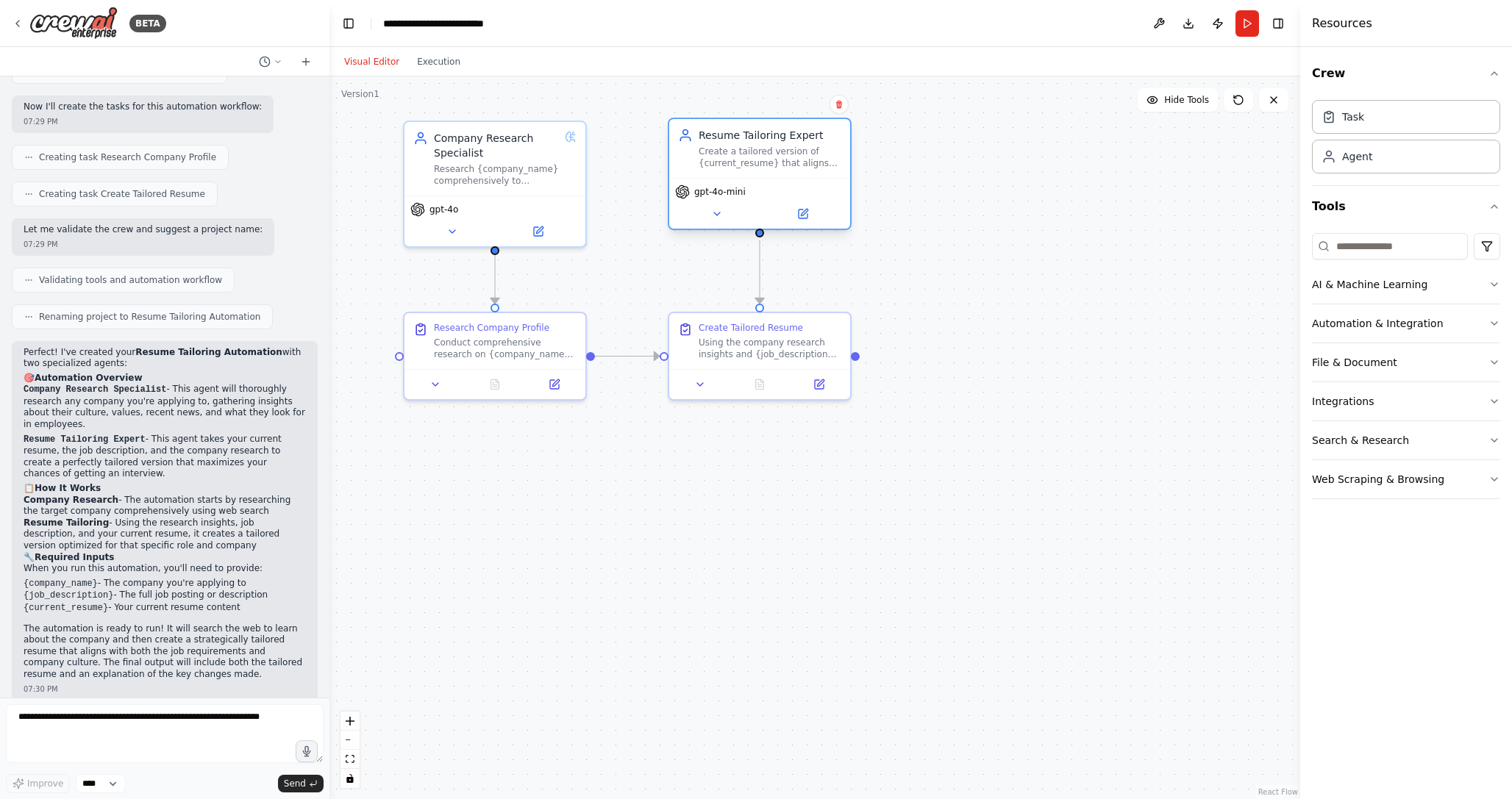
drag, startPoint x: 714, startPoint y: 172, endPoint x: 713, endPoint y: 136, distance: 36.0
click at [713, 136] on div "Resume Tailoring Expert" at bounding box center [770, 135] width 143 height 15
click at [434, 385] on icon at bounding box center [435, 381] width 11 height 11
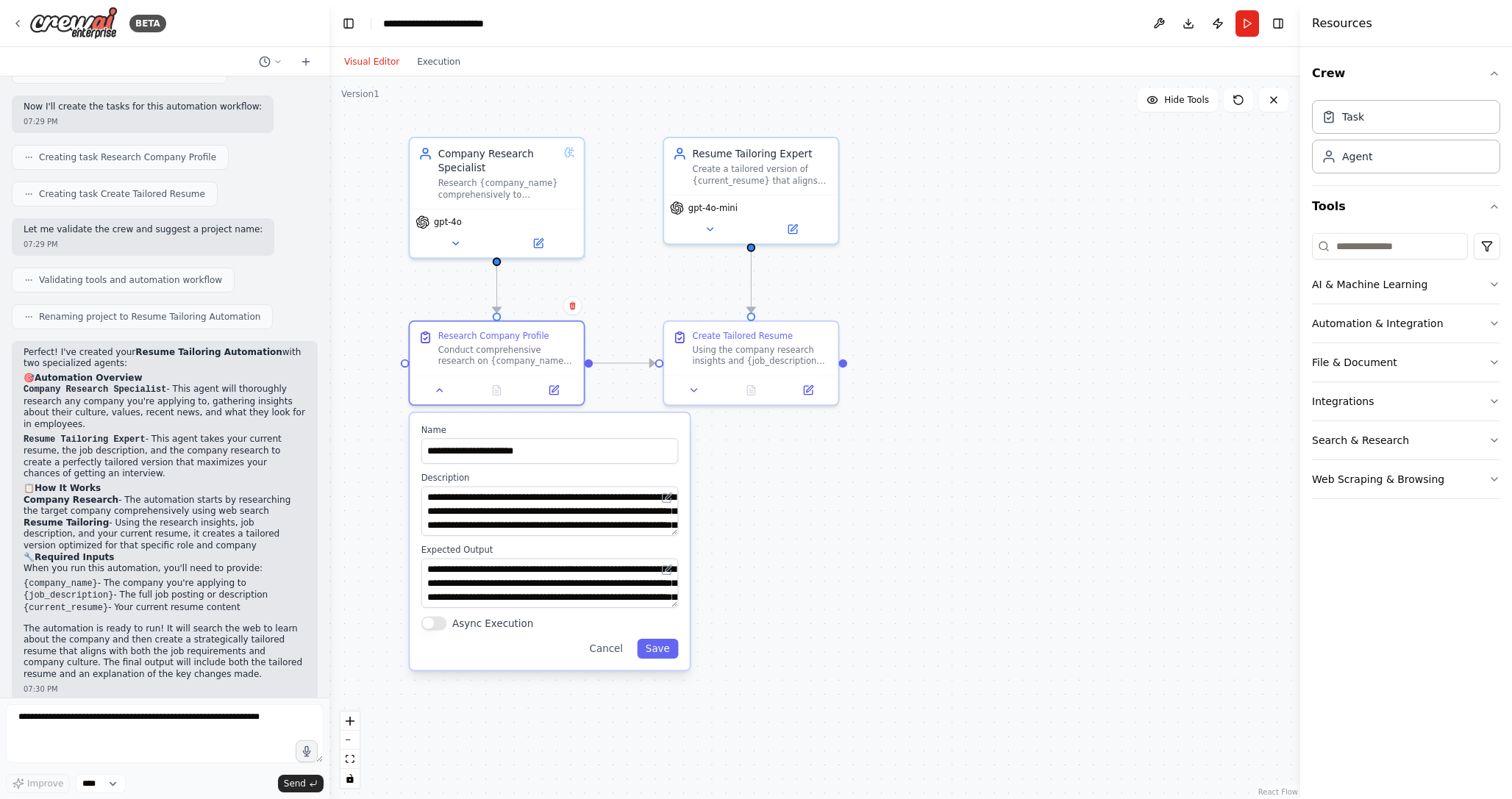
click at [797, 541] on div ".deletable-edge-delete-btn { width: 20px; height: 20px; border: 0px solid #ffff…" at bounding box center [815, 438] width 971 height 723
click at [745, 171] on div "Create a tailored version of {current_resume} that aligns with the {job_descrip…" at bounding box center [760, 173] width 137 height 23
click at [530, 356] on div "Conduct comprehensive research on {company_name} to gather insights about their…" at bounding box center [507, 353] width 137 height 23
click at [725, 174] on div "Create a tailored version of {current_resume} that aligns with the {job_descrip…" at bounding box center [760, 173] width 137 height 23
click at [796, 228] on icon at bounding box center [793, 226] width 9 height 9
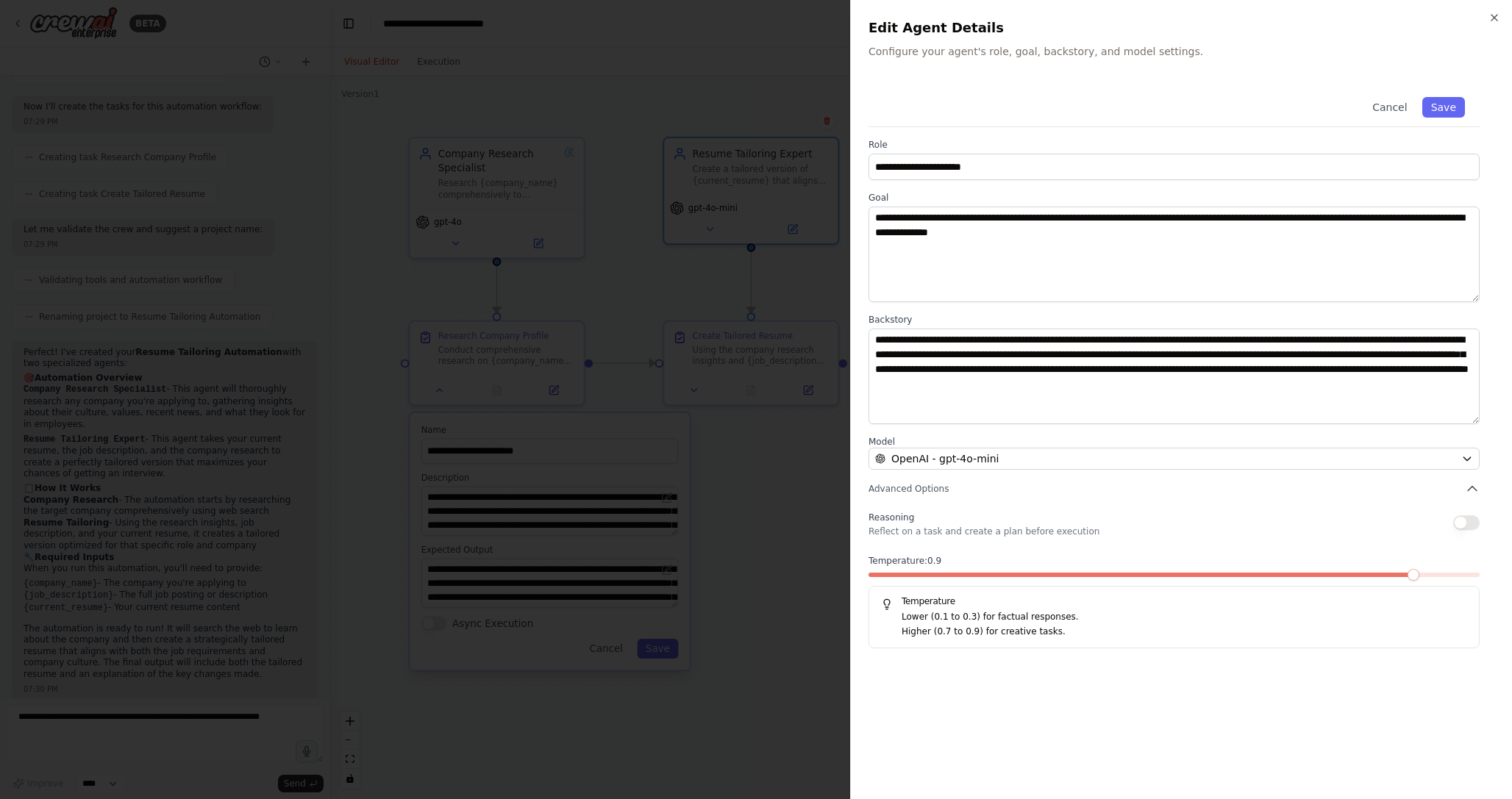
click at [1408, 569] on span at bounding box center [1413, 574] width 11 height 11
click at [791, 678] on div at bounding box center [756, 399] width 1512 height 799
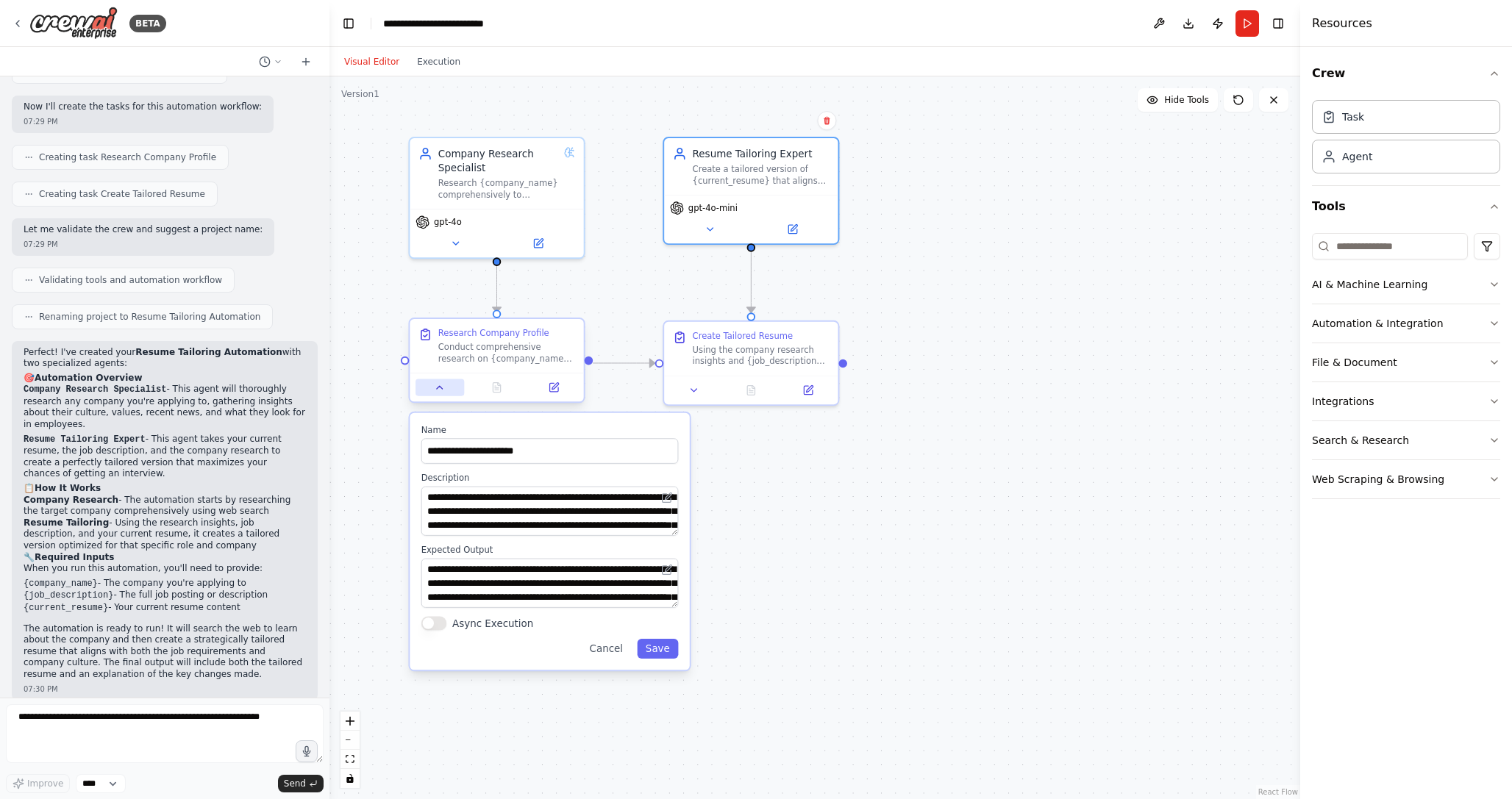
click at [443, 395] on button at bounding box center [440, 388] width 48 height 17
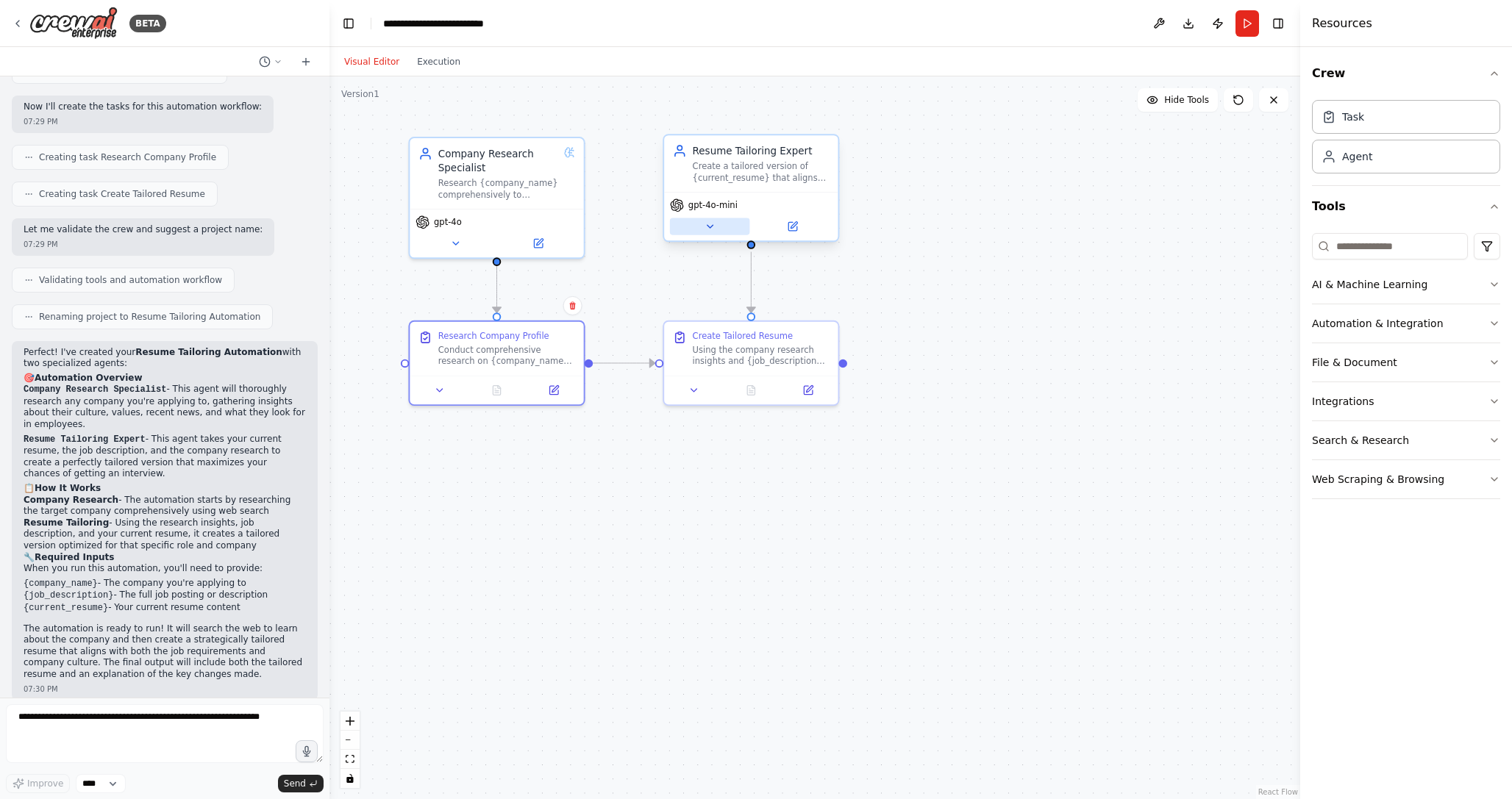
click at [711, 233] on button at bounding box center [710, 226] width 80 height 17
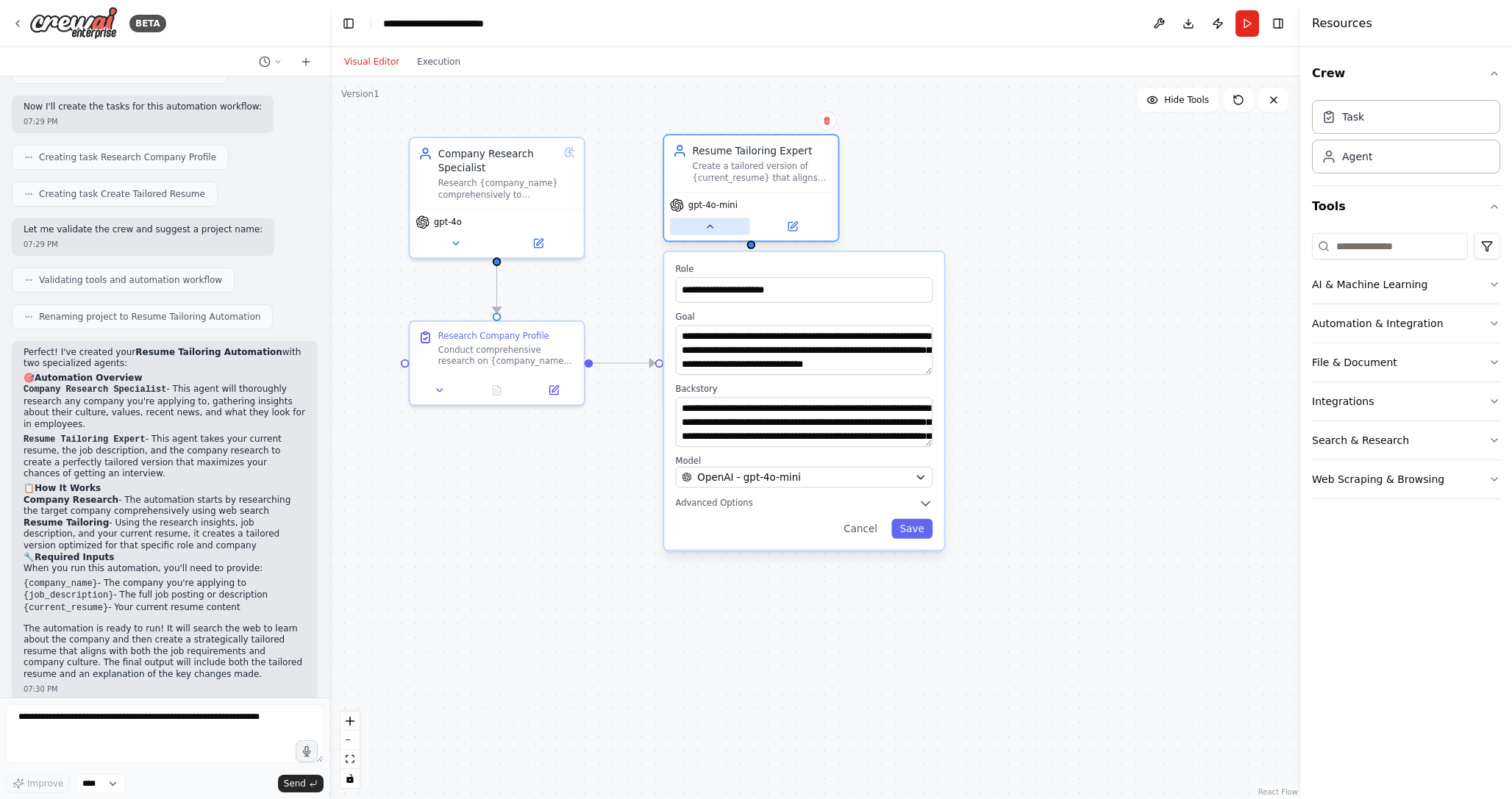
click at [711, 233] on button at bounding box center [710, 226] width 80 height 17
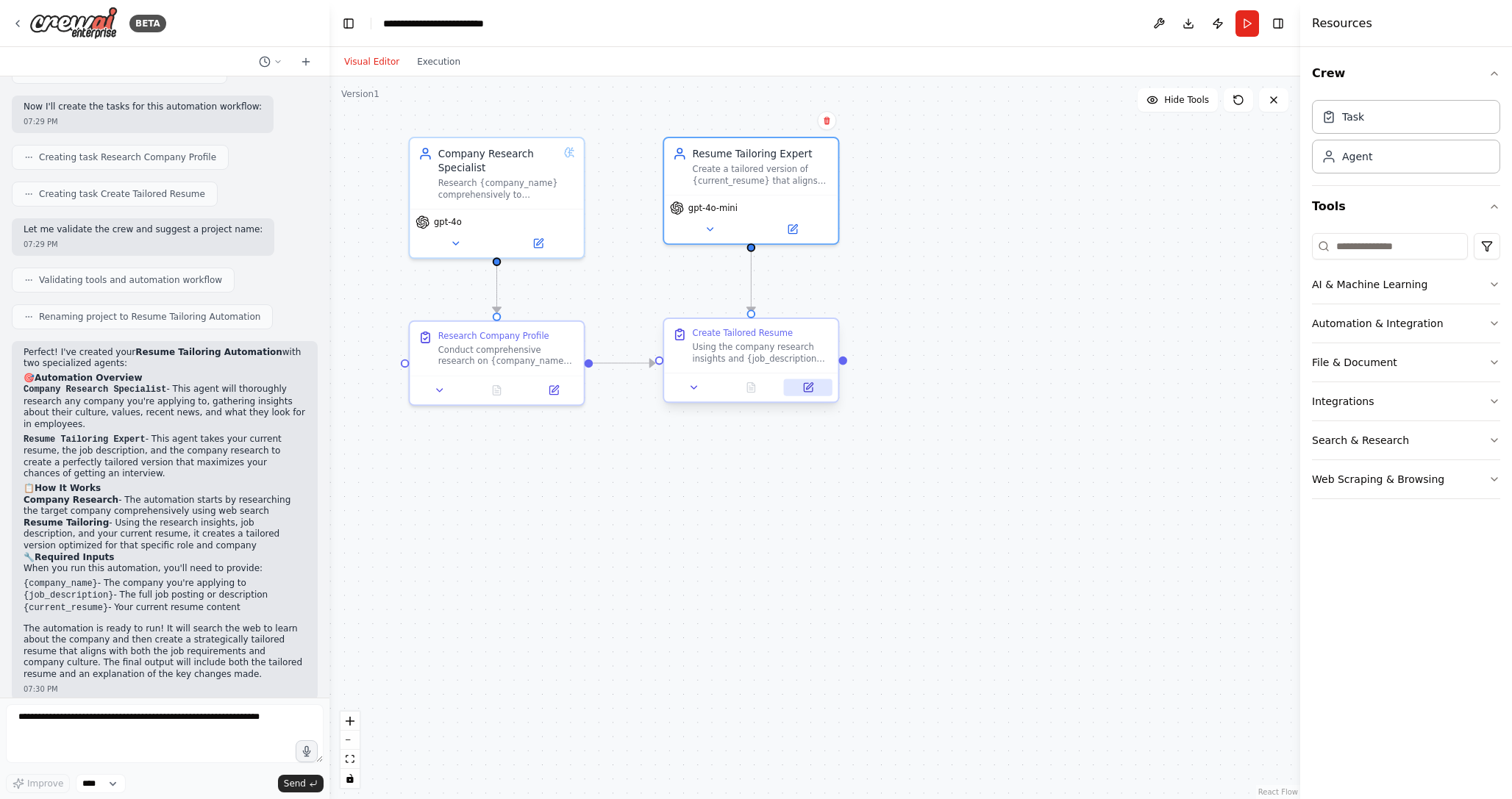
click at [804, 389] on icon at bounding box center [808, 388] width 9 height 9
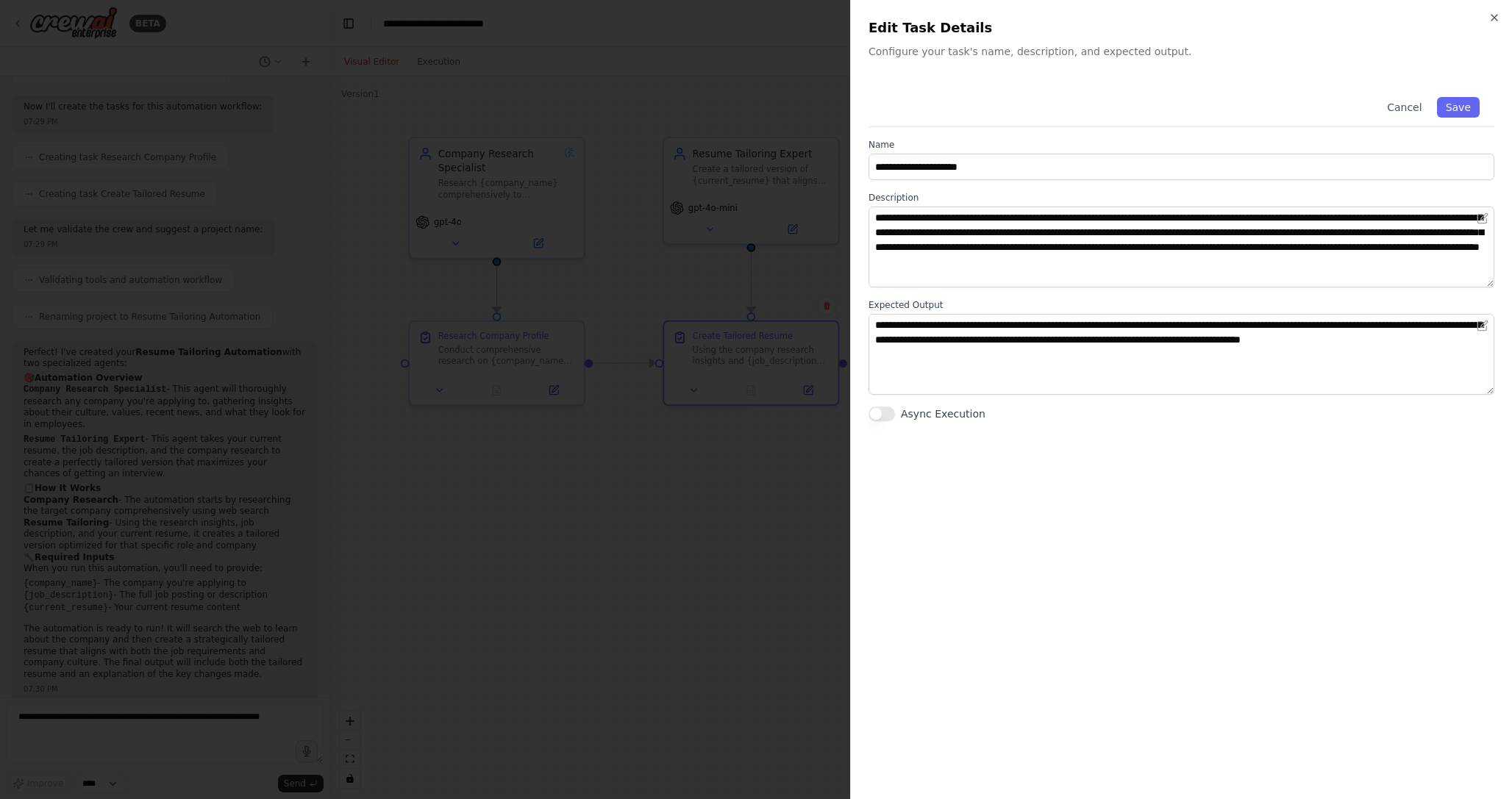
click at [782, 539] on div at bounding box center [756, 399] width 1512 height 799
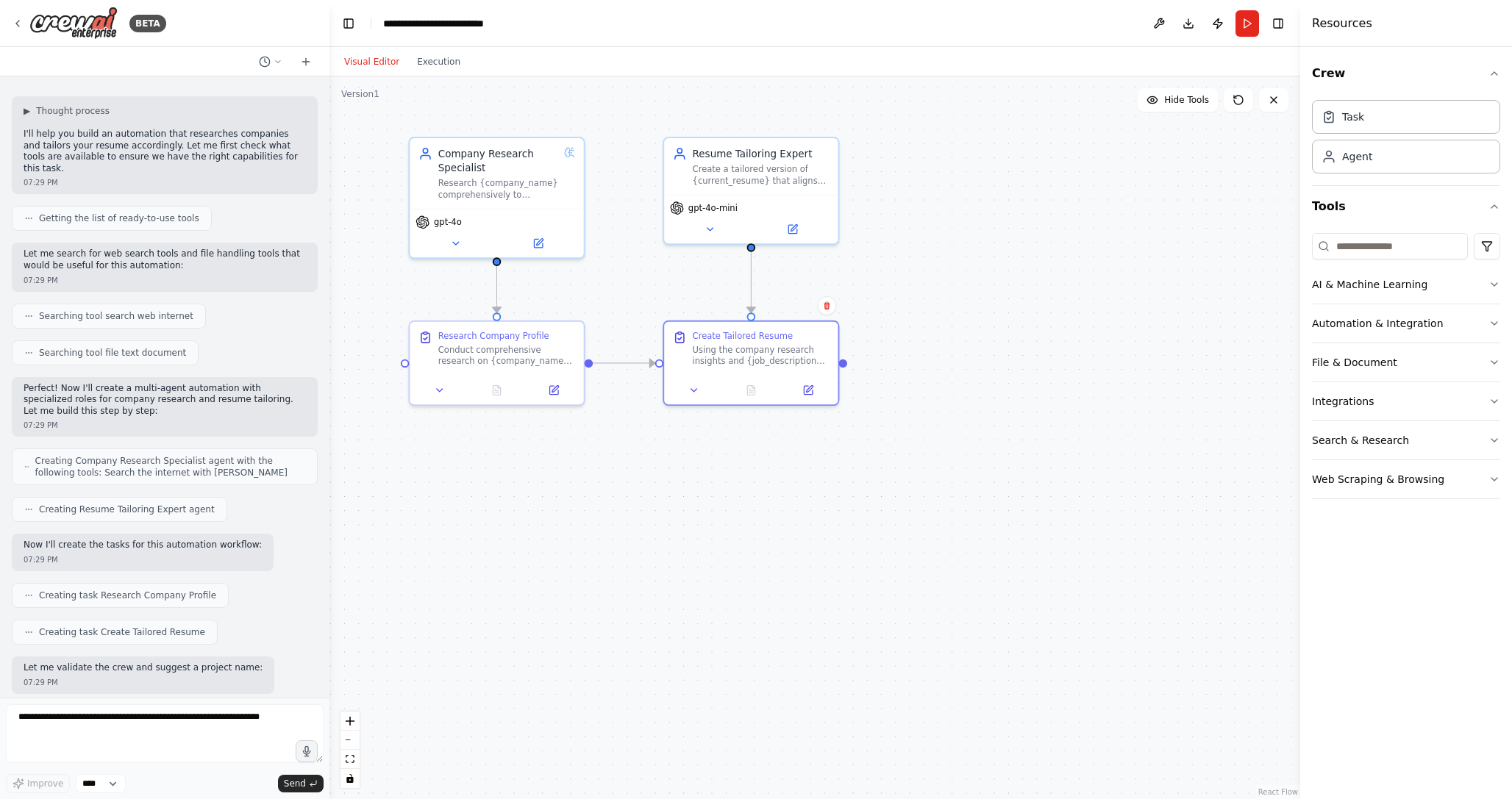
scroll to position [525, 0]
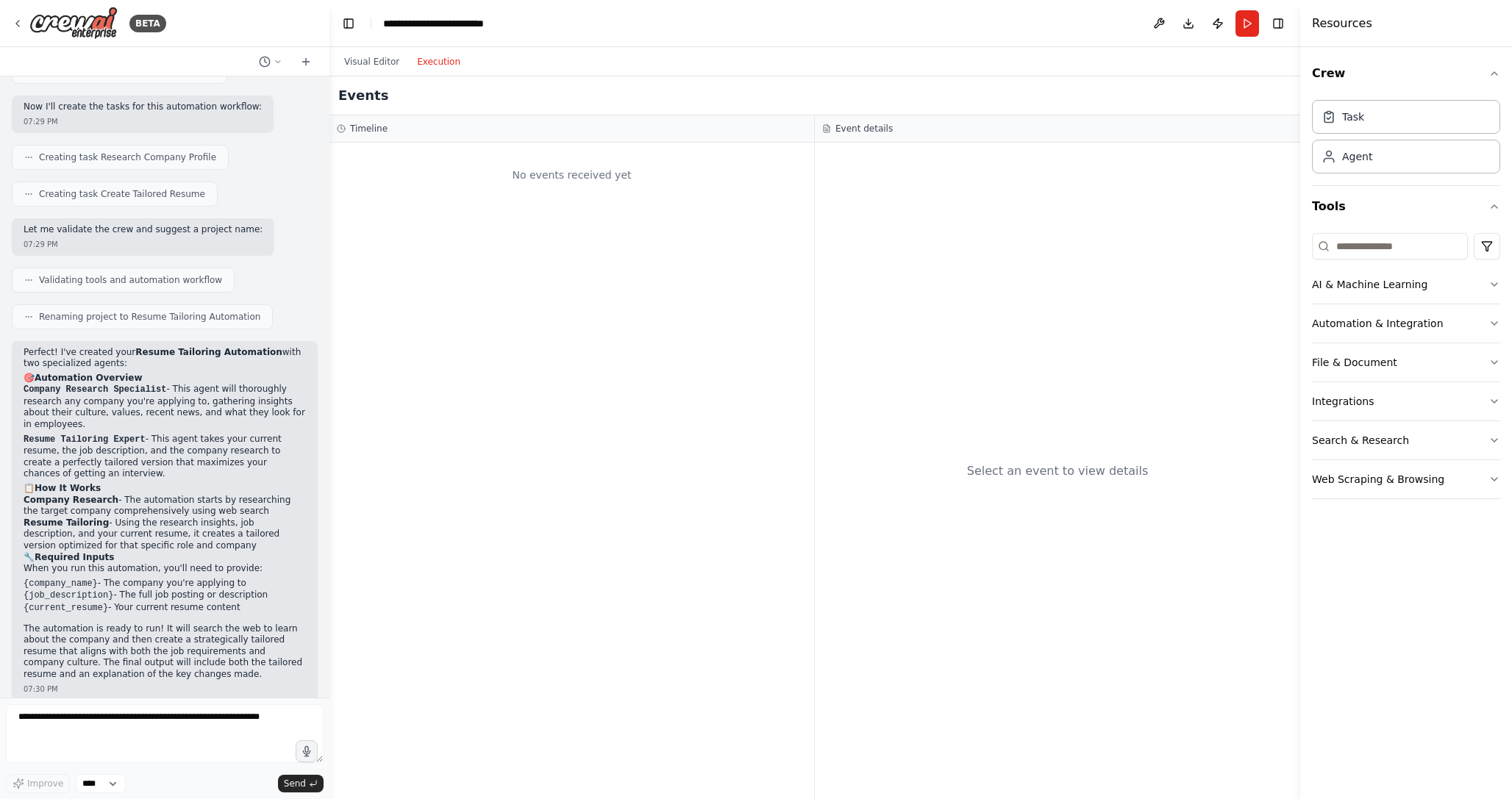
click at [440, 69] on button "Execution" at bounding box center [438, 62] width 61 height 18
click at [385, 60] on button "Visual Editor" at bounding box center [372, 62] width 73 height 18
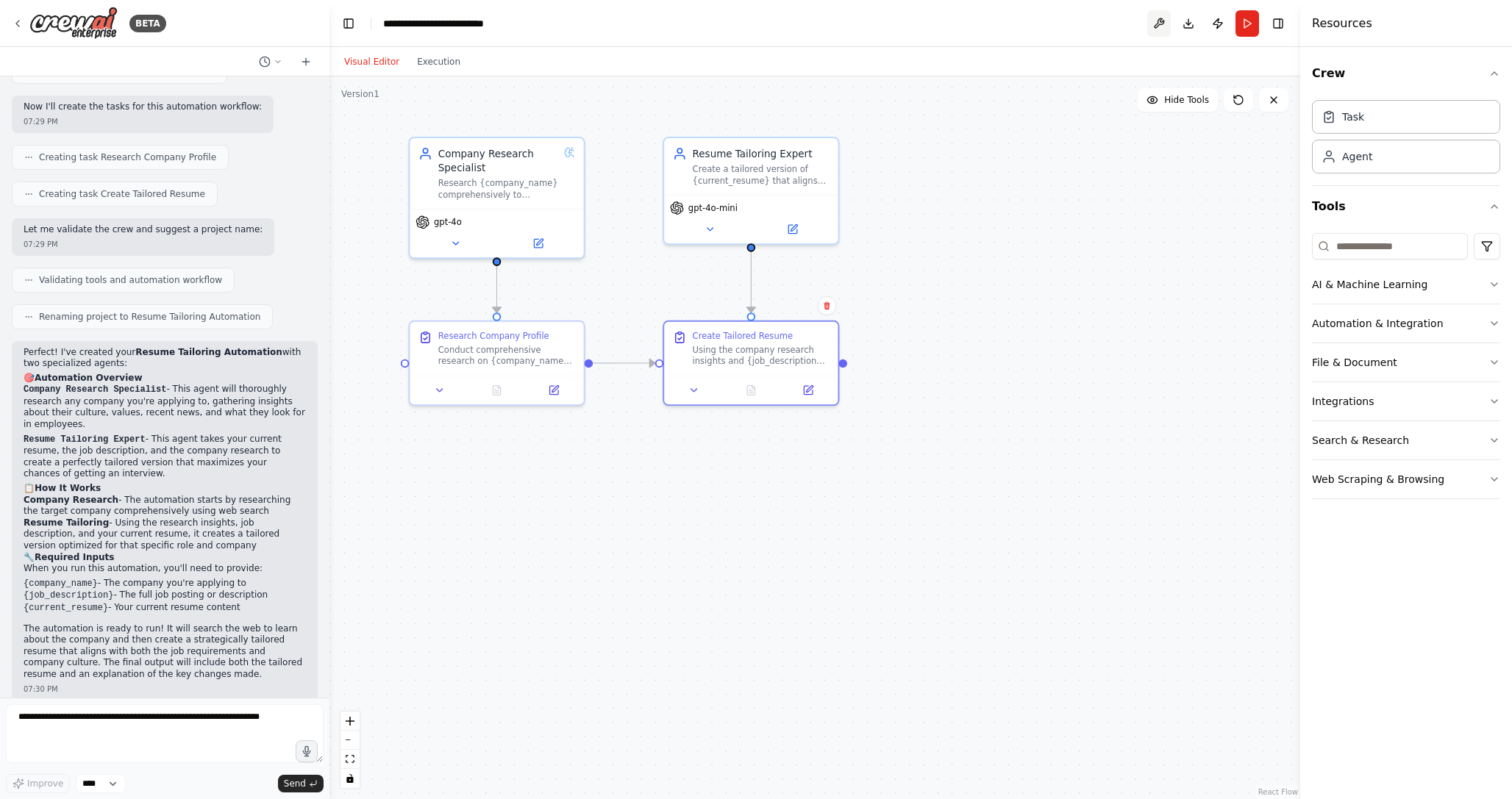
click at [1161, 17] on button at bounding box center [1159, 24] width 24 height 26
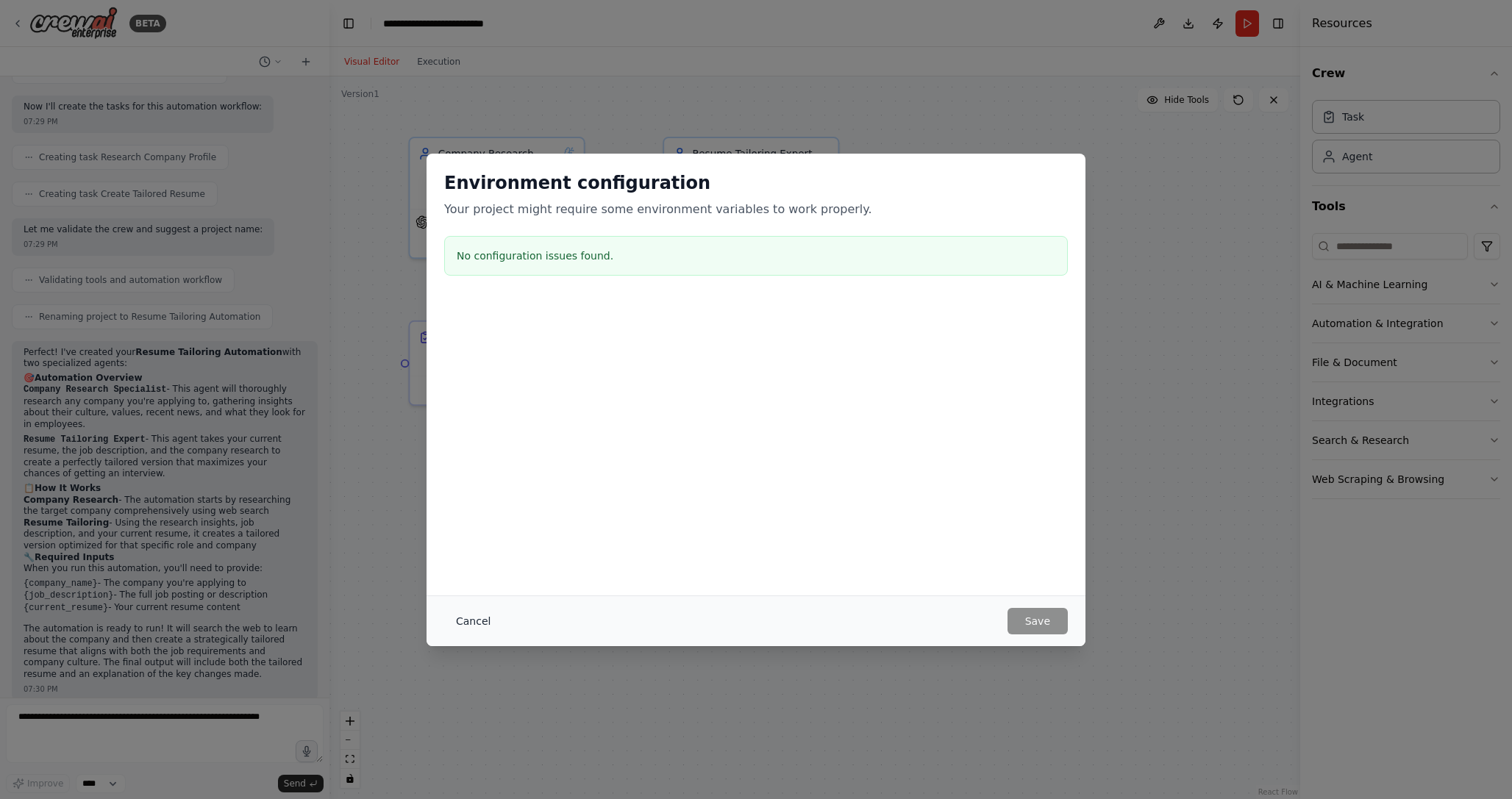
click at [483, 617] on button "Cancel" at bounding box center [473, 621] width 58 height 26
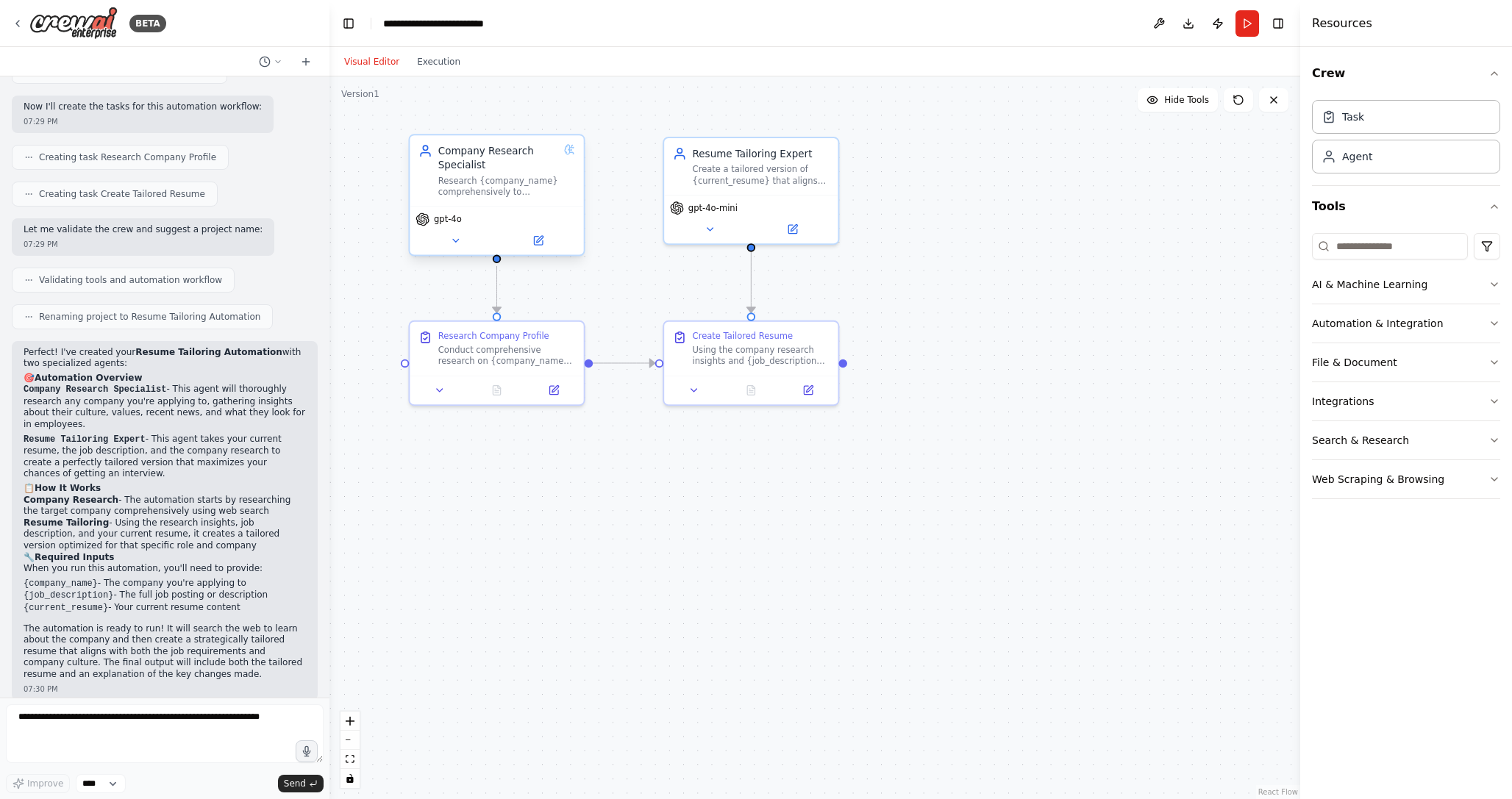
click at [499, 174] on div "Company Research Specialist Research {company_name} comprehensively to understa…" at bounding box center [499, 171] width 120 height 54
click at [573, 151] on icon at bounding box center [569, 150] width 11 height 11
click at [539, 243] on icon at bounding box center [538, 241] width 9 height 9
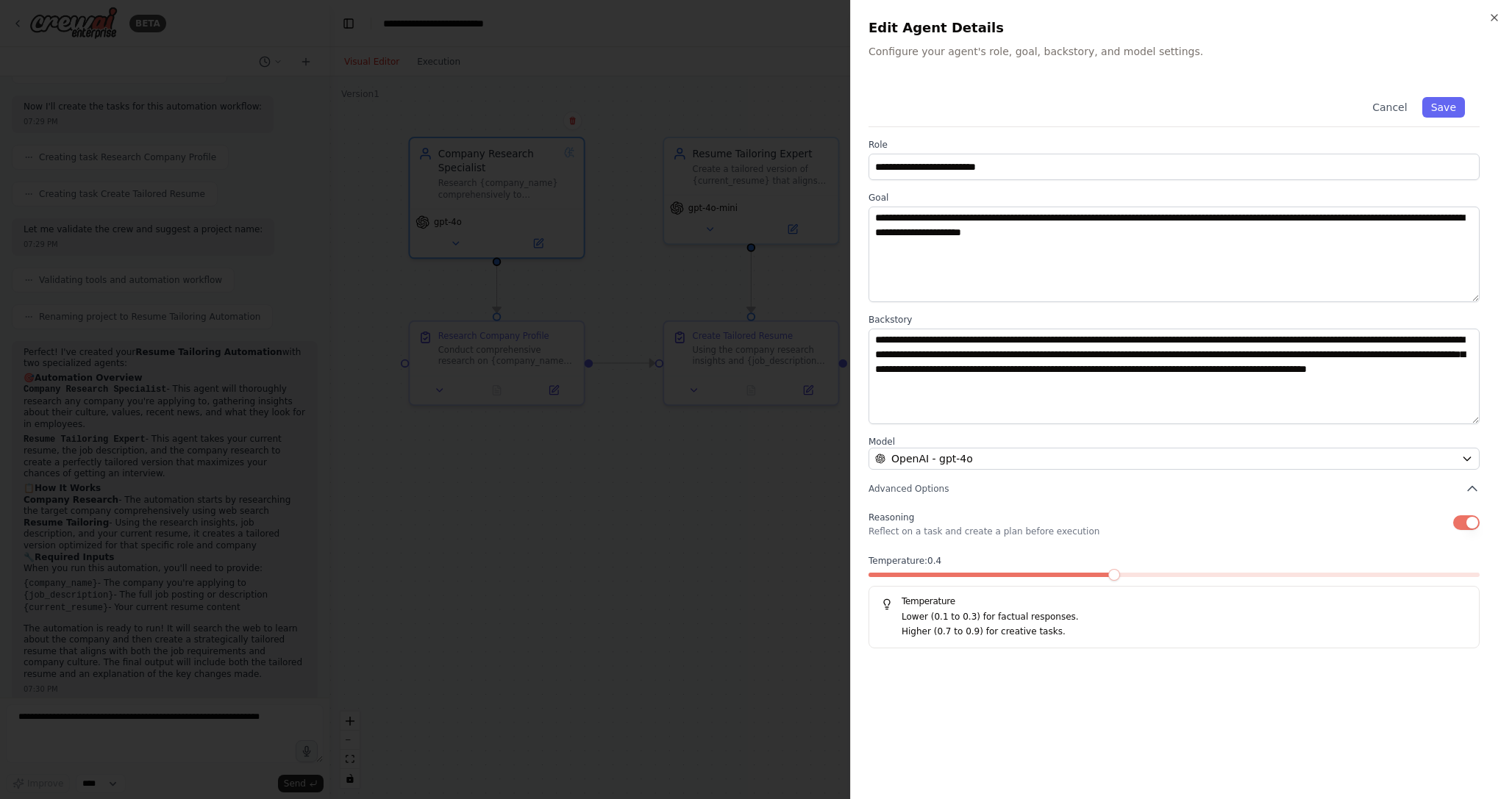
click at [723, 511] on div at bounding box center [756, 399] width 1512 height 799
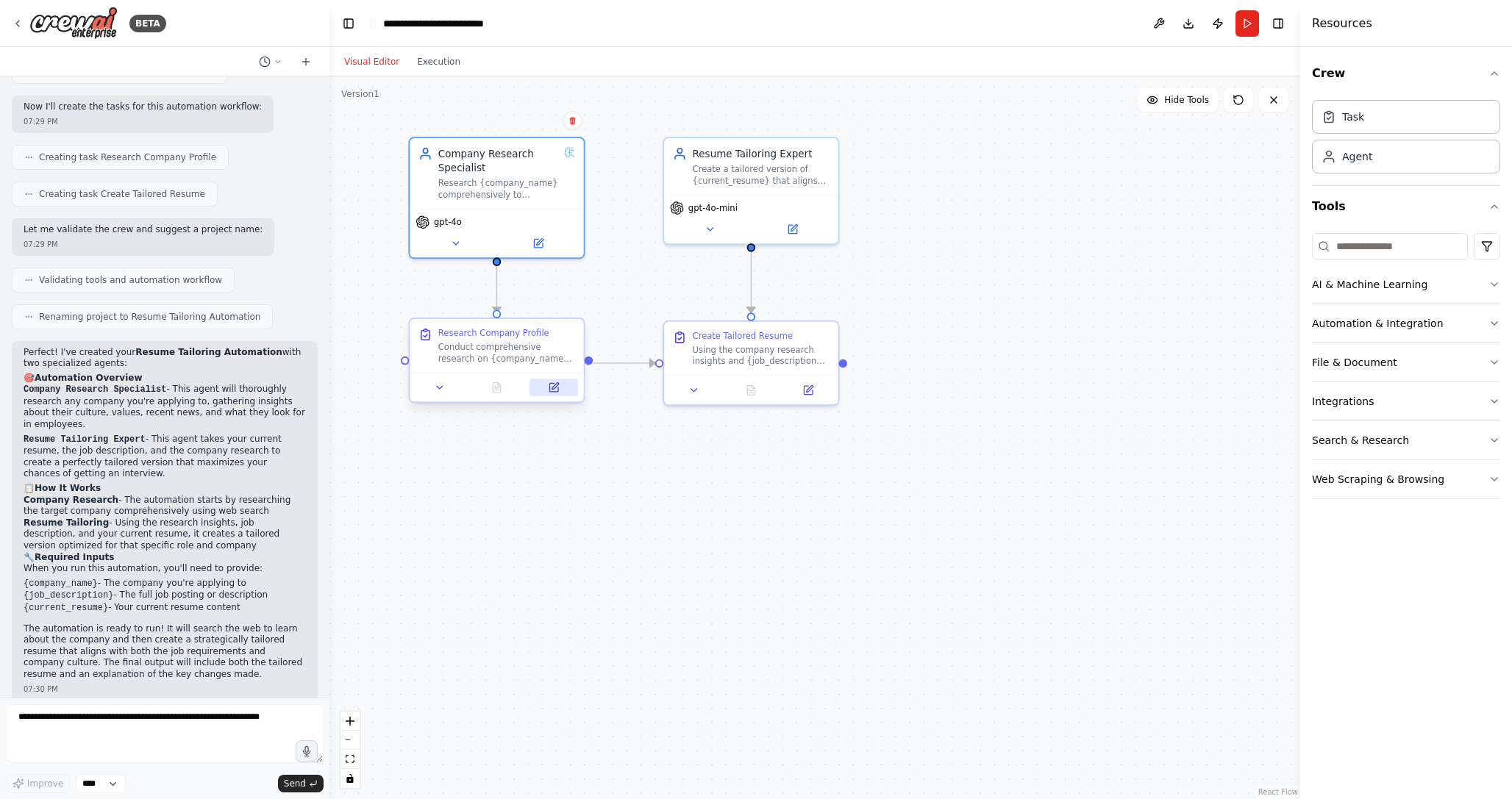
click at [556, 385] on icon at bounding box center [555, 387] width 7 height 7
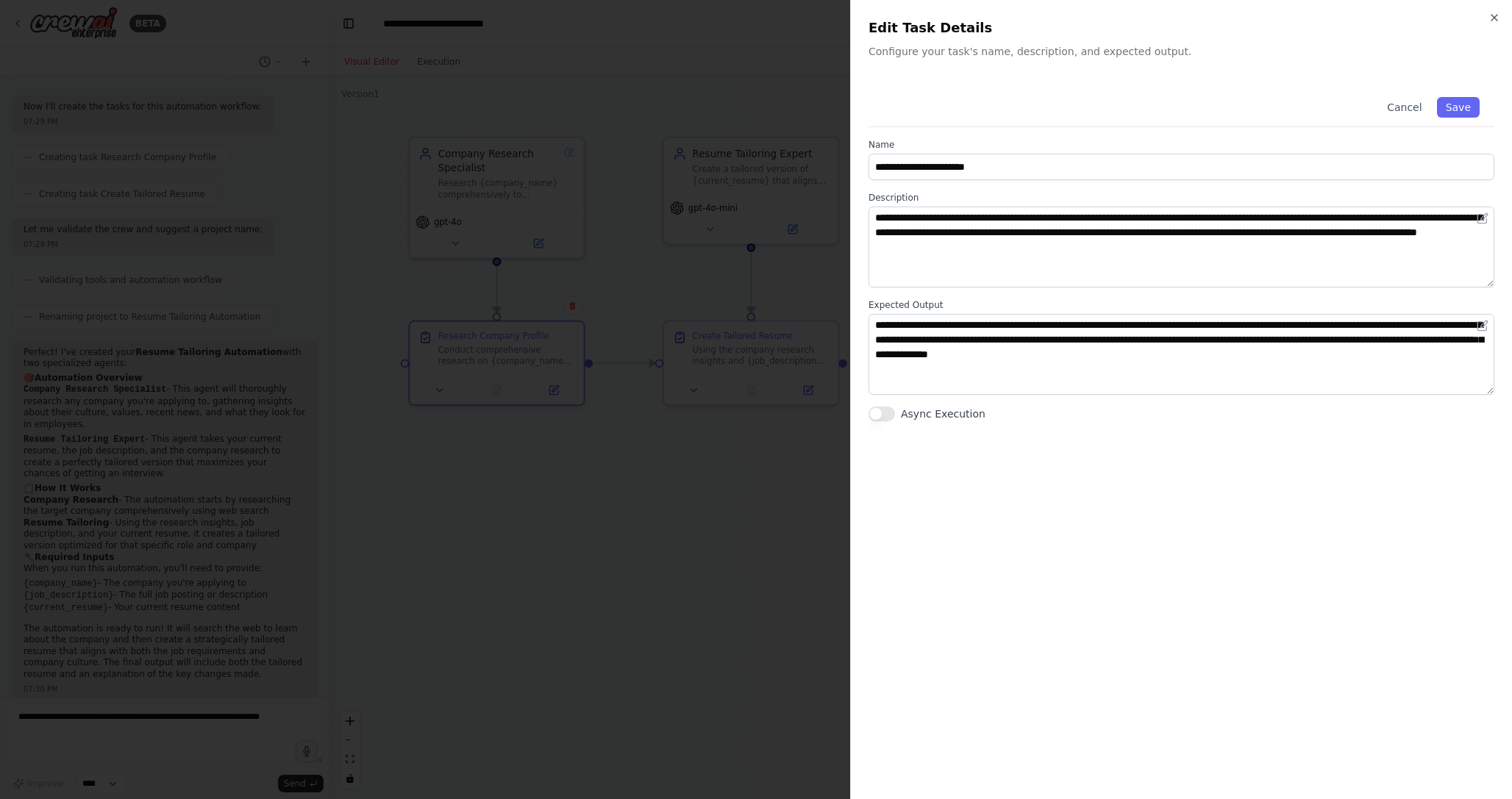
click at [661, 499] on div at bounding box center [756, 399] width 1512 height 799
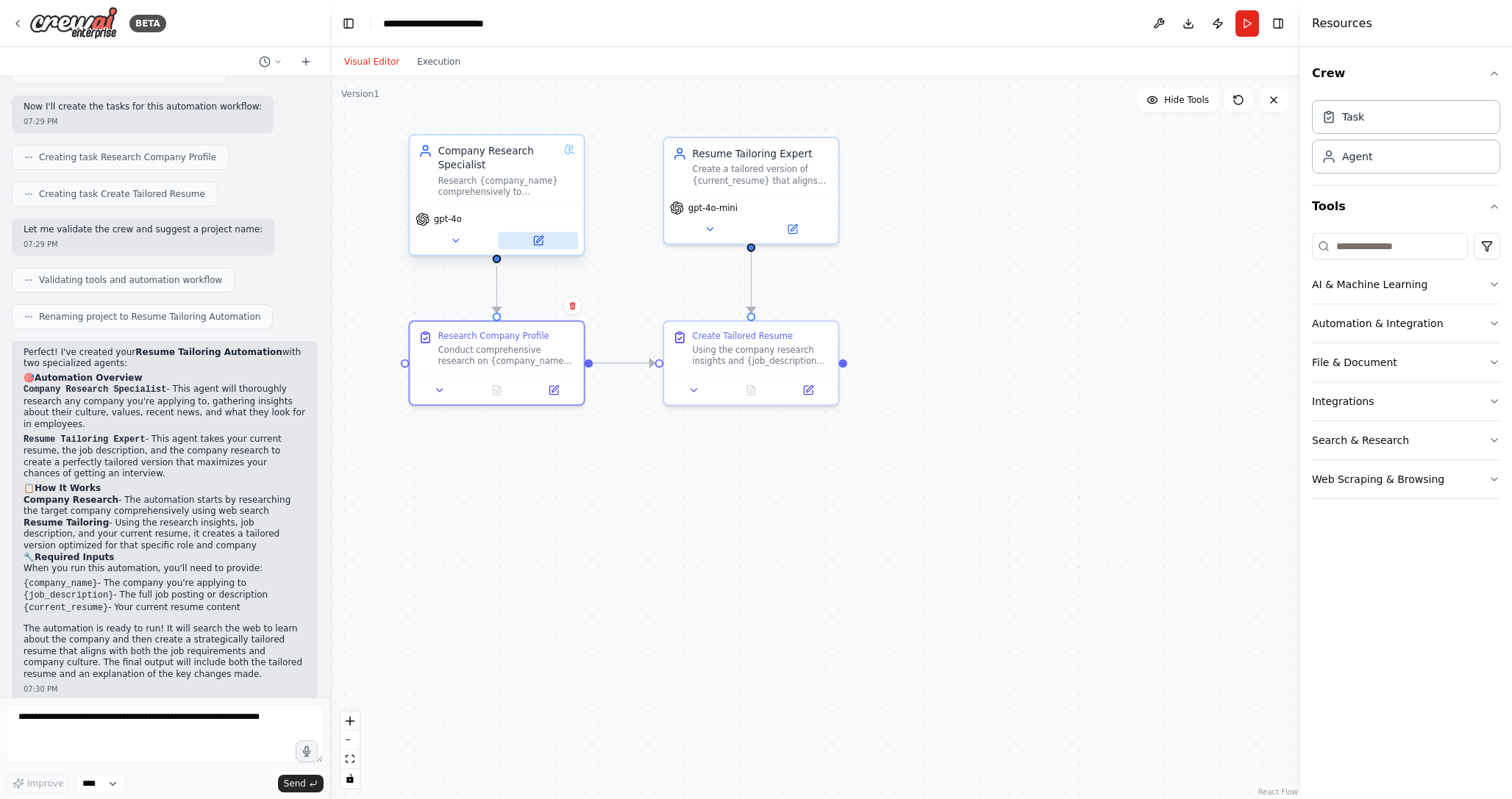
click at [539, 248] on button at bounding box center [537, 240] width 80 height 17
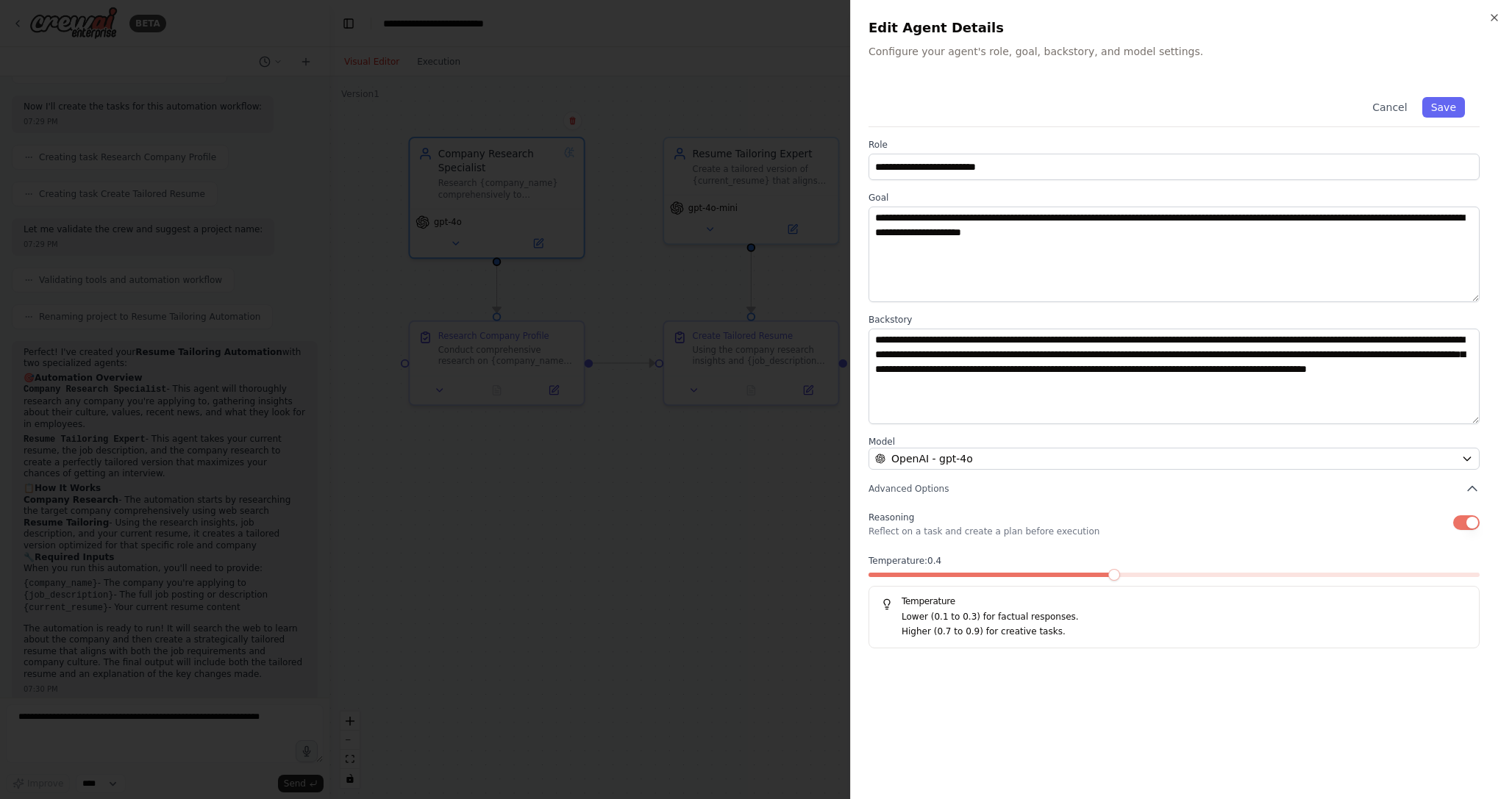
click at [679, 495] on div at bounding box center [756, 399] width 1512 height 799
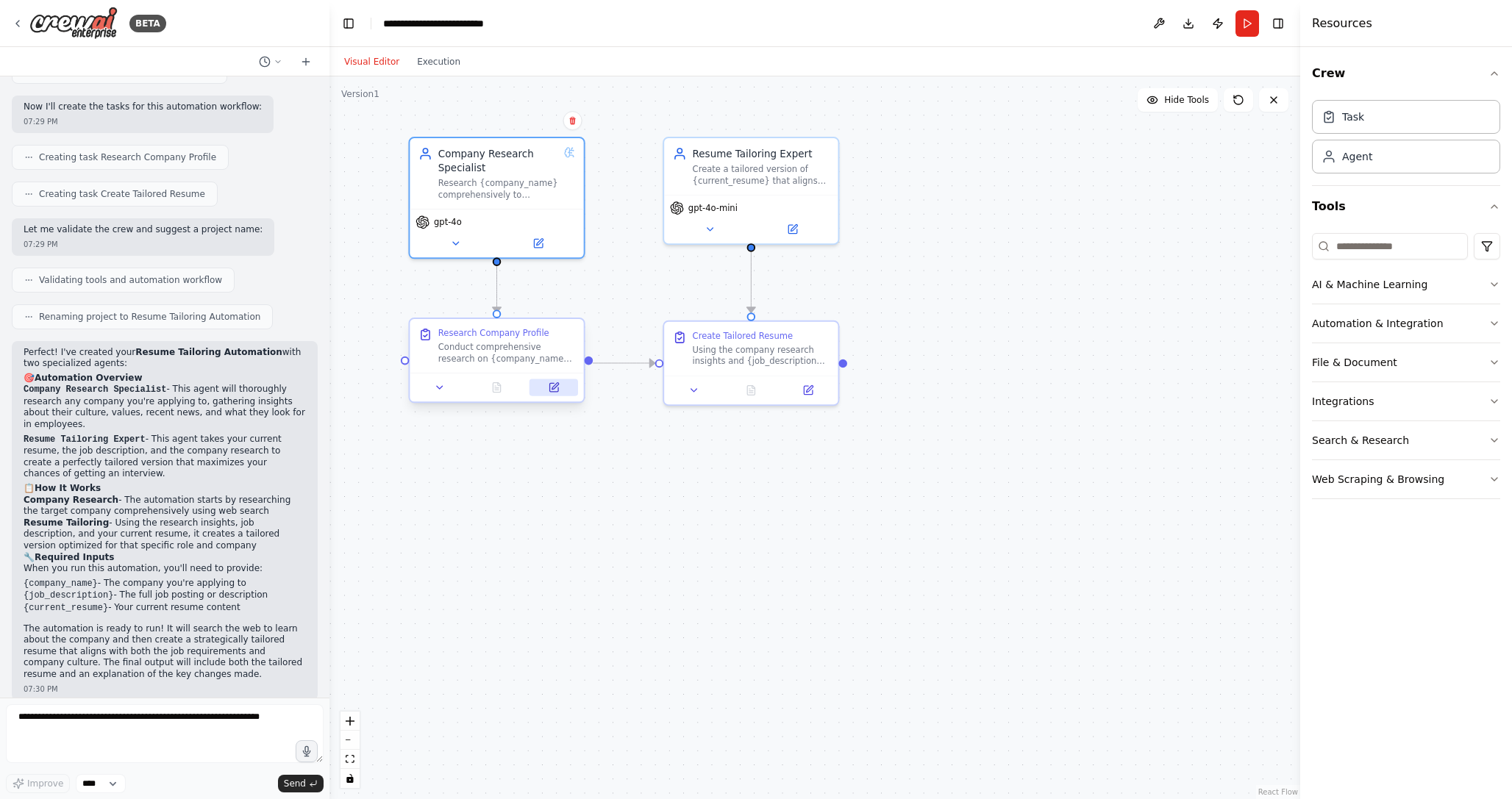
click at [556, 391] on icon at bounding box center [554, 388] width 9 height 9
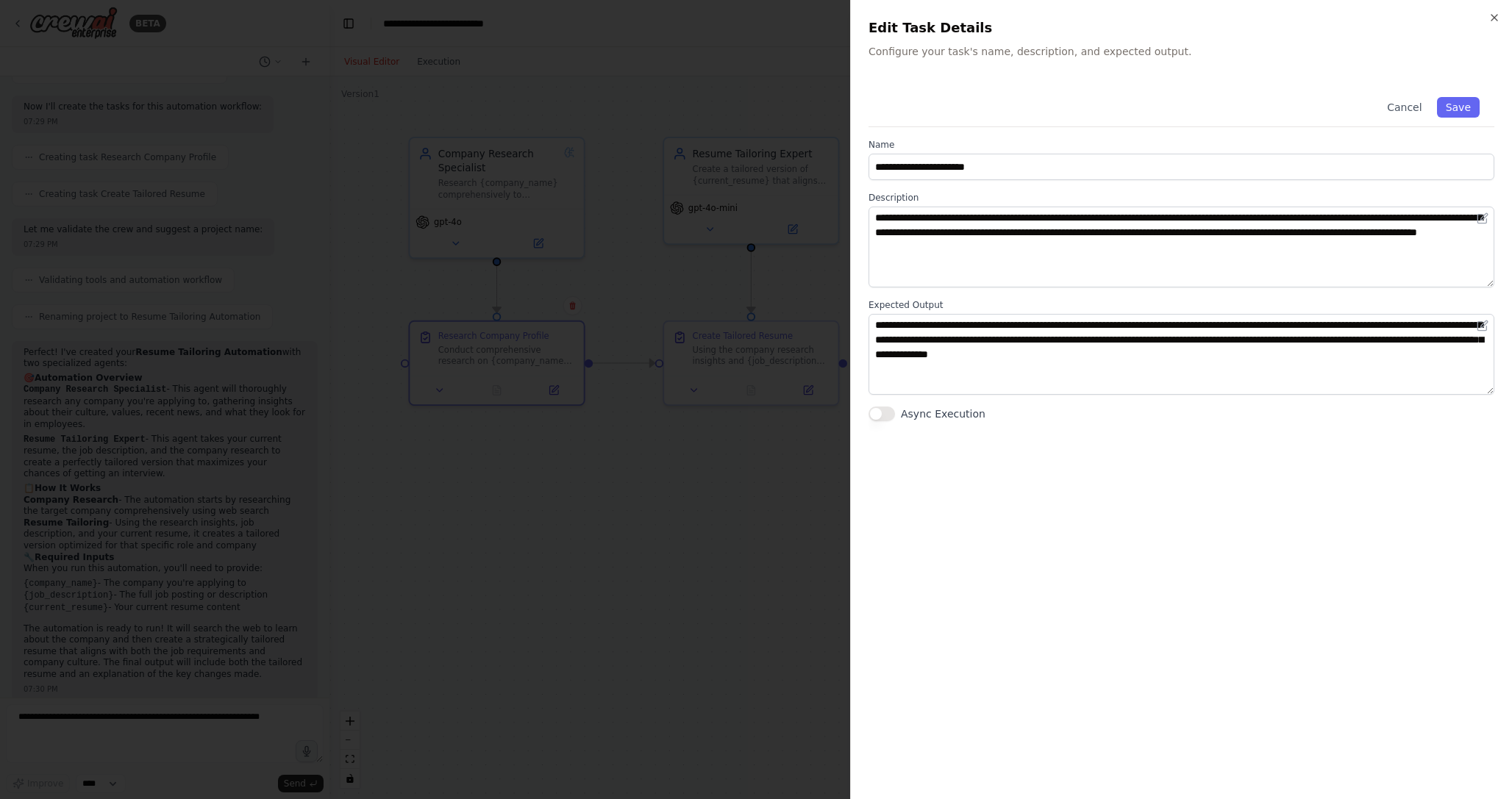
click at [678, 482] on div at bounding box center [756, 399] width 1512 height 799
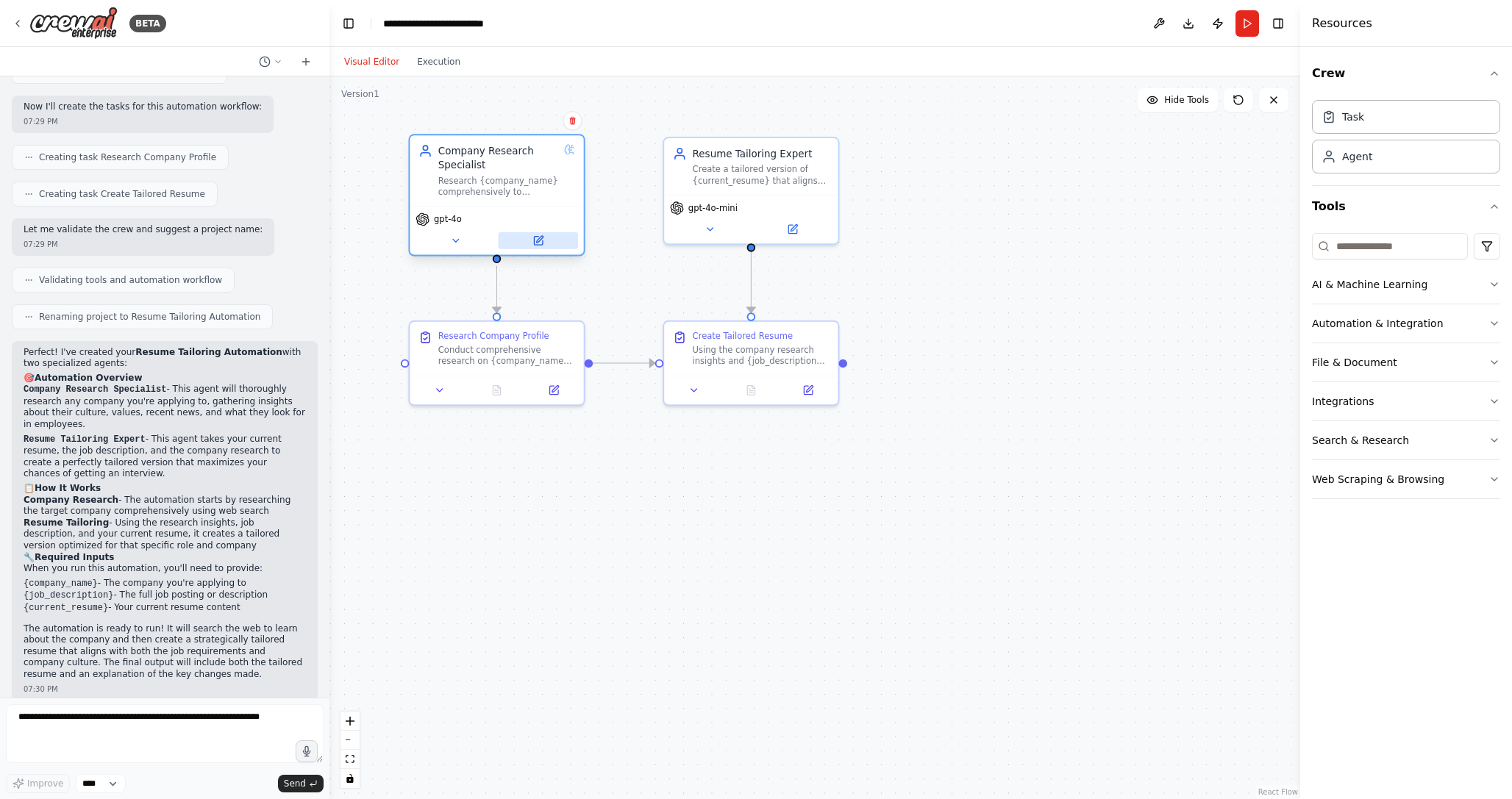
click at [538, 247] on button at bounding box center [537, 240] width 80 height 17
click at [538, 236] on icon at bounding box center [537, 240] width 11 height 11
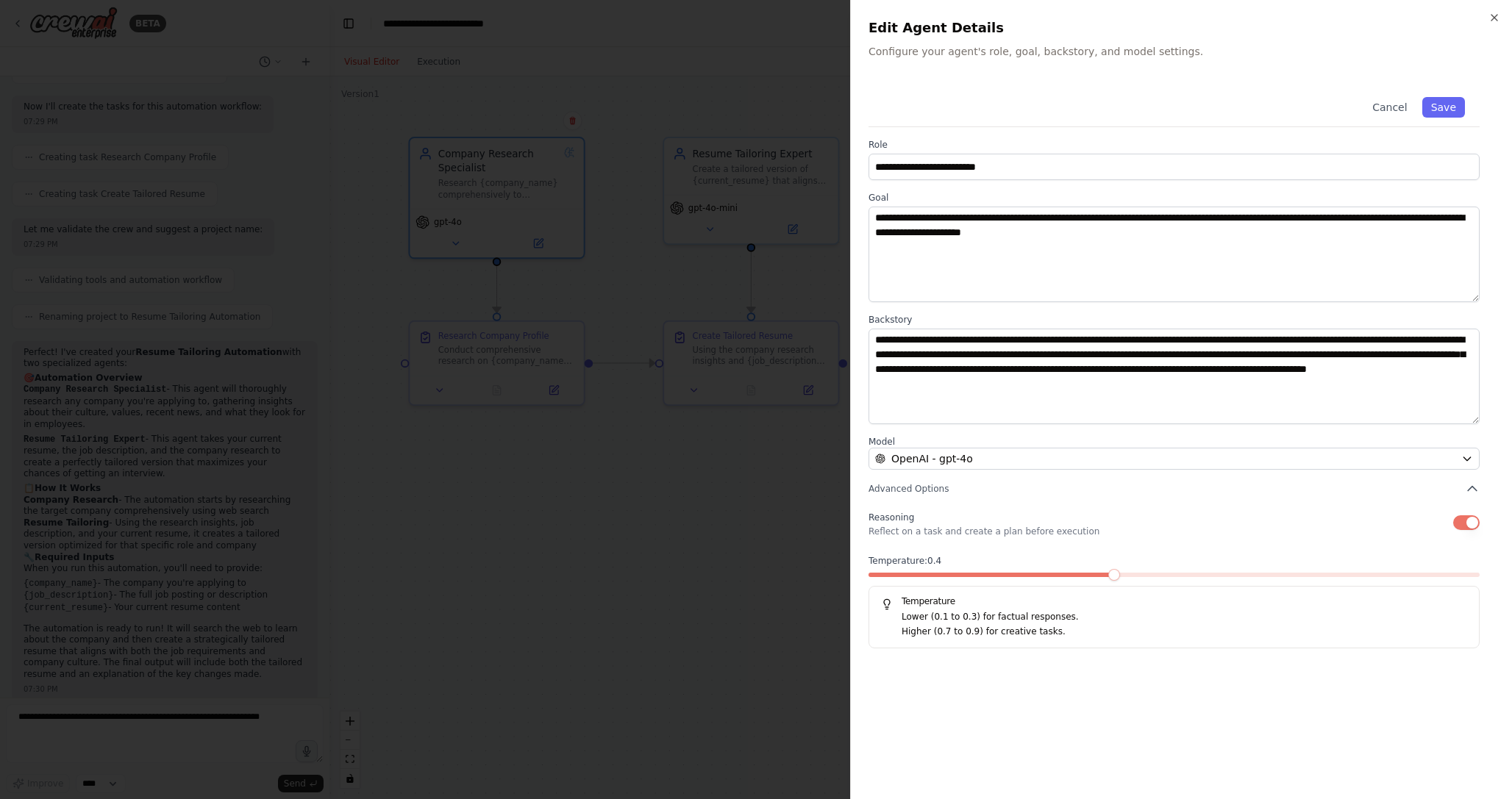
click at [640, 502] on div at bounding box center [756, 399] width 1512 height 799
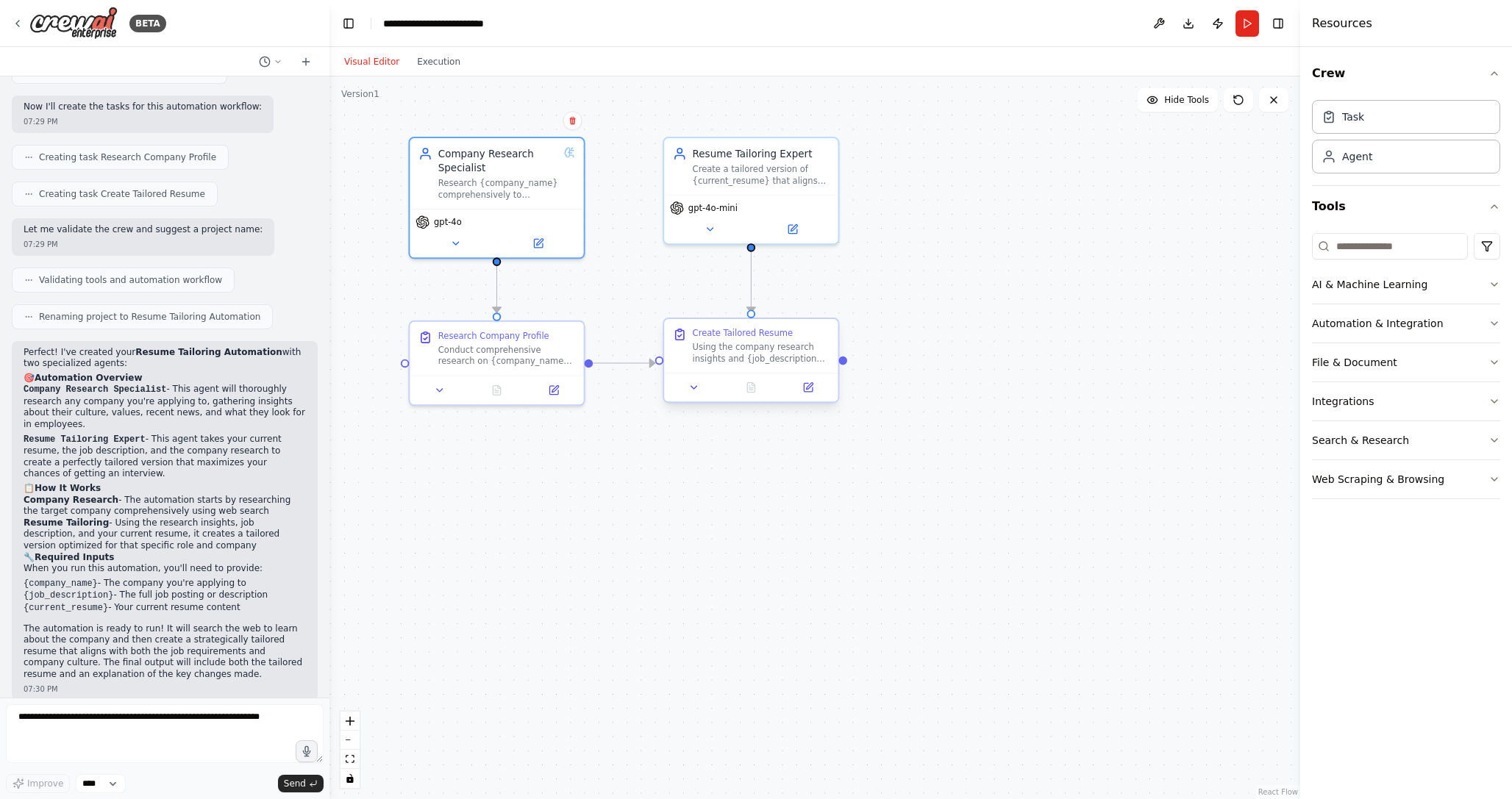
click at [782, 337] on div "Create Tailored Resume" at bounding box center [743, 332] width 100 height 11
click at [830, 310] on button at bounding box center [826, 306] width 19 height 19
click at [796, 305] on button "Confirm" at bounding box center [785, 306] width 52 height 18
click at [786, 166] on div "Create a tailored version of {current_resume} that aligns with the {job_descrip…" at bounding box center [760, 173] width 137 height 23
click at [826, 120] on icon at bounding box center [826, 121] width 6 height 8
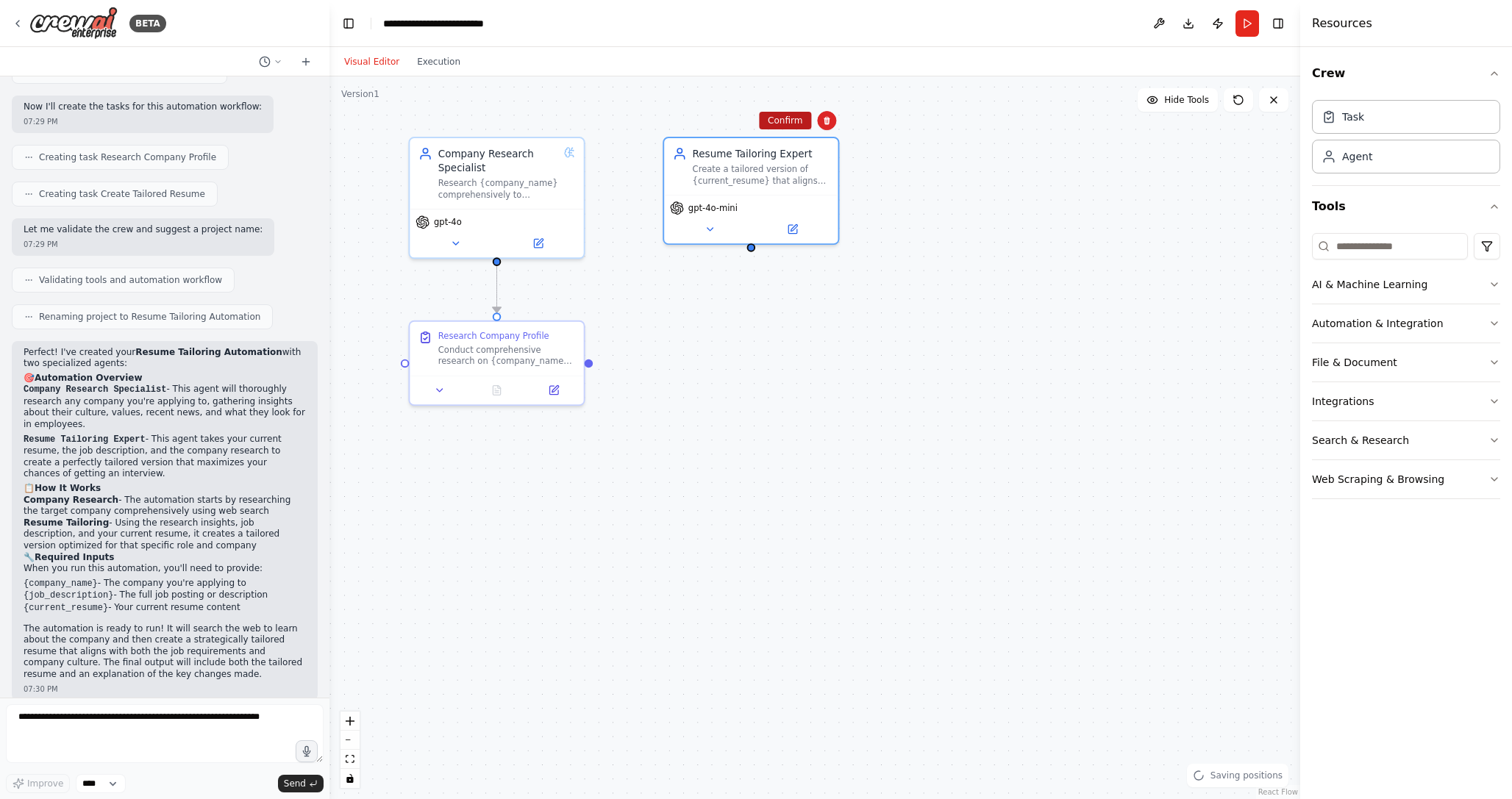
click at [804, 120] on button "Confirm" at bounding box center [785, 121] width 52 height 18
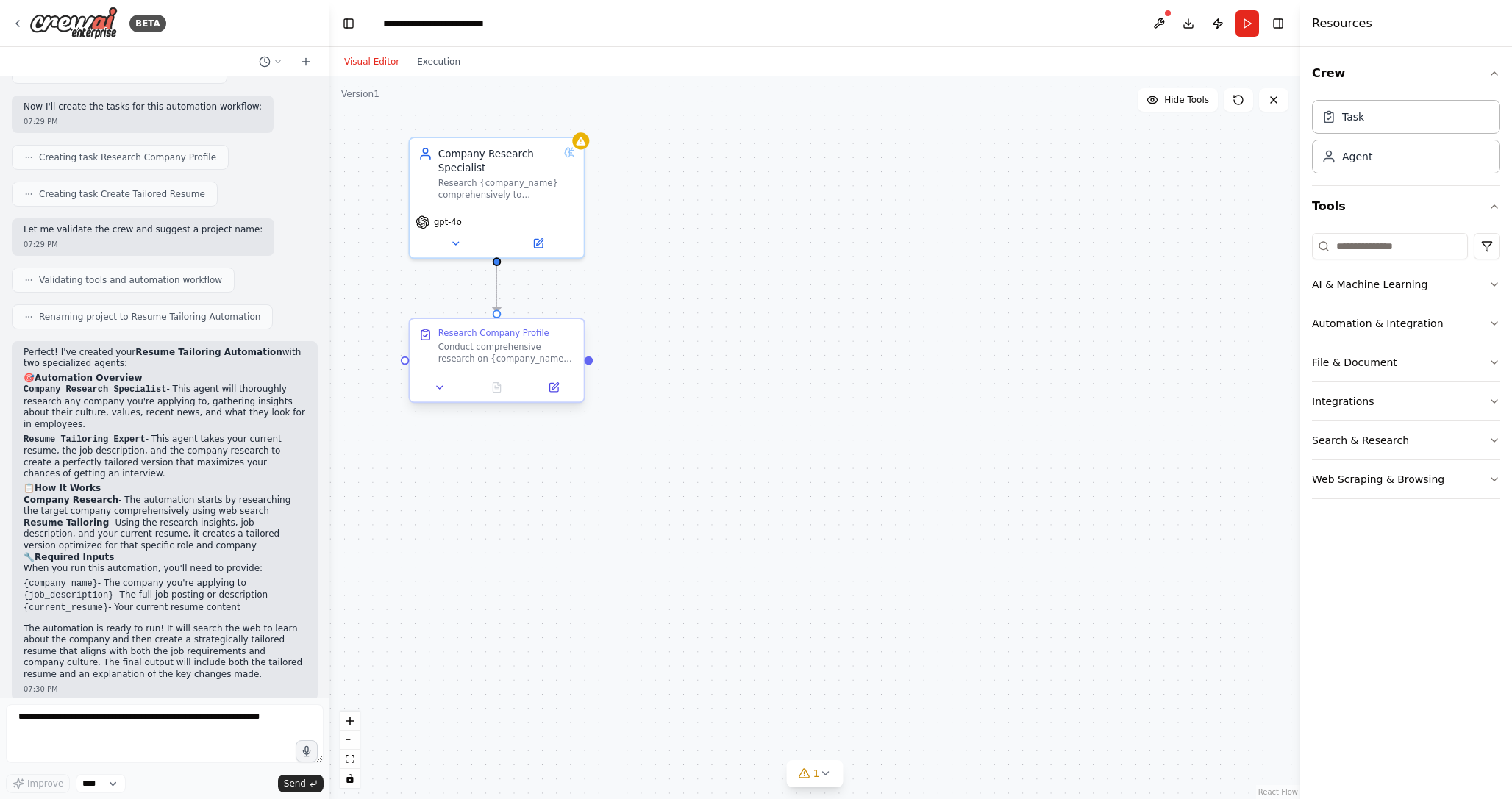
click at [543, 359] on div "Conduct comprehensive research on {company_name} to gather insights about their…" at bounding box center [507, 353] width 137 height 23
click at [577, 308] on button at bounding box center [573, 306] width 19 height 19
click at [530, 309] on button "Confirm" at bounding box center [530, 306] width 52 height 18
click at [515, 168] on div "Company Research Specialist" at bounding box center [499, 159] width 120 height 28
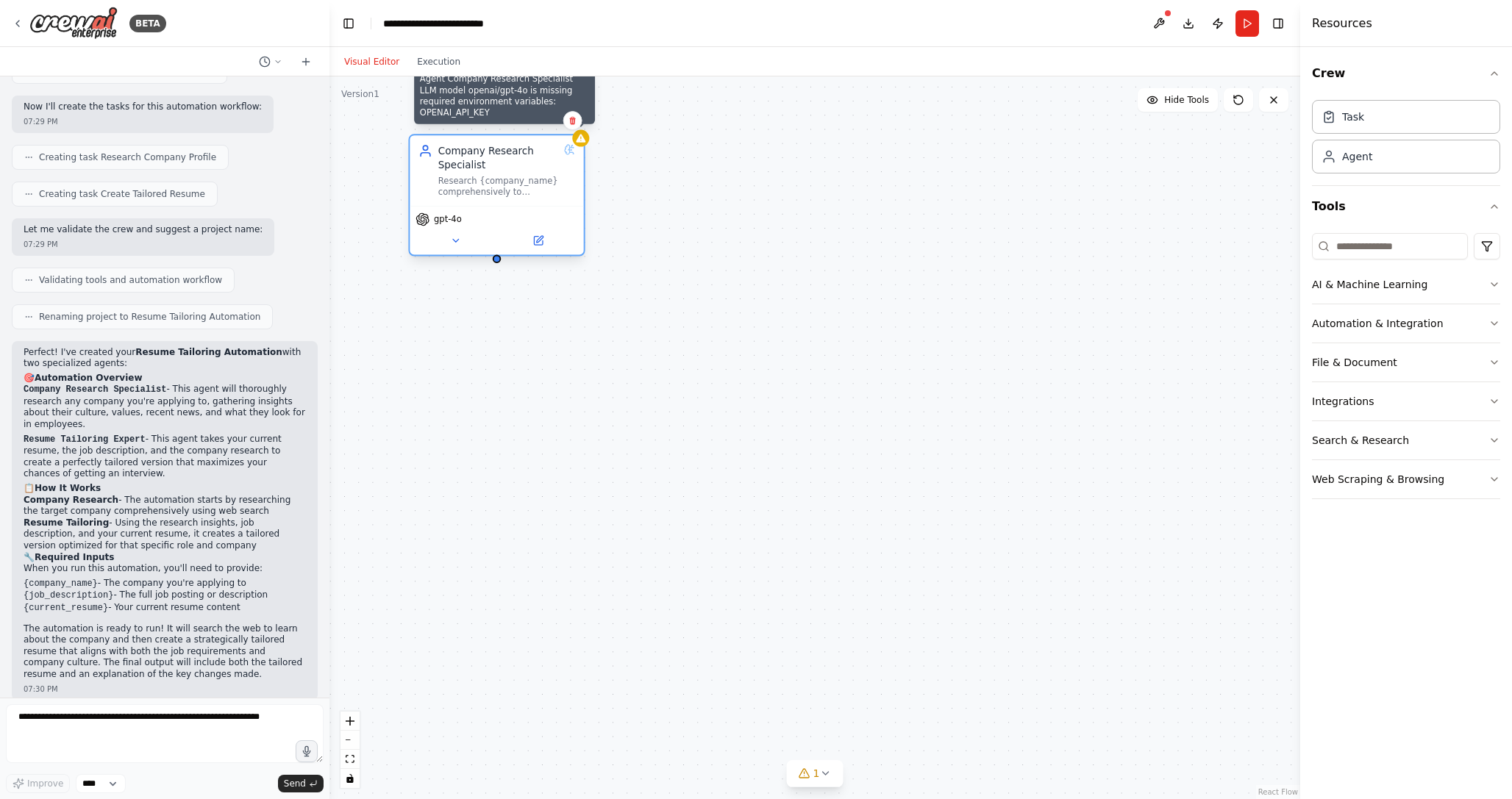
click at [584, 139] on icon at bounding box center [581, 138] width 10 height 9
click at [545, 166] on div "Company Research Specialist" at bounding box center [499, 159] width 120 height 28
click at [449, 223] on span "gpt-4o" at bounding box center [448, 219] width 28 height 11
click at [456, 238] on icon at bounding box center [456, 240] width 11 height 11
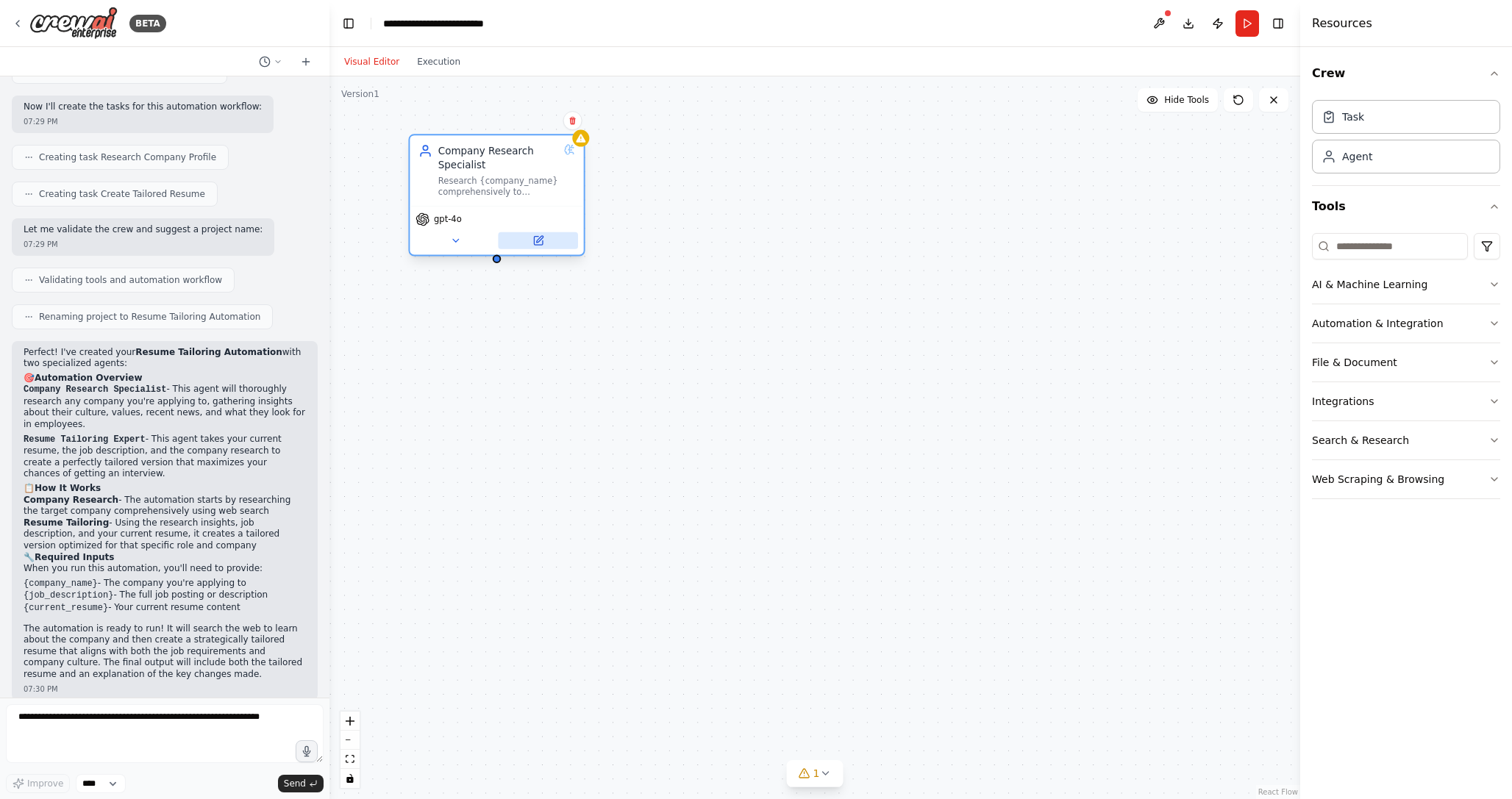
click at [545, 239] on button at bounding box center [537, 240] width 80 height 17
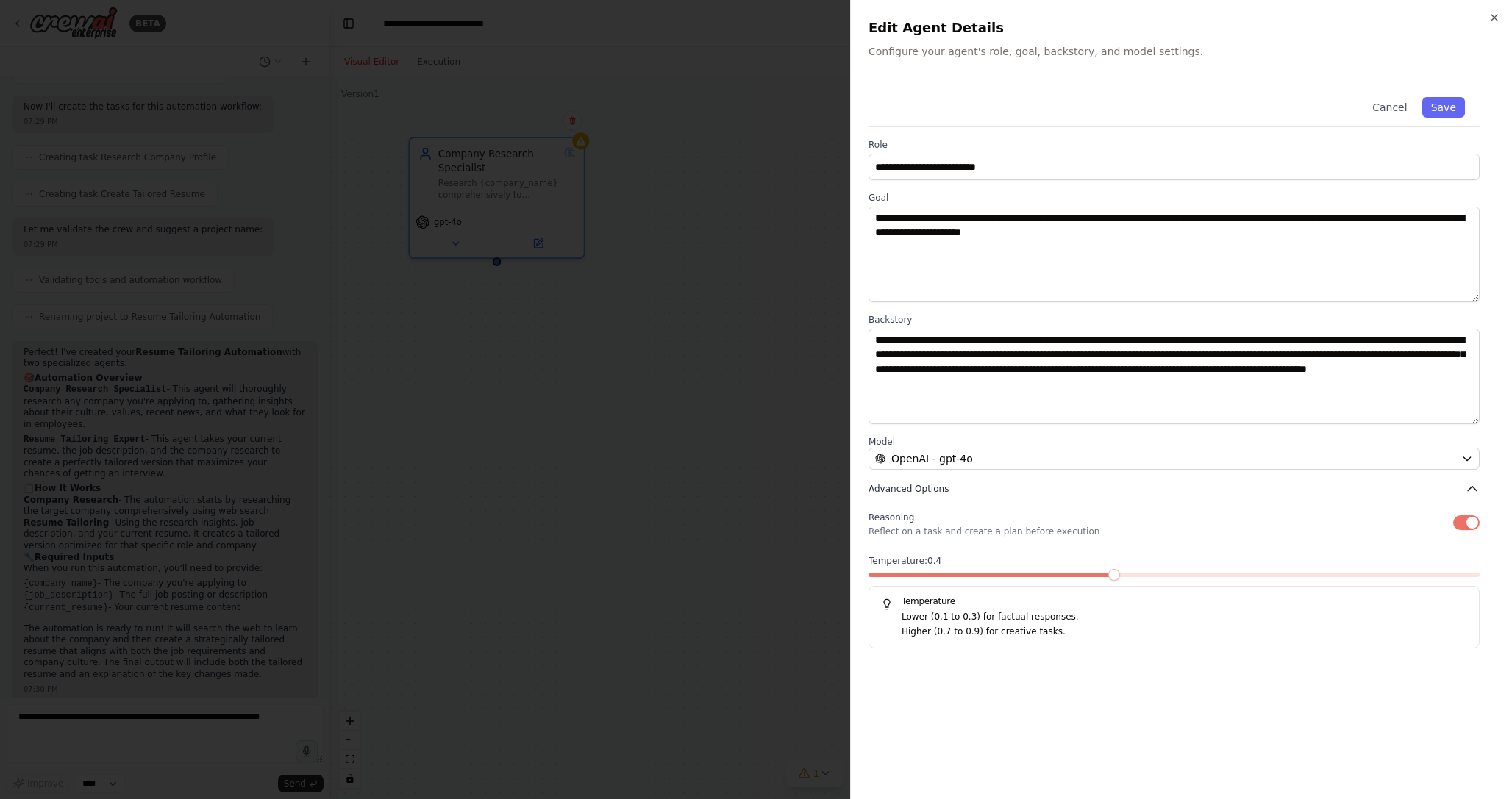
click at [1473, 485] on icon "button" at bounding box center [1472, 489] width 15 height 15
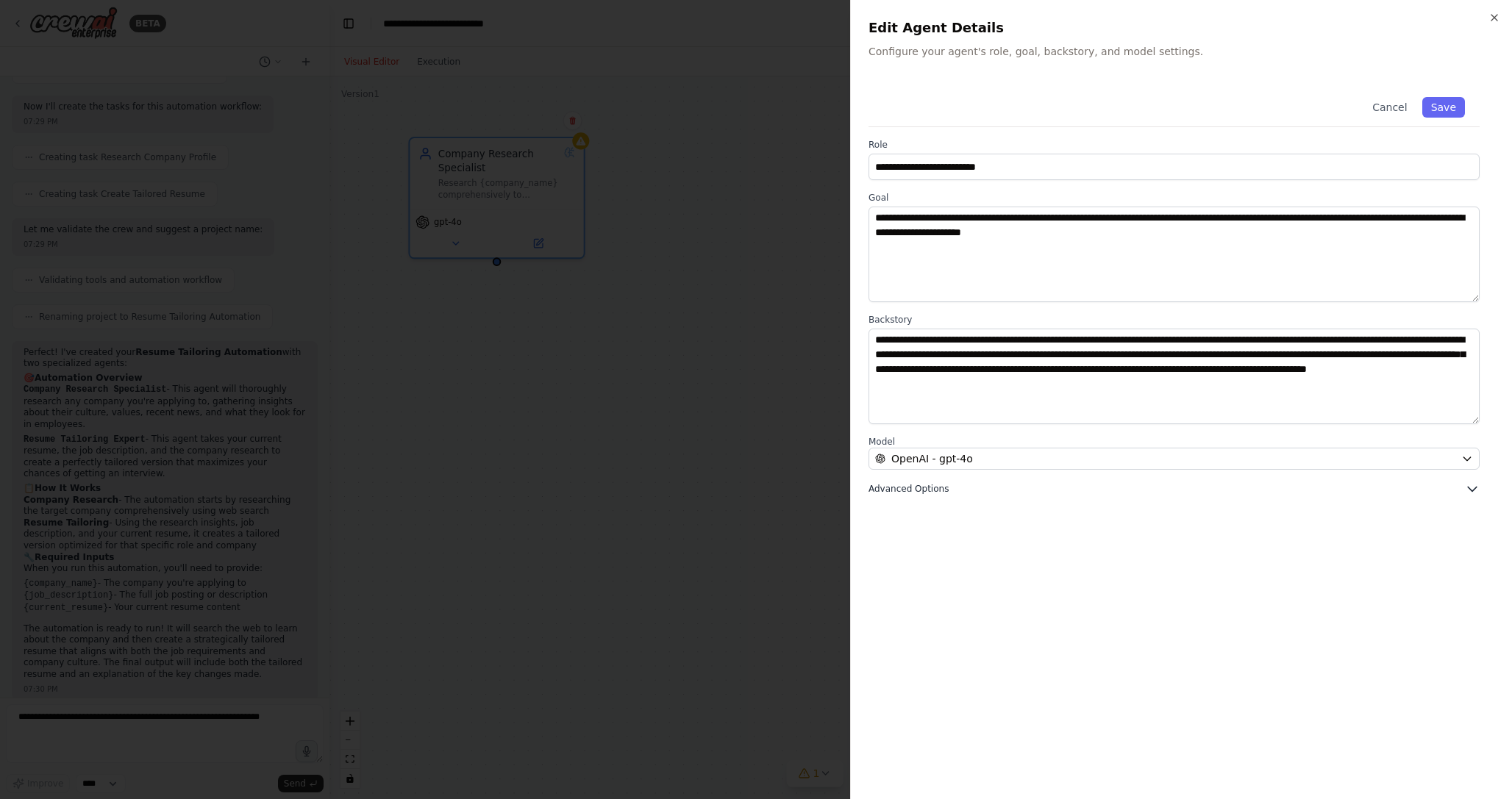
click at [1473, 485] on icon "button" at bounding box center [1472, 489] width 15 height 15
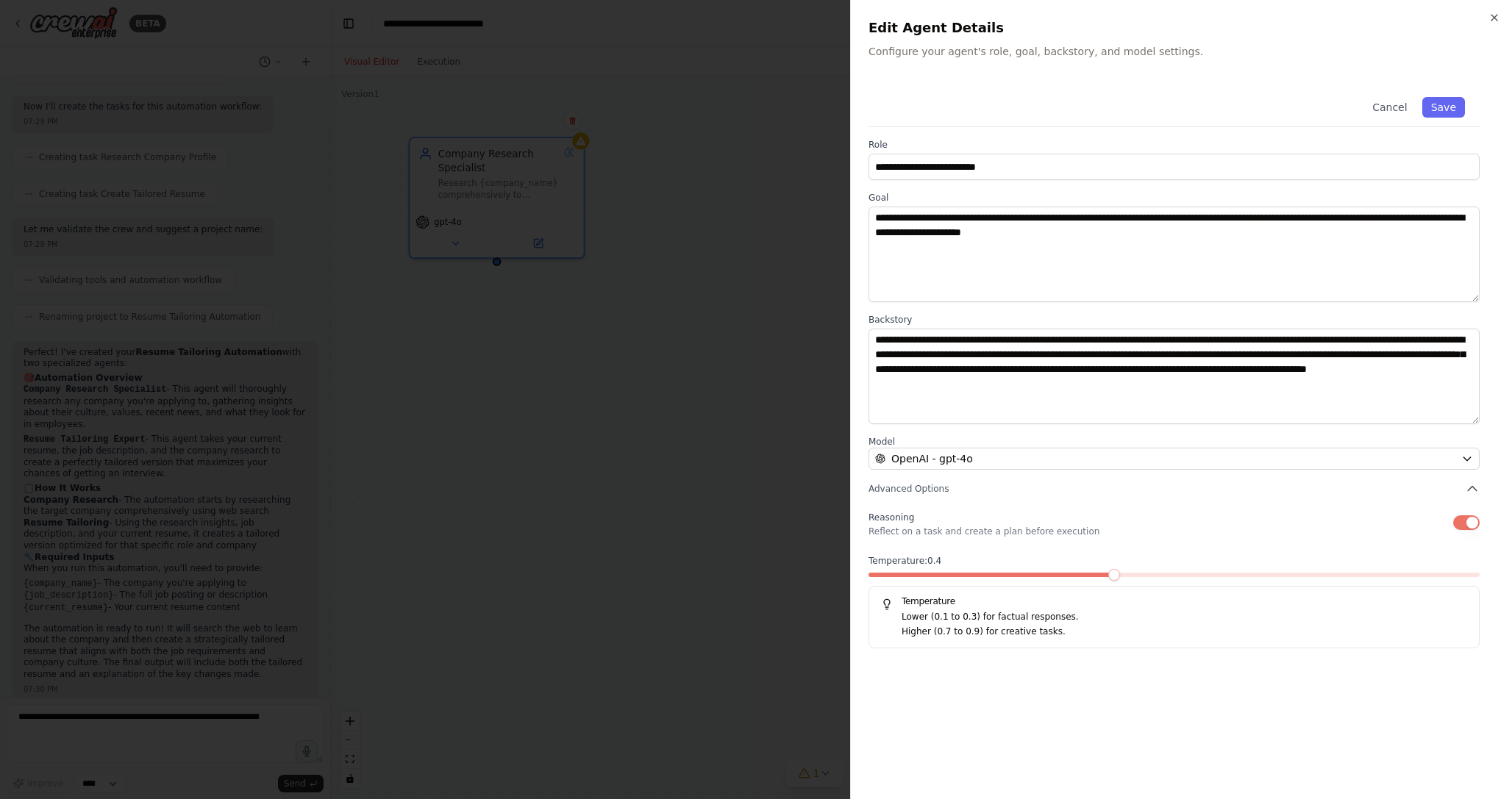
click at [726, 381] on div at bounding box center [756, 399] width 1512 height 799
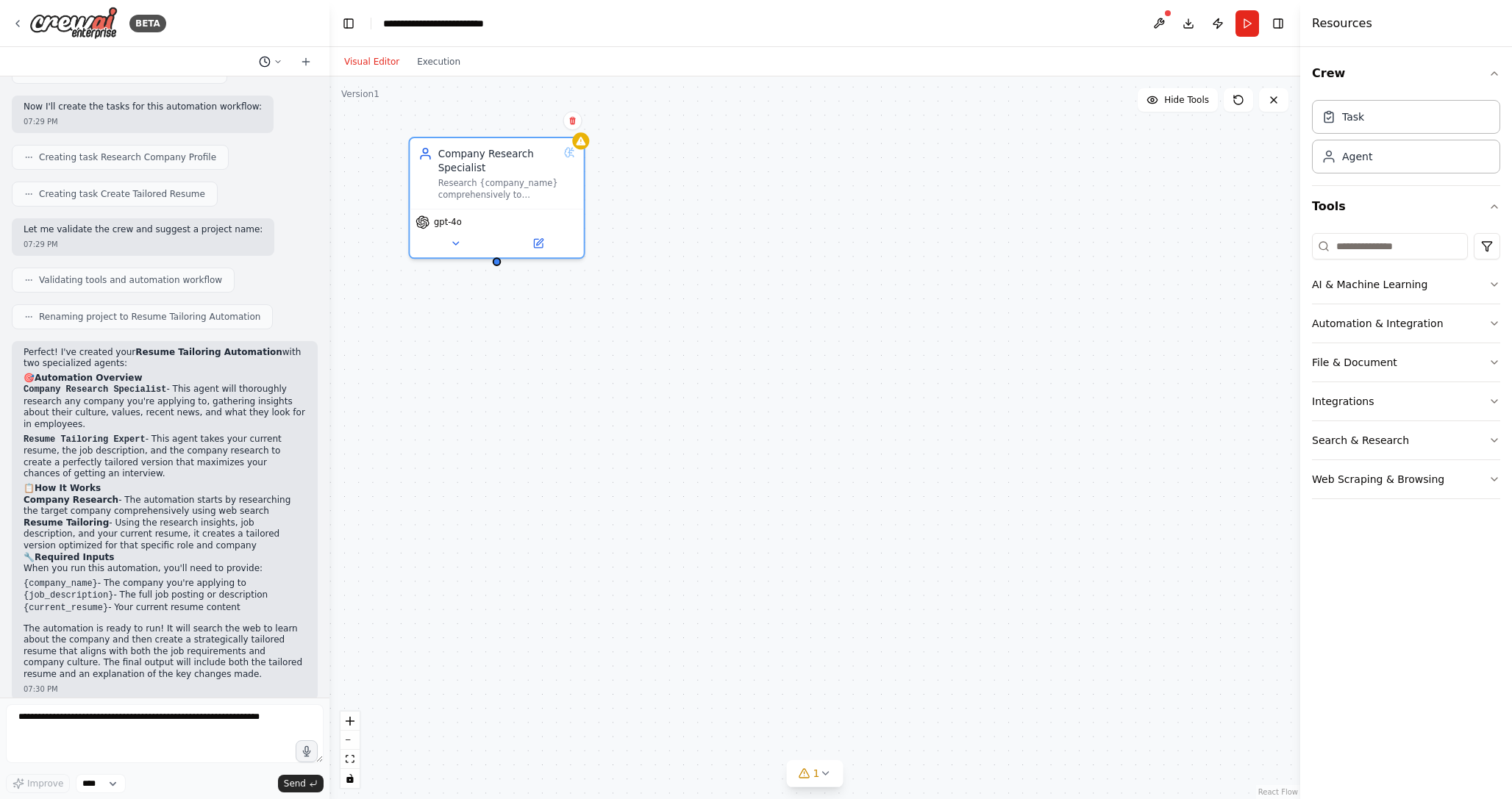
click at [278, 61] on icon at bounding box center [278, 61] width 4 height 3
click at [845, 241] on div "Company Research Specialist Research {company_name} comprehensively to understa…" at bounding box center [815, 438] width 971 height 723
